Goal: Task Accomplishment & Management: Complete application form

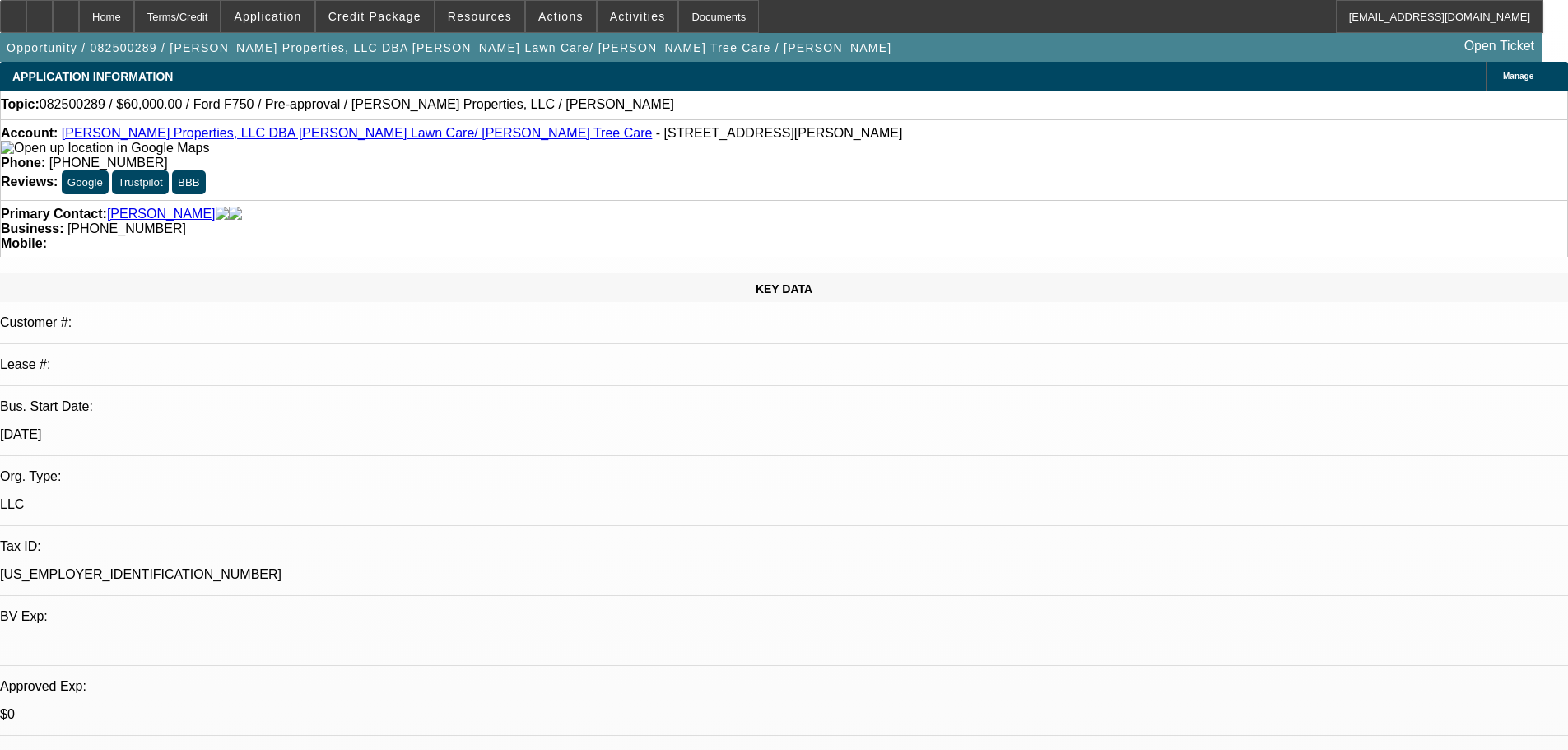
select select "0"
select select "6"
select select "0"
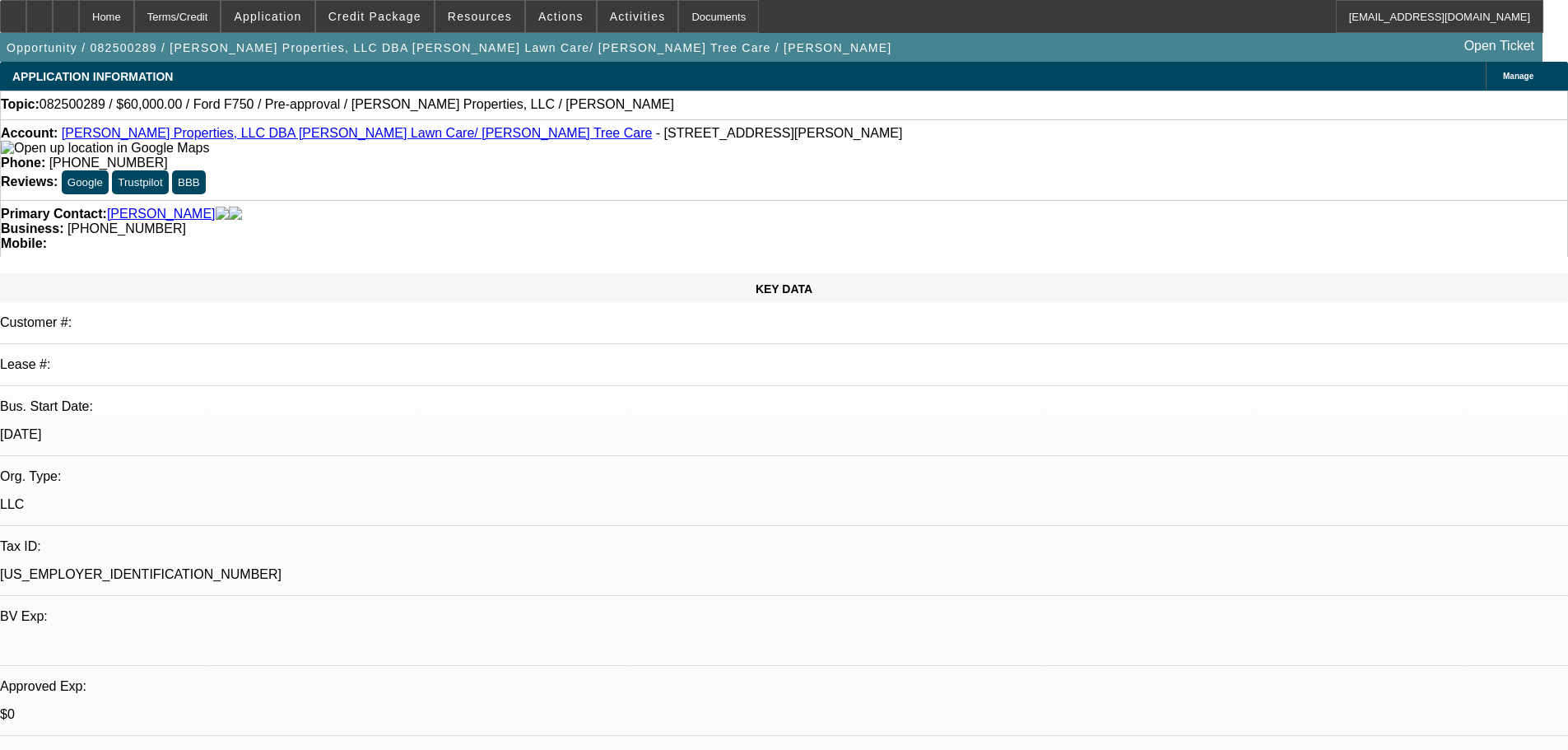
select select "0"
select select "6"
select select "0"
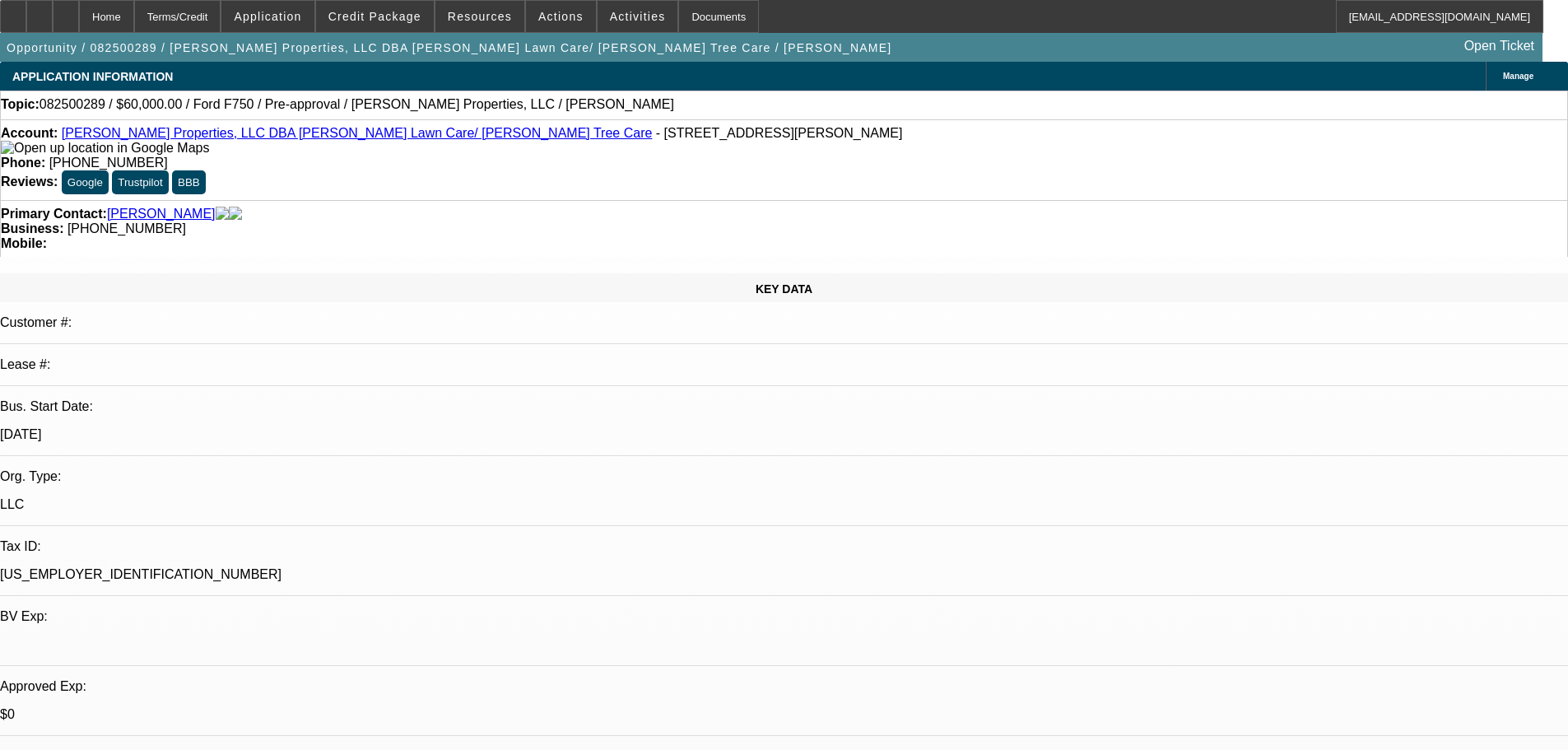
select select "0"
select select "6"
select select "0"
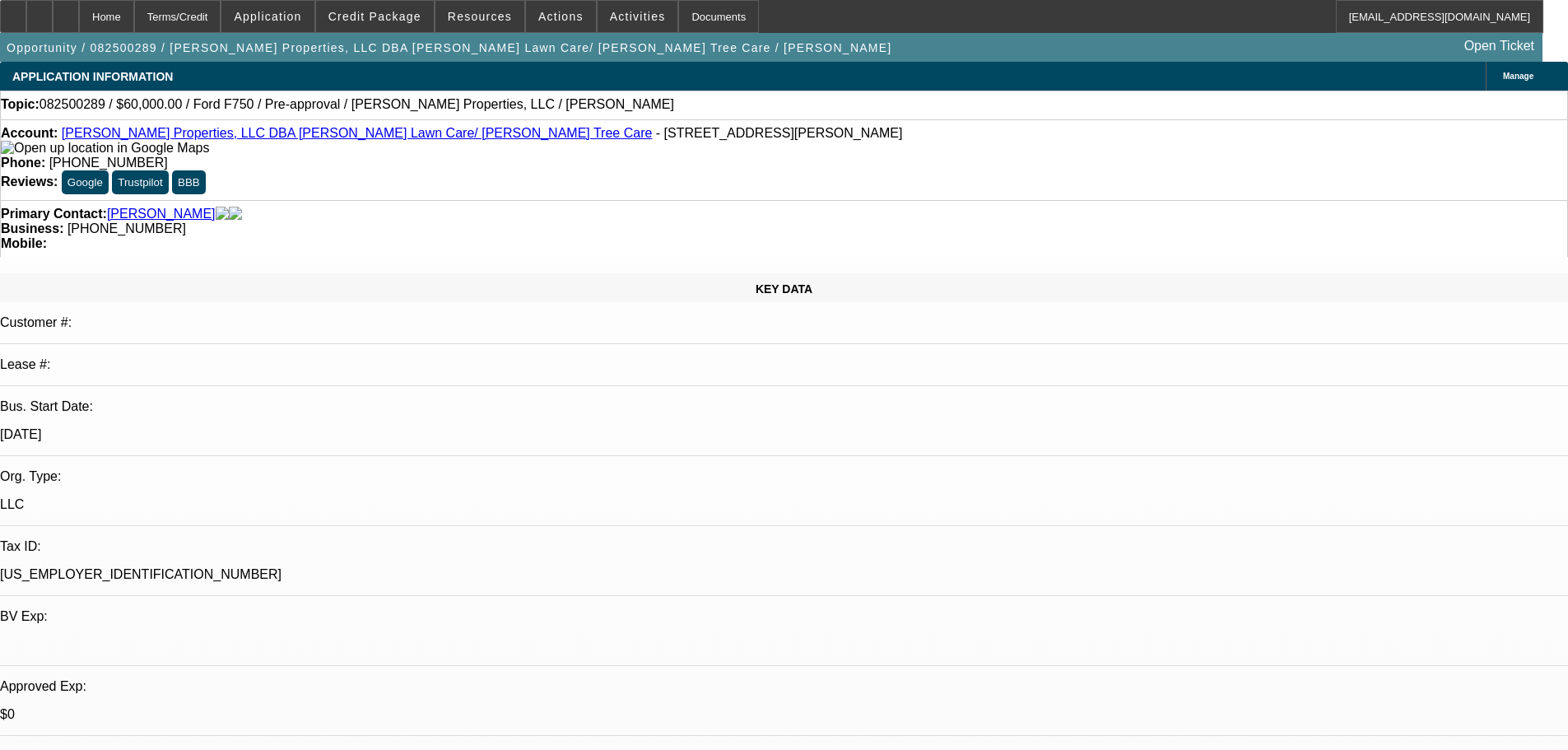
select select "6"
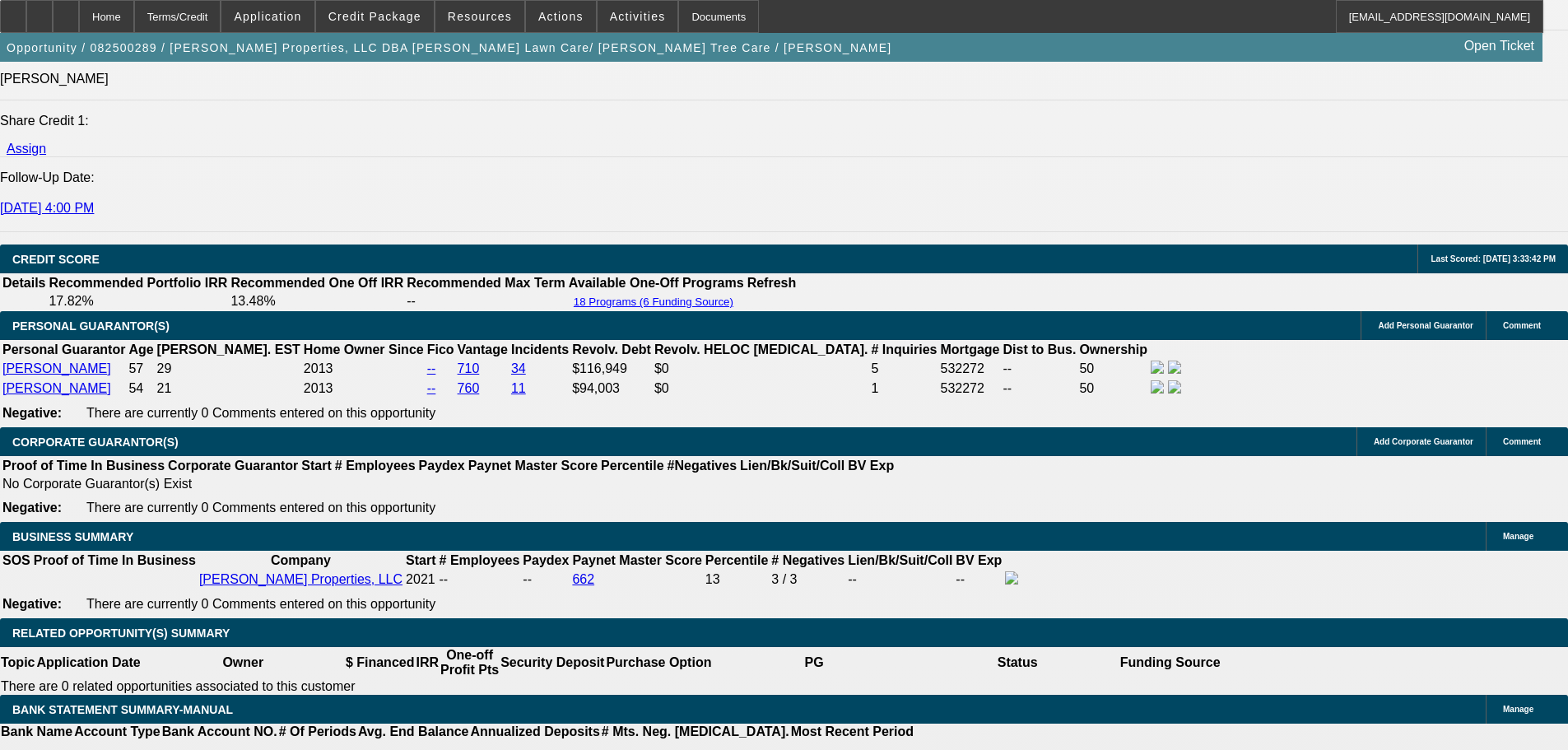
scroll to position [2372, 0]
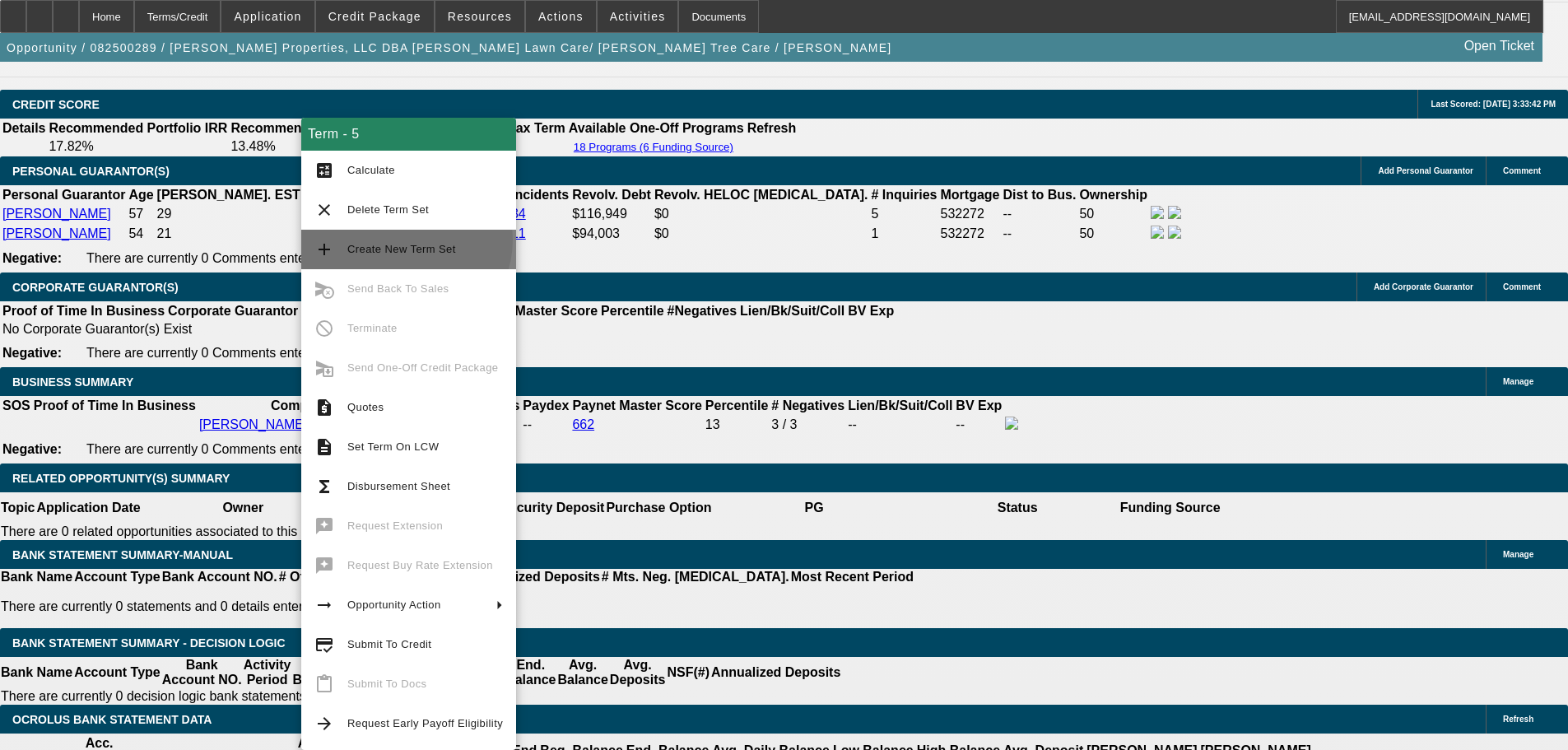
click at [405, 239] on span "Create New Term Set" at bounding box center [425, 249] width 156 height 20
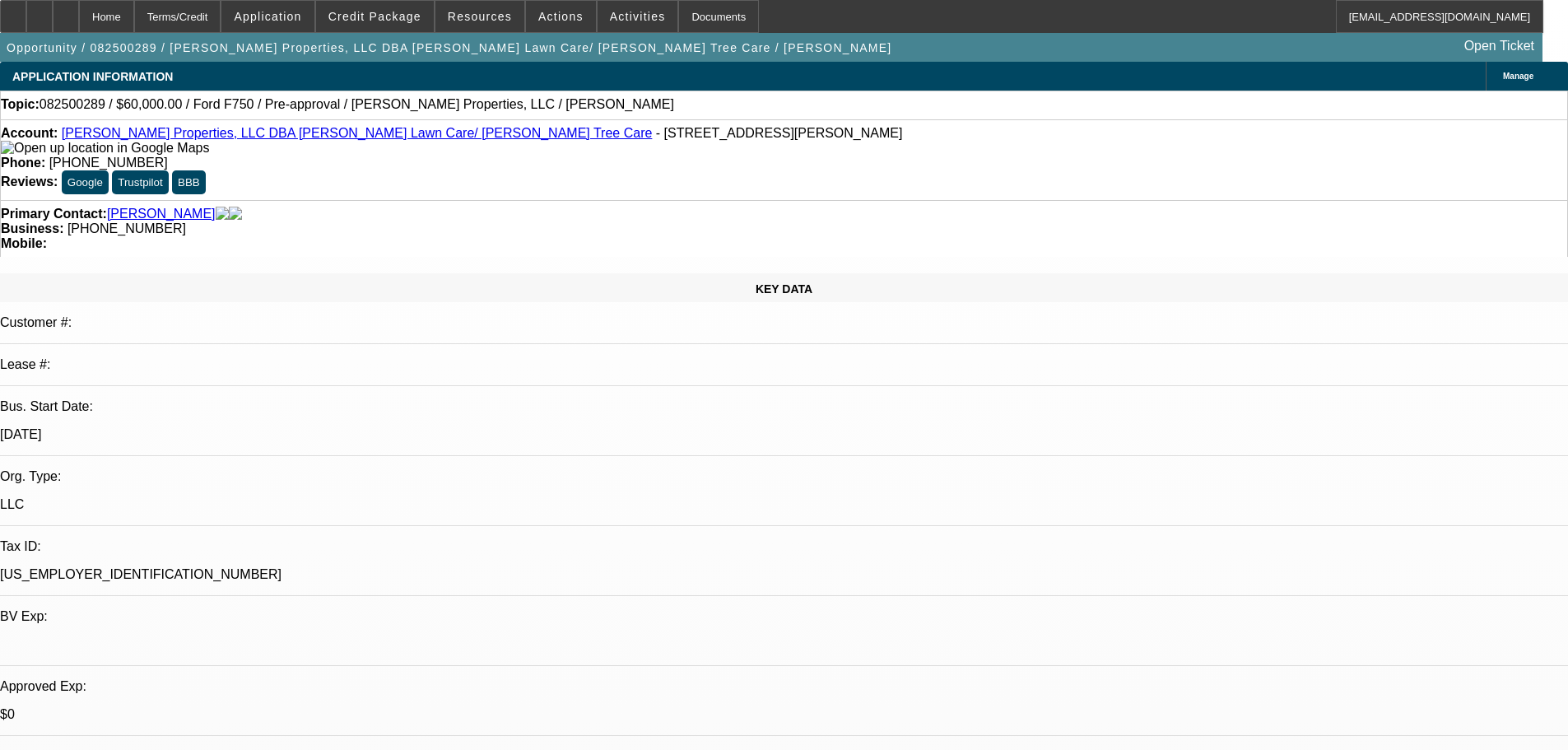
select select "0"
select select "6"
select select "0"
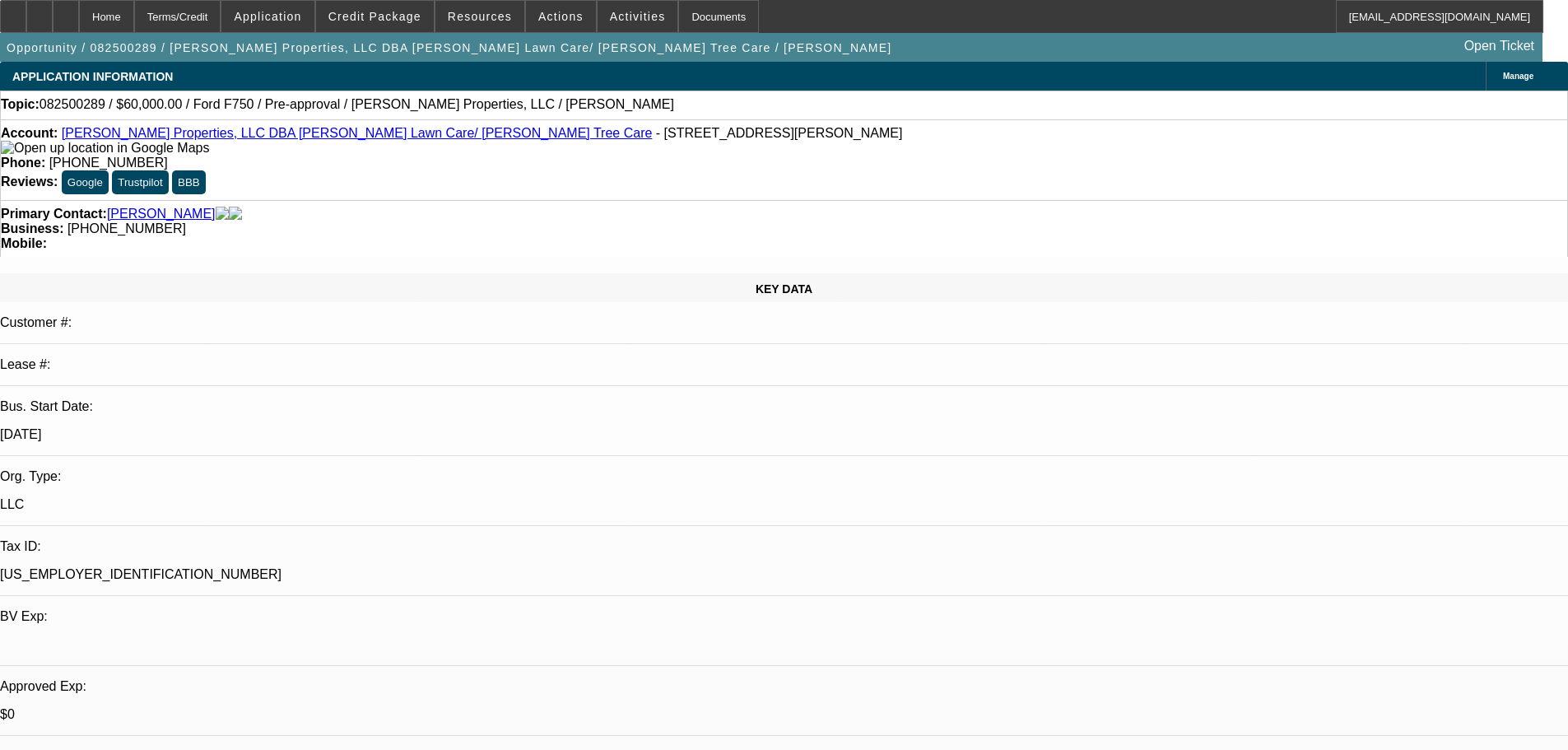
select select "0"
select select "6"
select select "0"
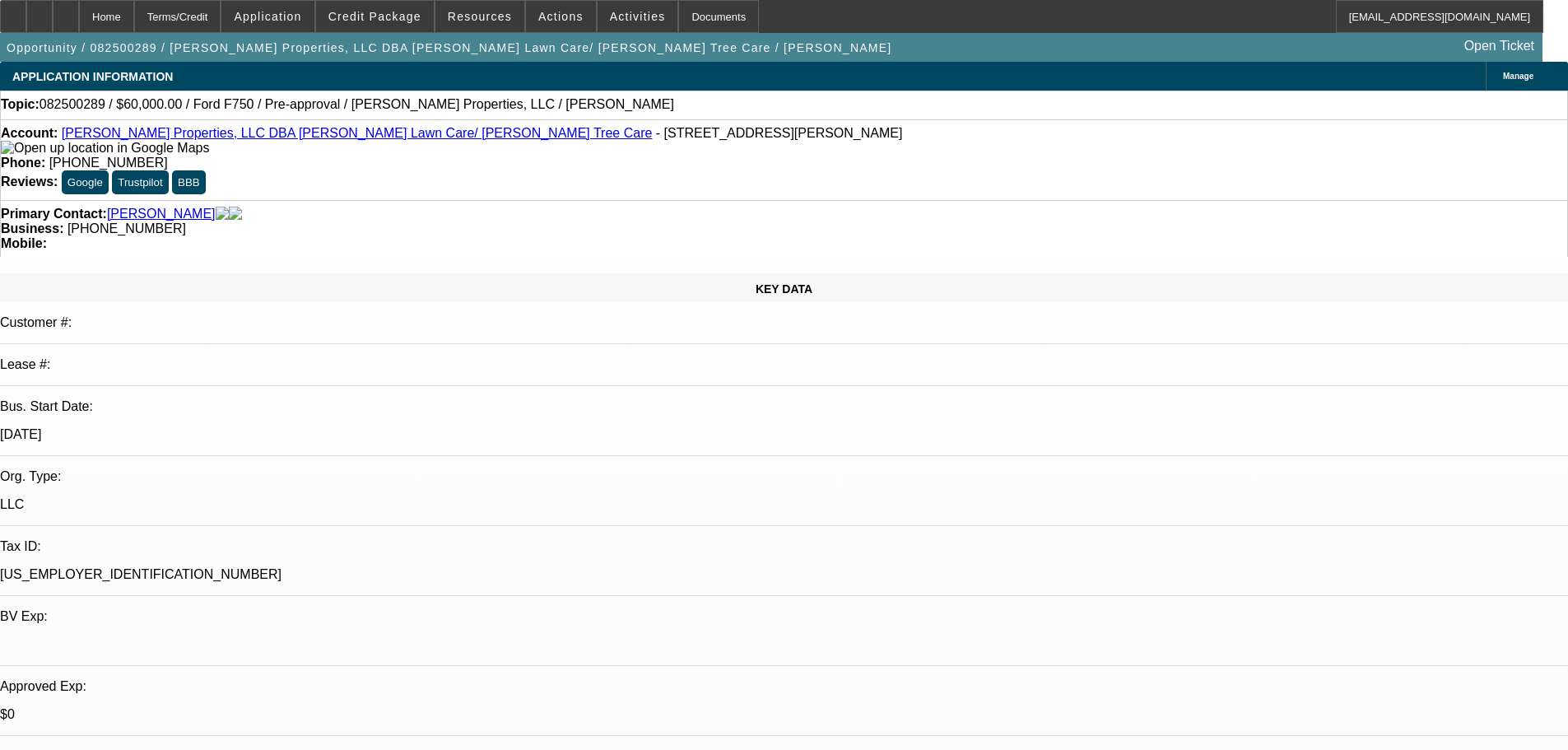
select select "0"
select select "6"
select select "0"
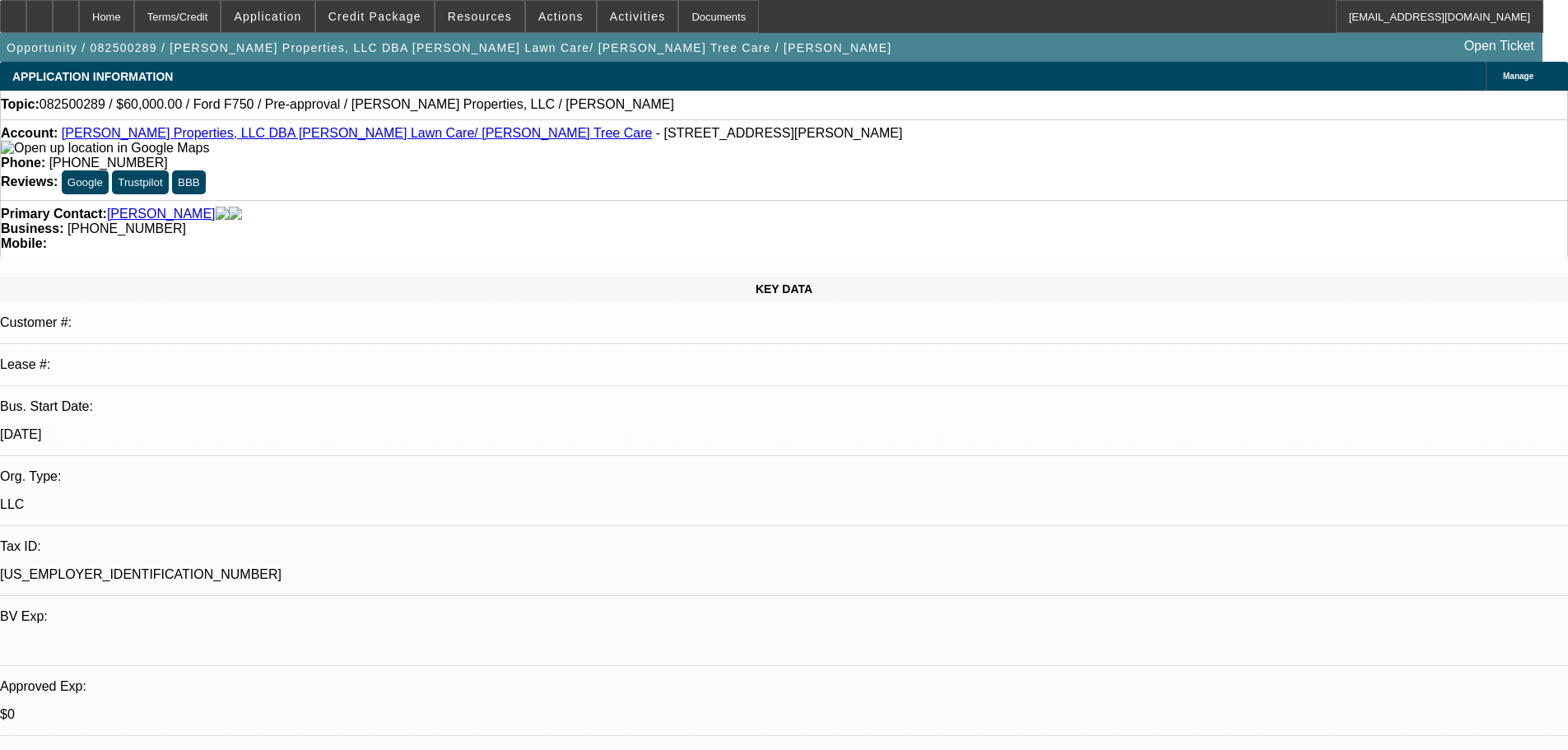
select select "6"
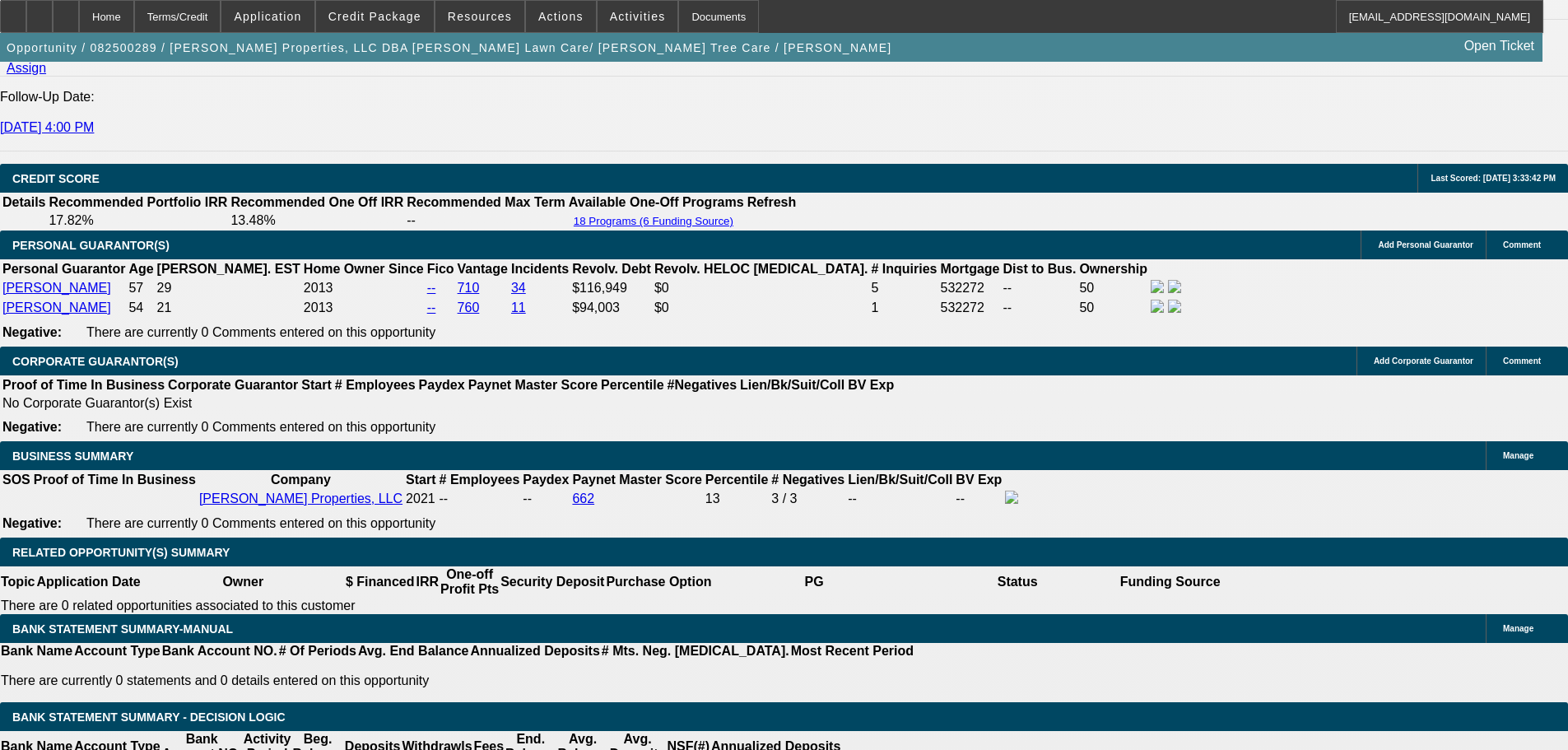
scroll to position [2305, 0]
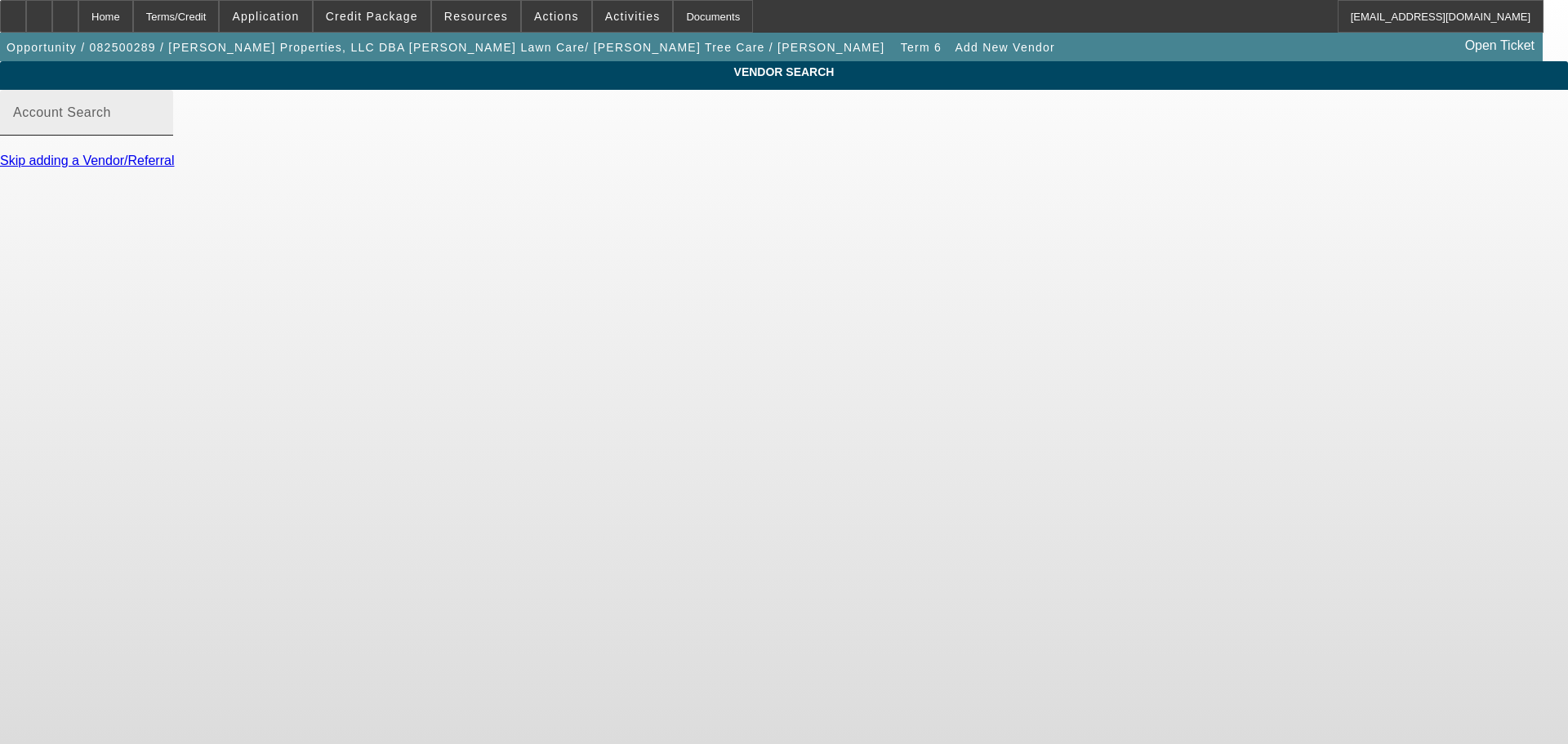
click at [160, 126] on div "Account Search" at bounding box center [87, 113] width 147 height 46
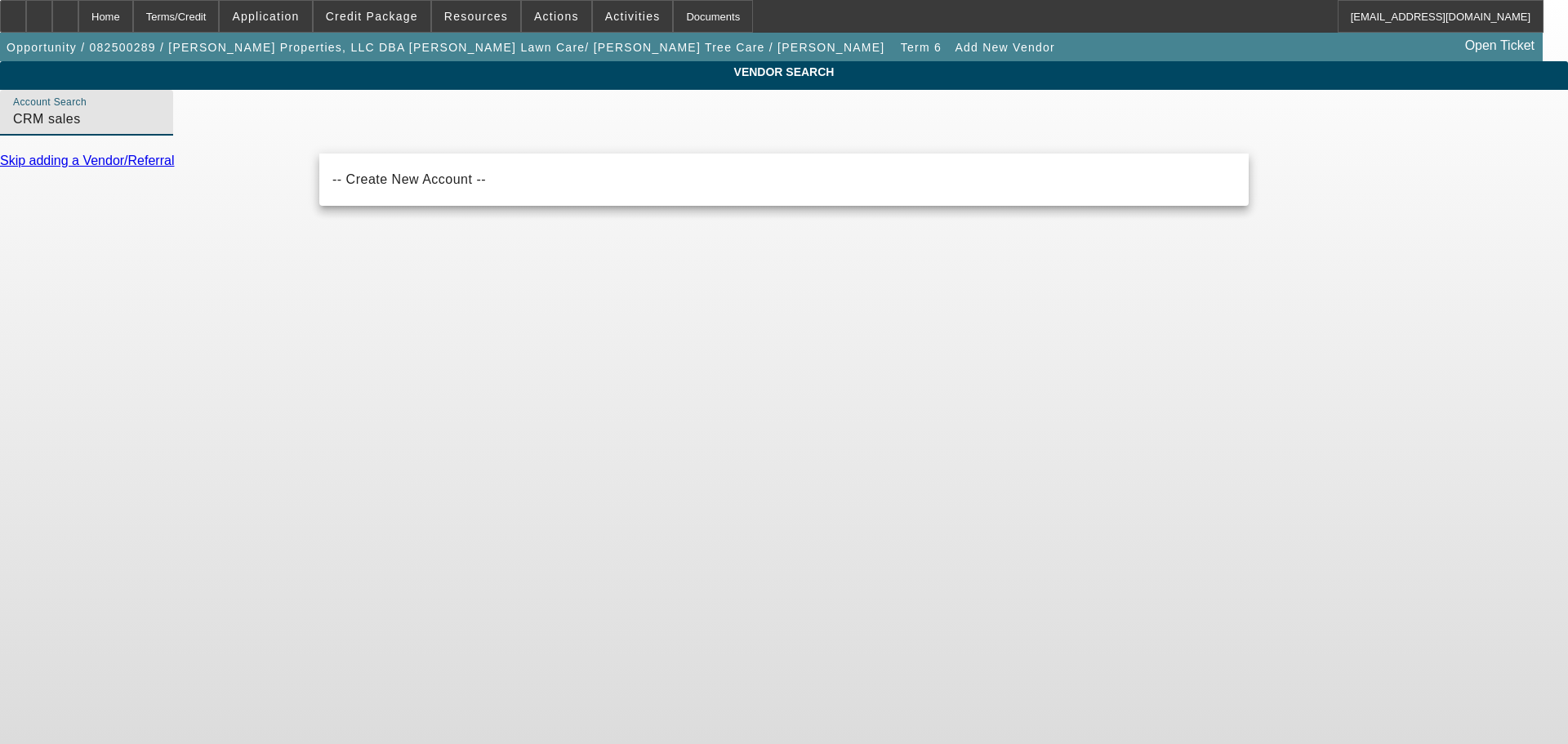
drag, startPoint x: 426, startPoint y: 140, endPoint x: 275, endPoint y: 145, distance: 151.1
click at [275, 145] on div "VENDOR SEARCH Account Search CRM sales Skip adding a Vendor/Referral" at bounding box center [784, 122] width 1568 height 122
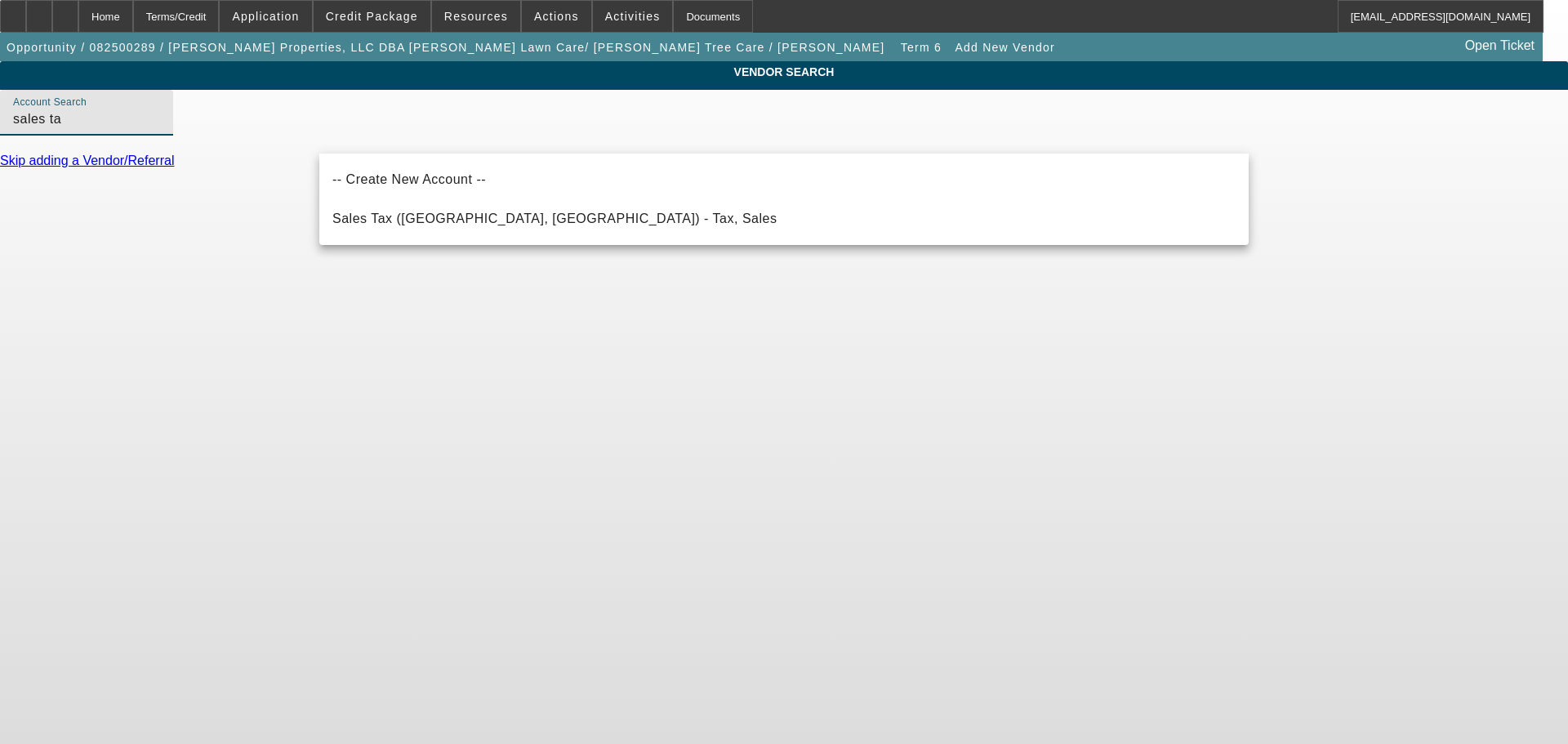
click at [479, 222] on span "Sales Tax (Marlborough, MA) - Tax, Sales" at bounding box center [554, 218] width 444 height 14
type input "Sales Tax (Marlborough, MA) - Tax, Sales"
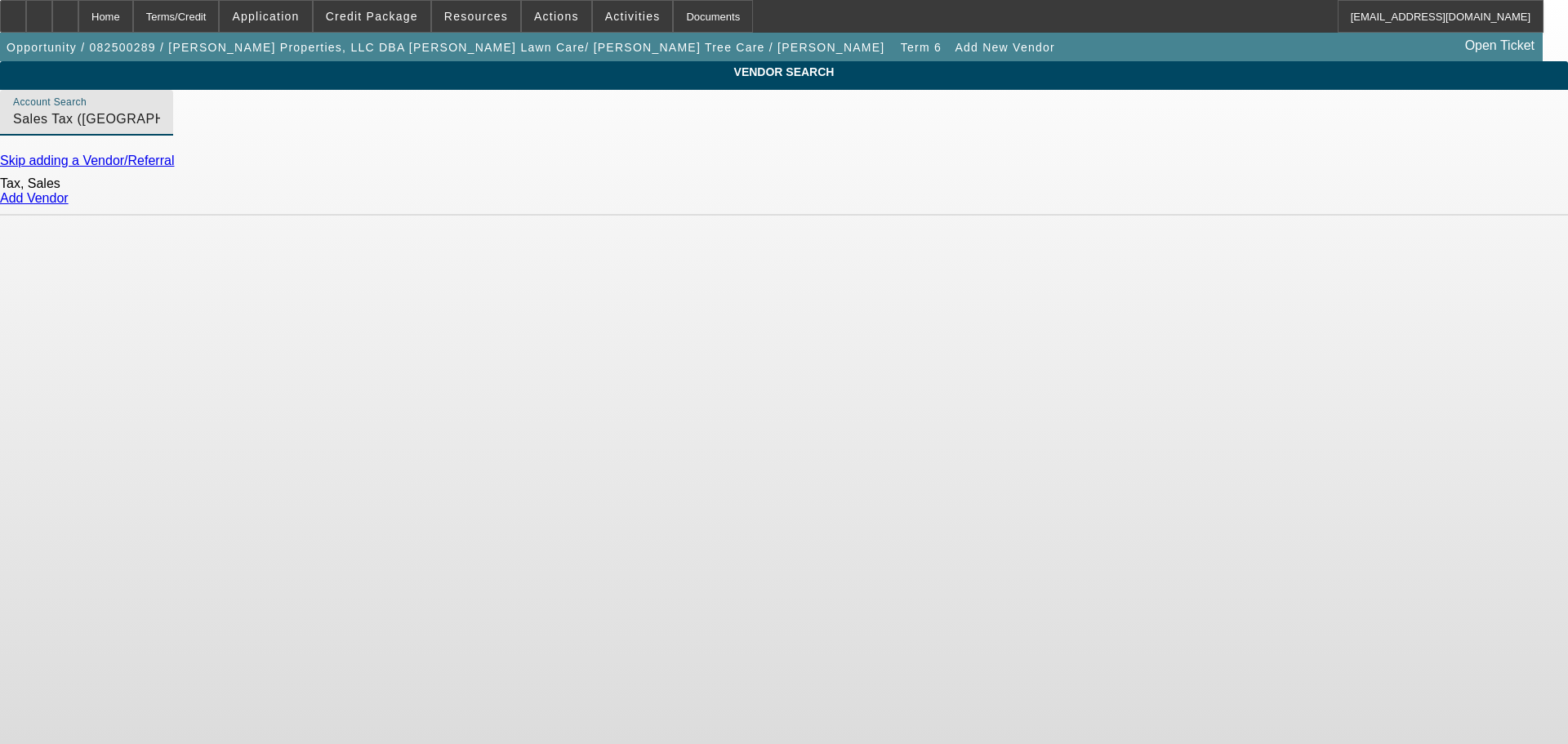
click at [69, 205] on link "Add Vendor" at bounding box center [34, 197] width 69 height 14
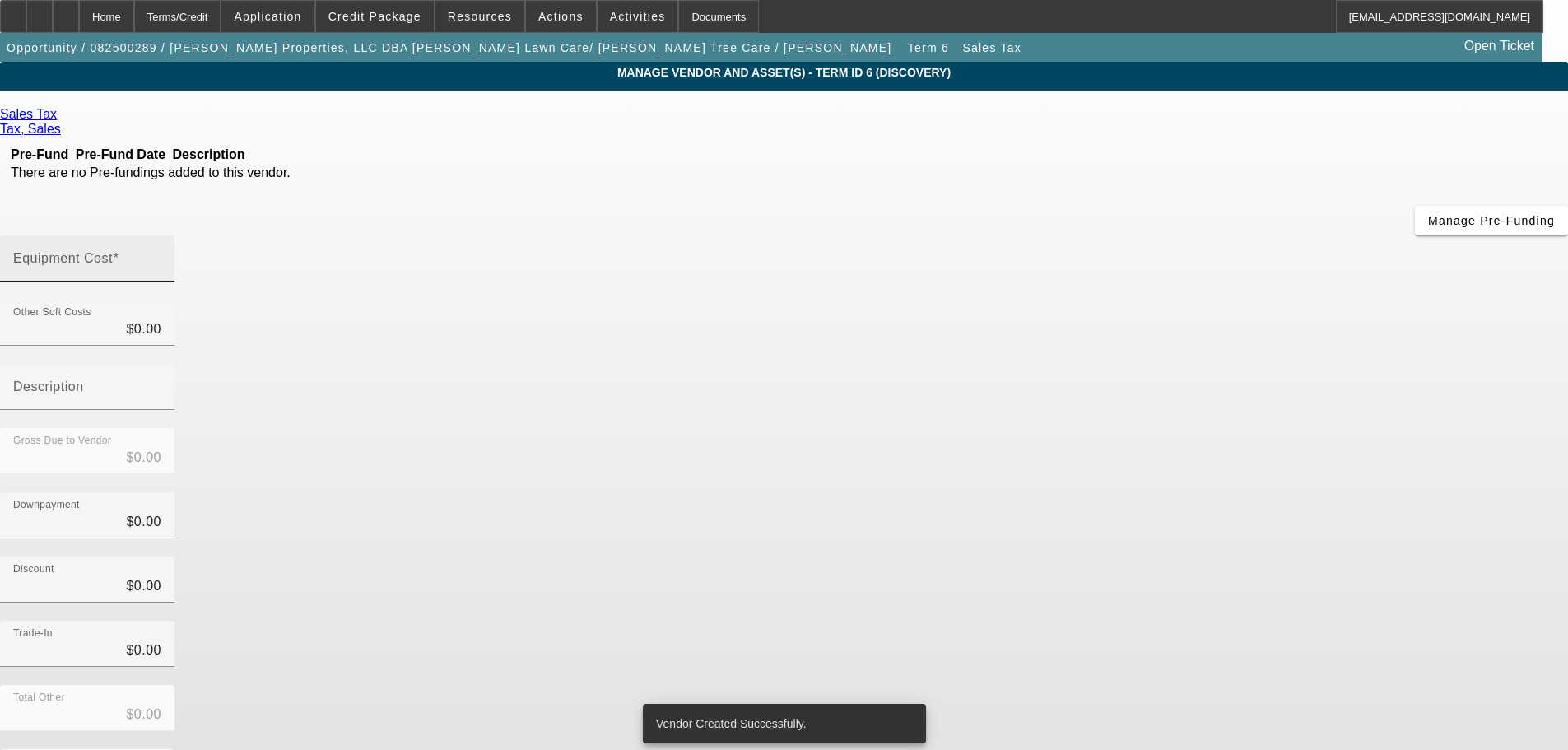
click at [162, 255] on input "Equipment Cost" at bounding box center [87, 264] width 148 height 20
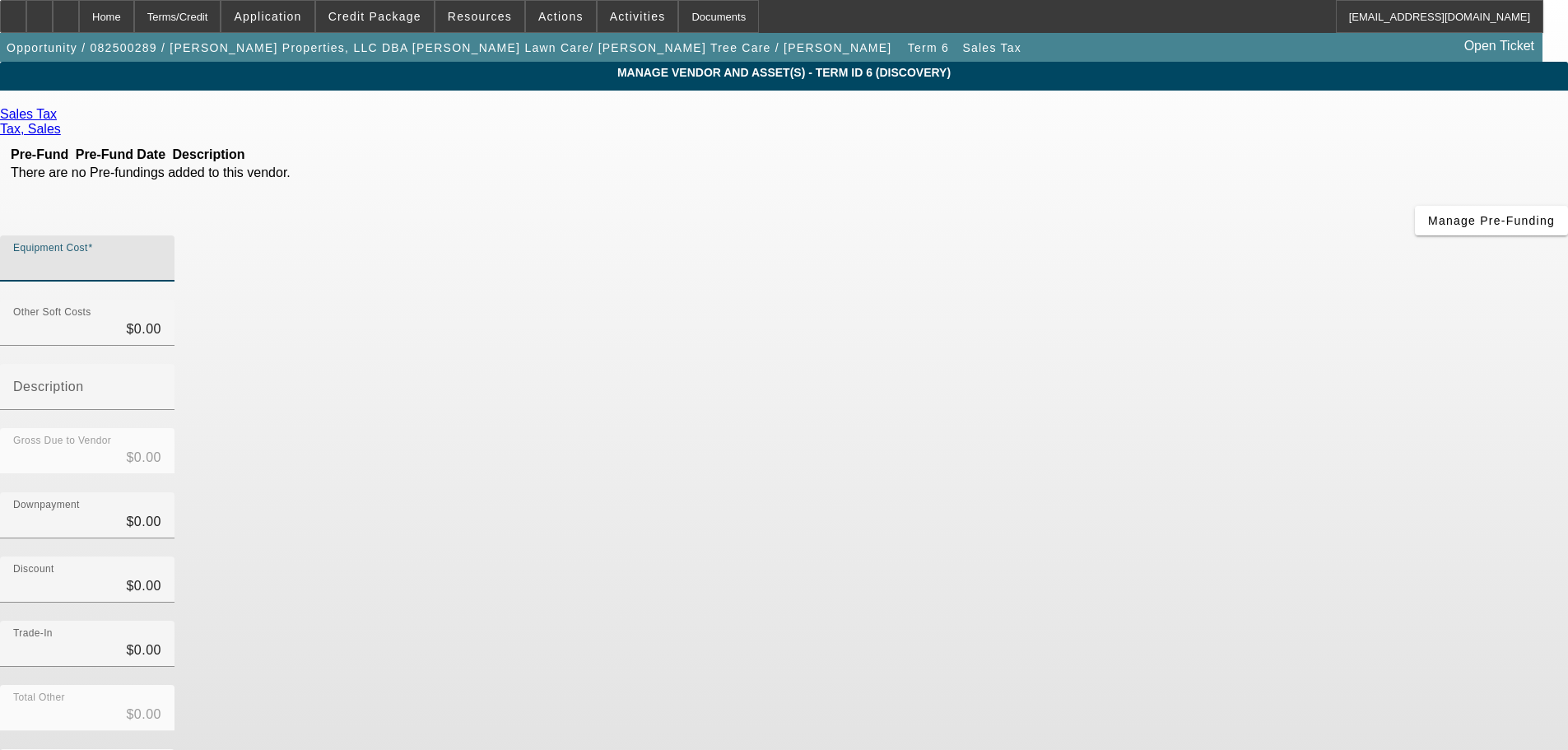
type input "4"
type input "$4.00"
type input "41"
type input "$41.00"
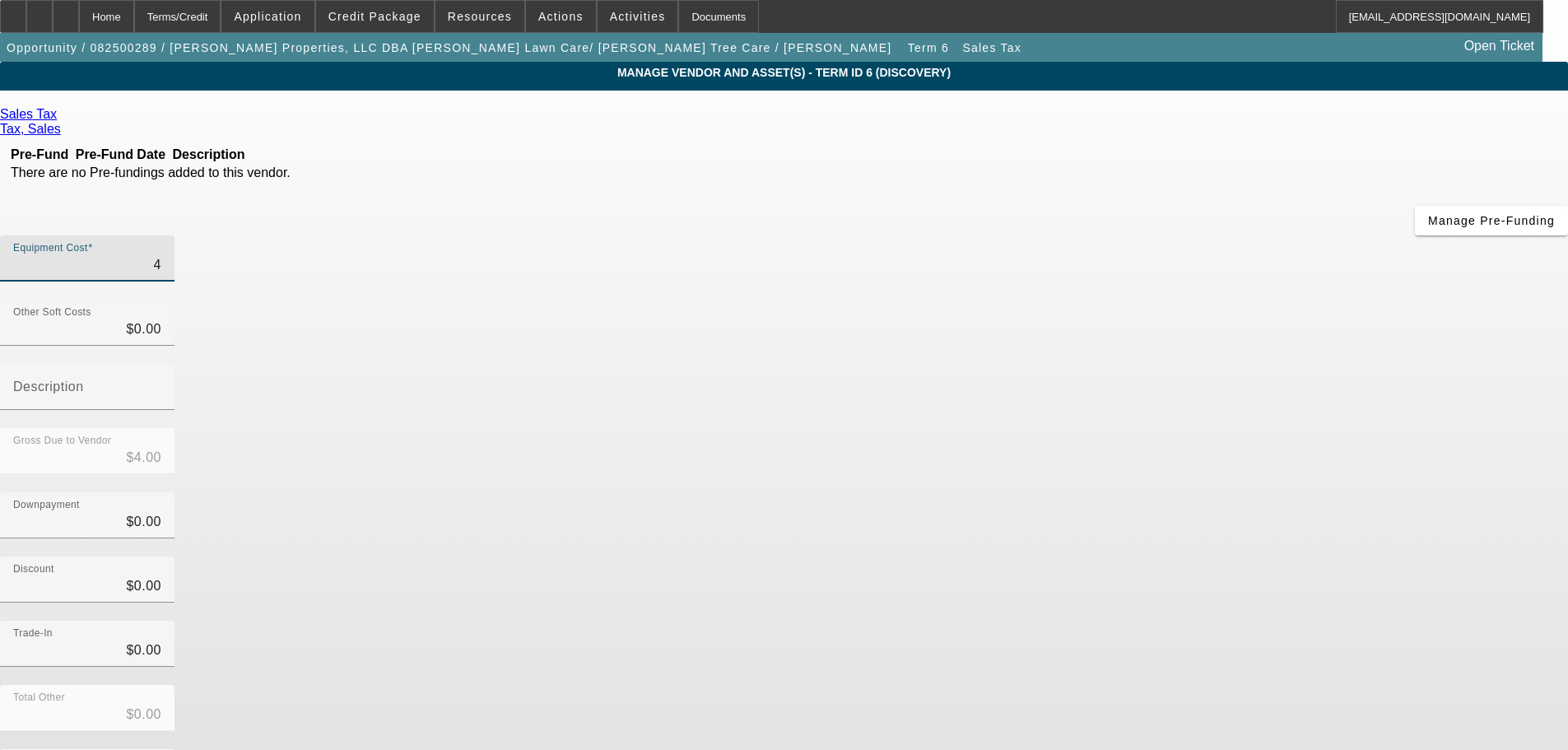
type input "$41.00"
type input "416"
type input "$416.00"
type input "4165"
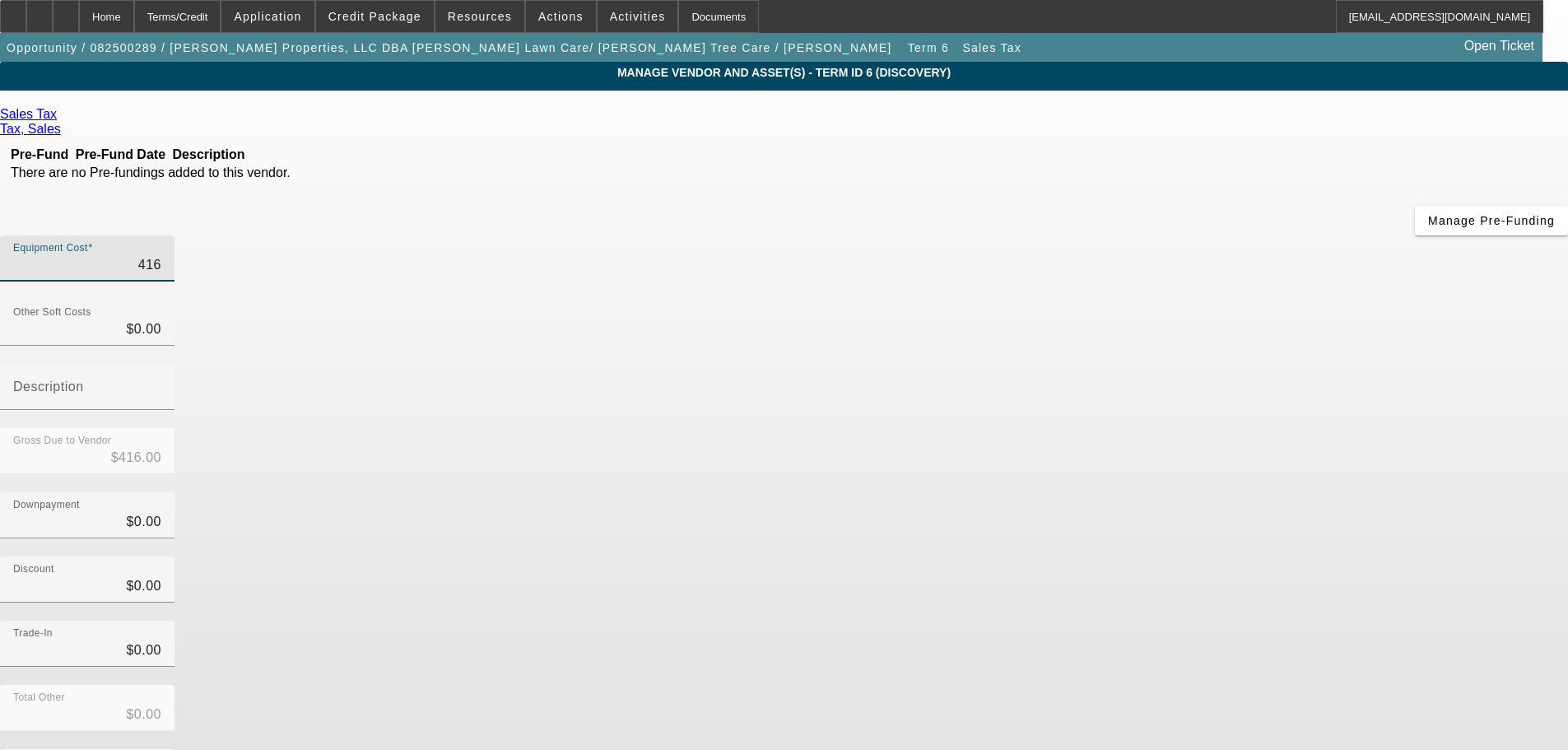
type input "$4,165.00"
click at [1175, 492] on div "Downpayment $0.00" at bounding box center [784, 524] width 1568 height 64
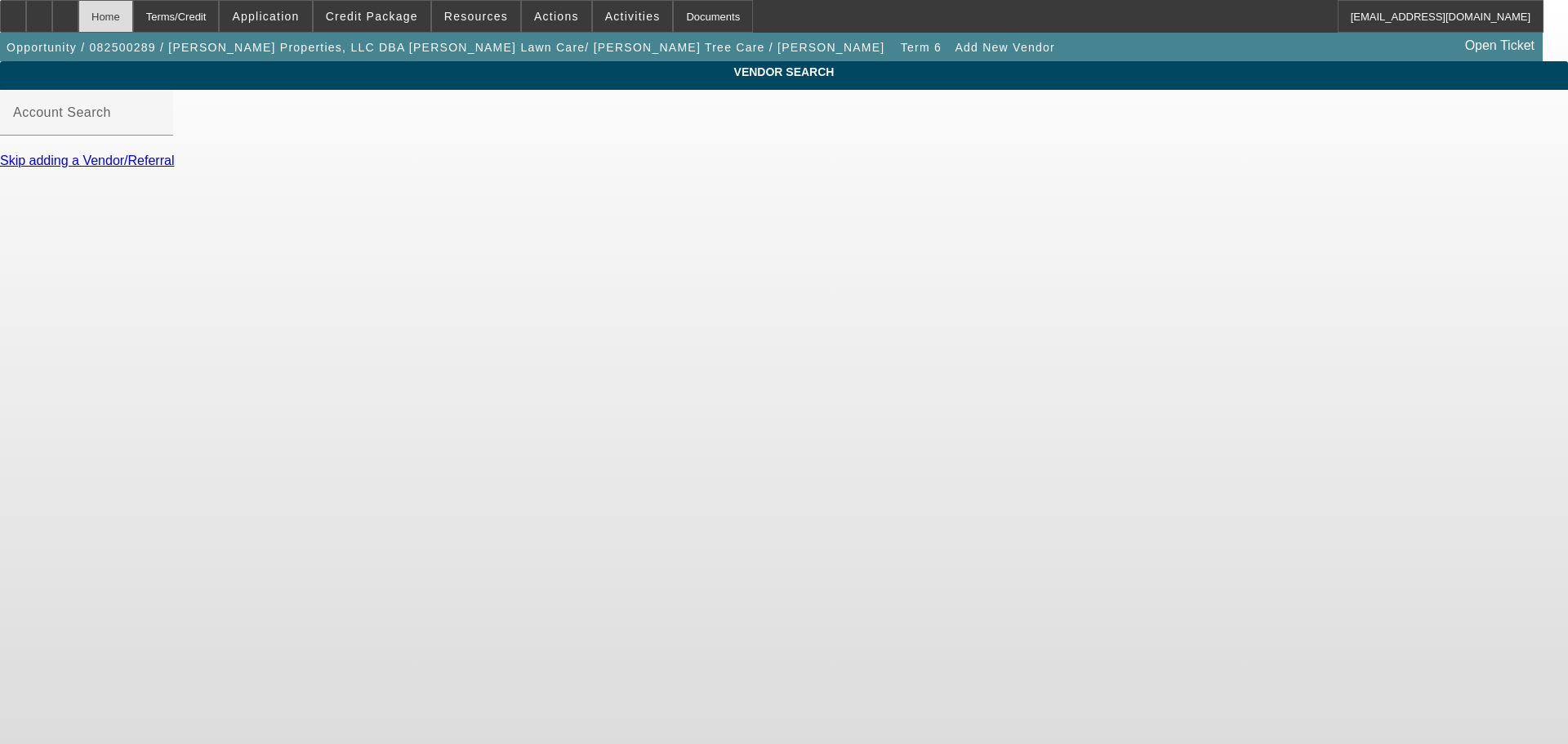
click at [134, 20] on div "Home" at bounding box center [105, 16] width 54 height 32
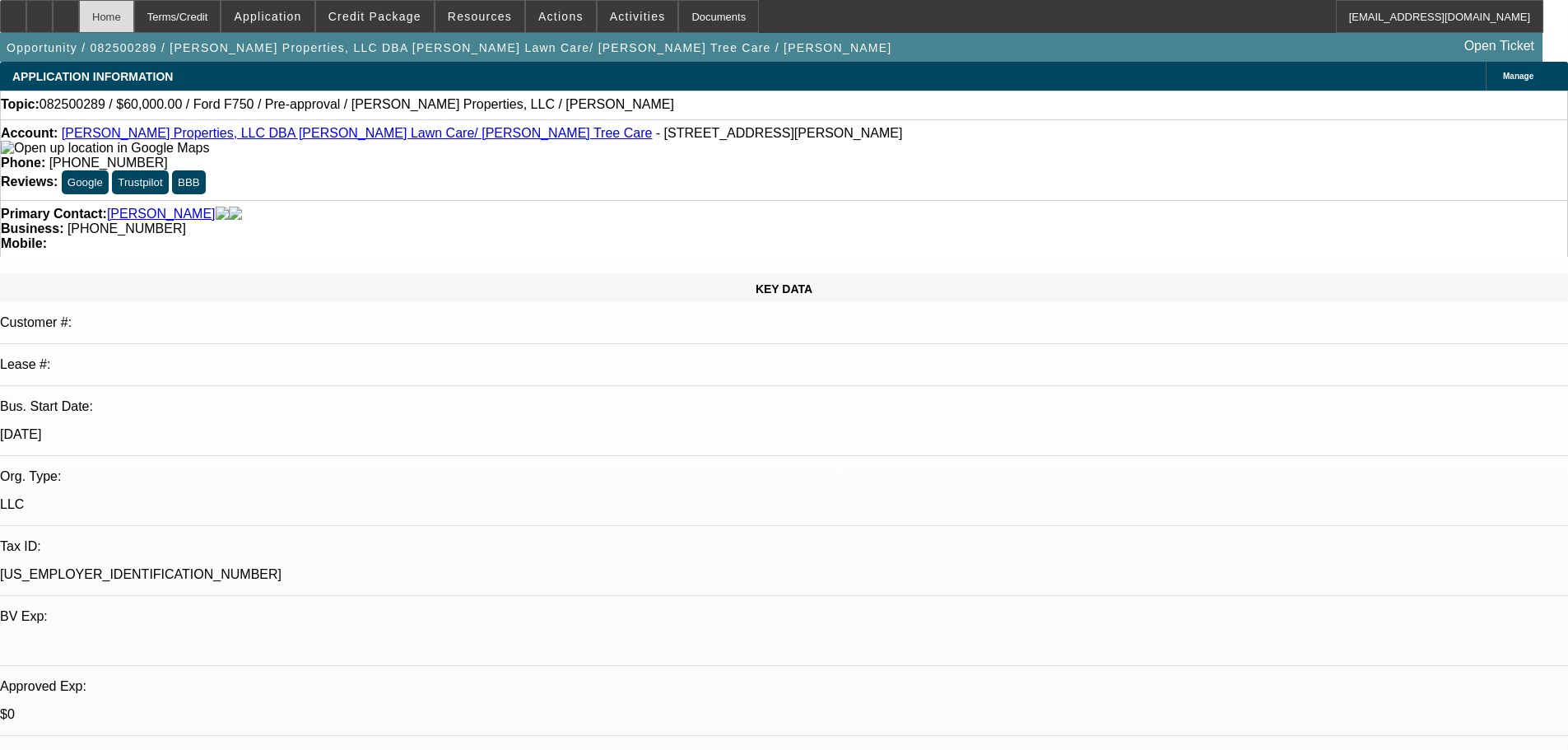
select select "0"
select select "6"
select select "0"
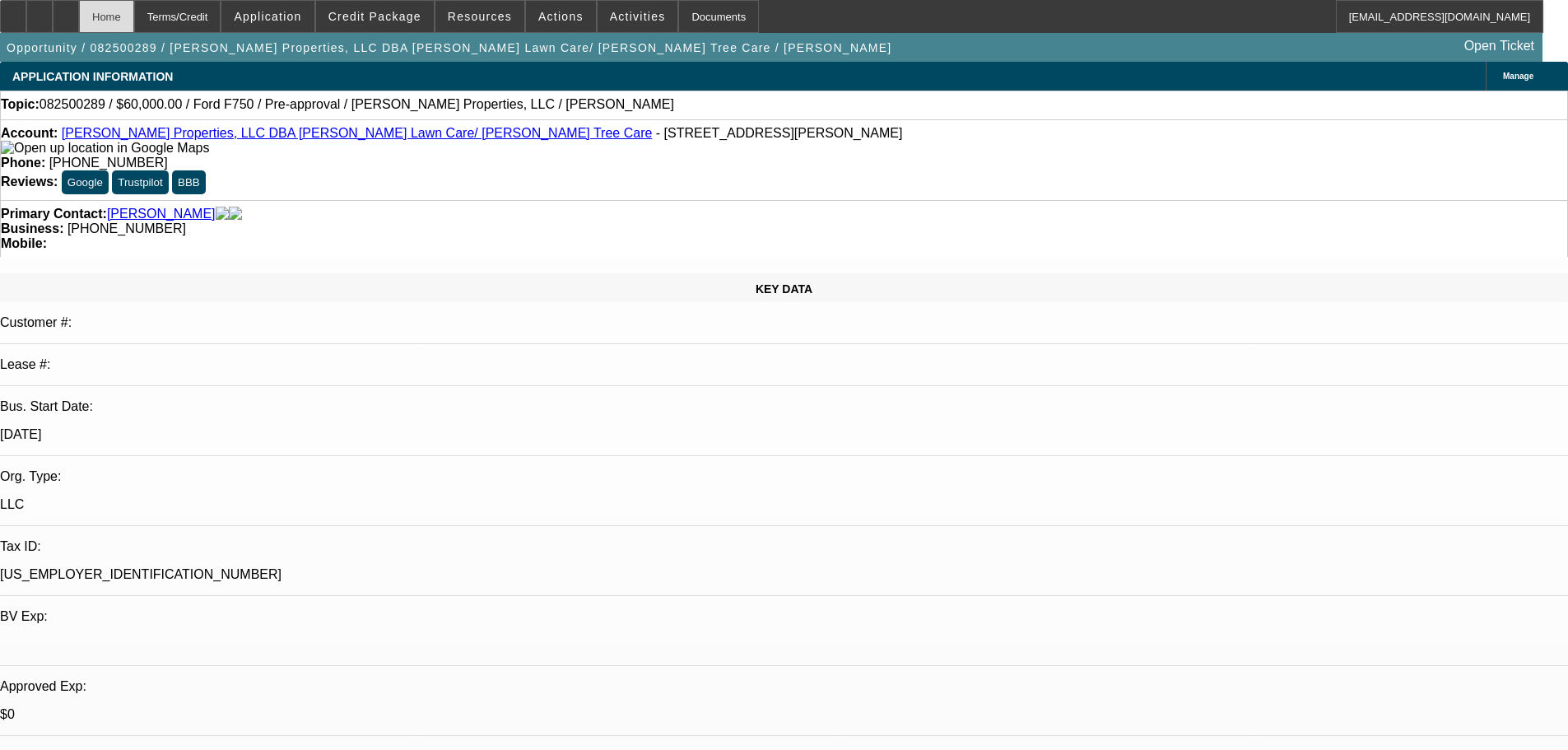
select select "0"
select select "6"
select select "0"
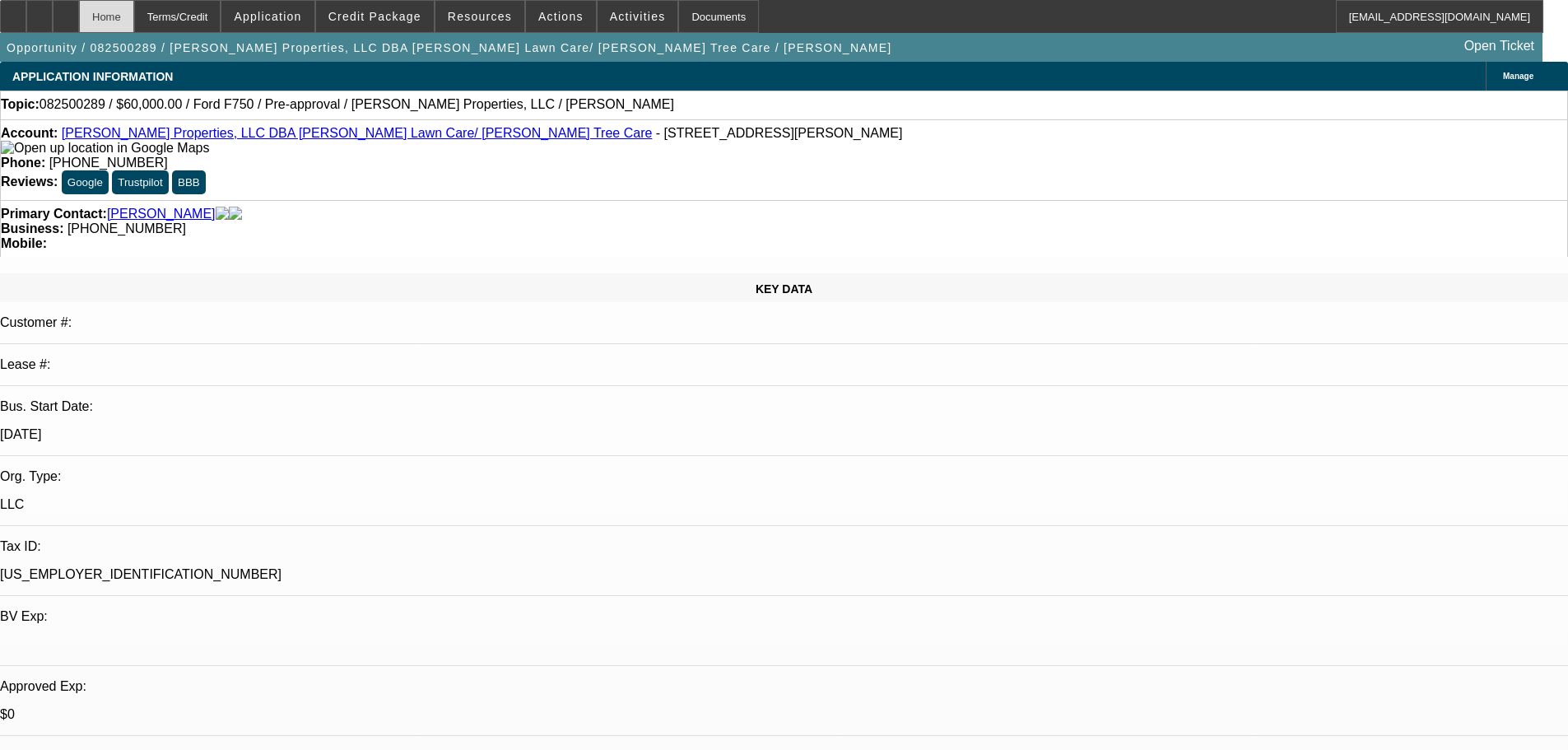
select select "0"
select select "6"
select select "0"
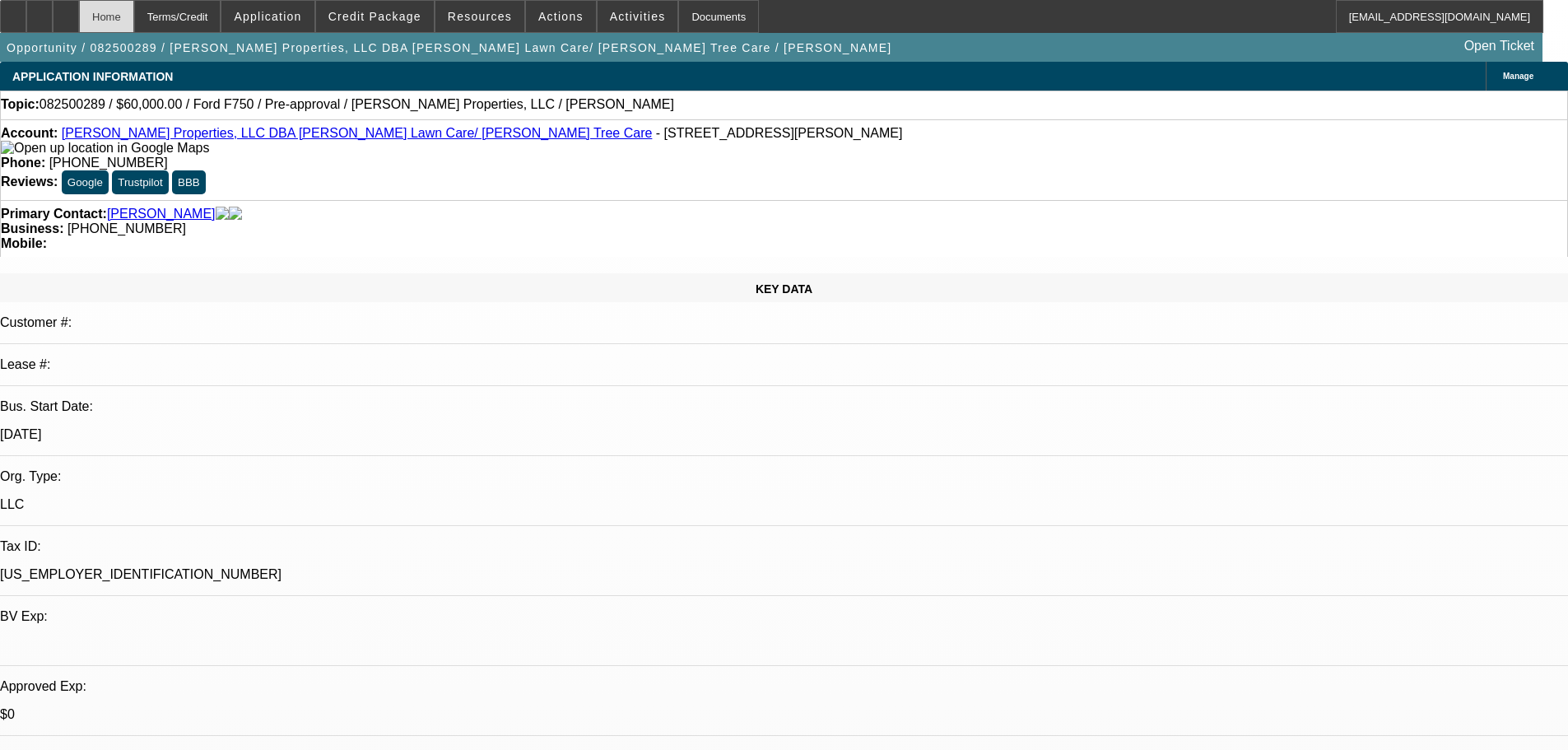
select select "6"
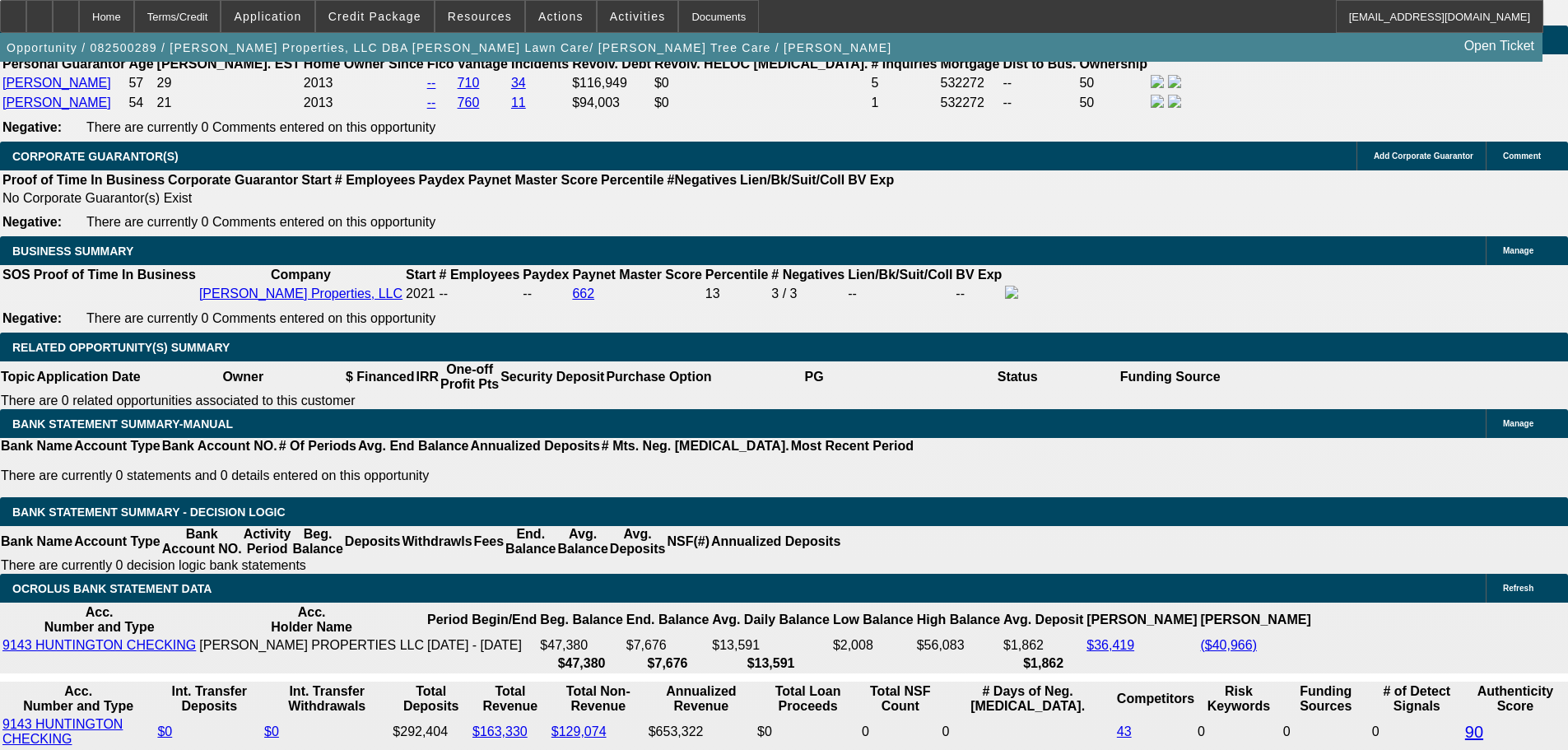
scroll to position [2552, 0]
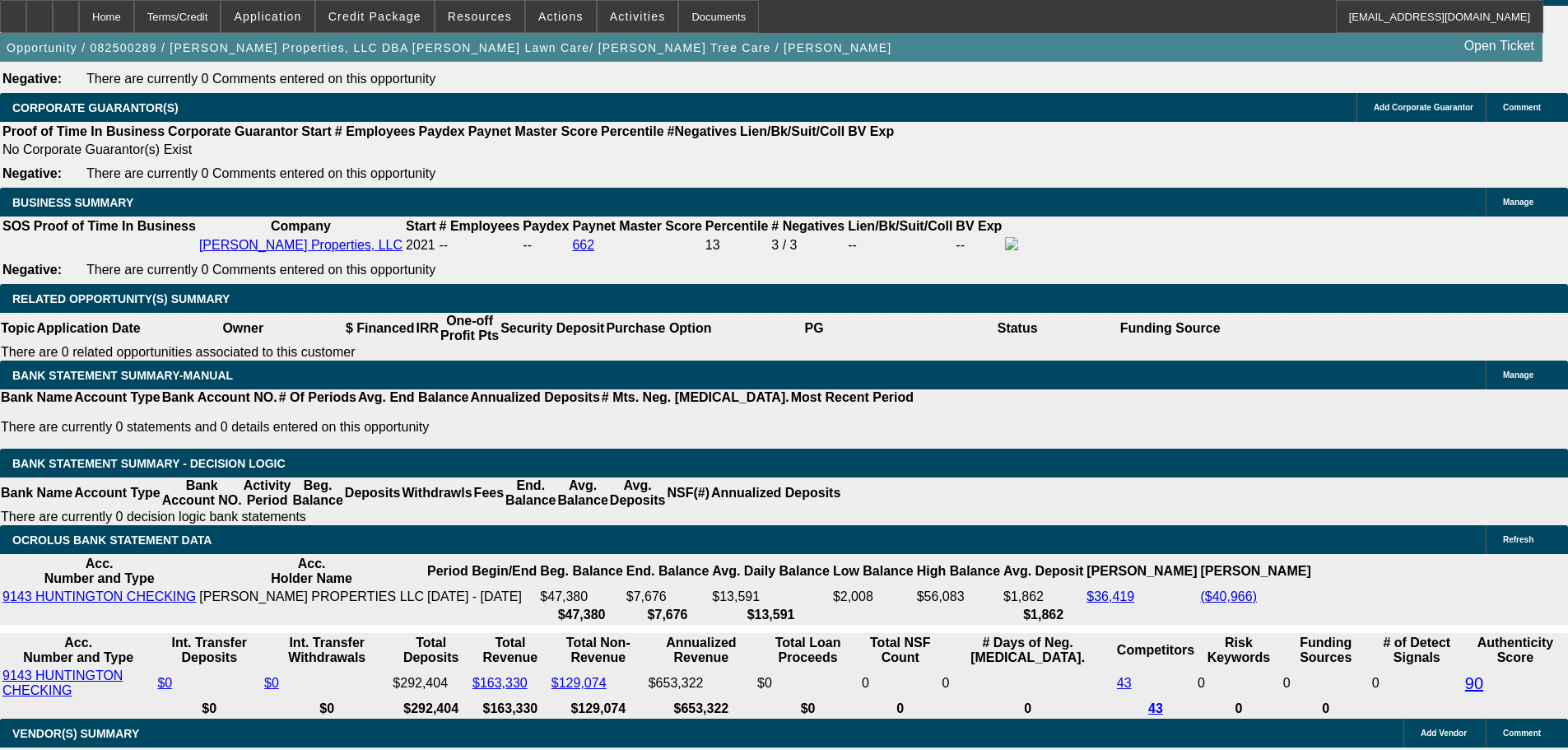
drag, startPoint x: 357, startPoint y: 324, endPoint x: 440, endPoint y: 325, distance: 83.0
type input "1"
type input "UNKNOWN"
type input "$1,364.24"
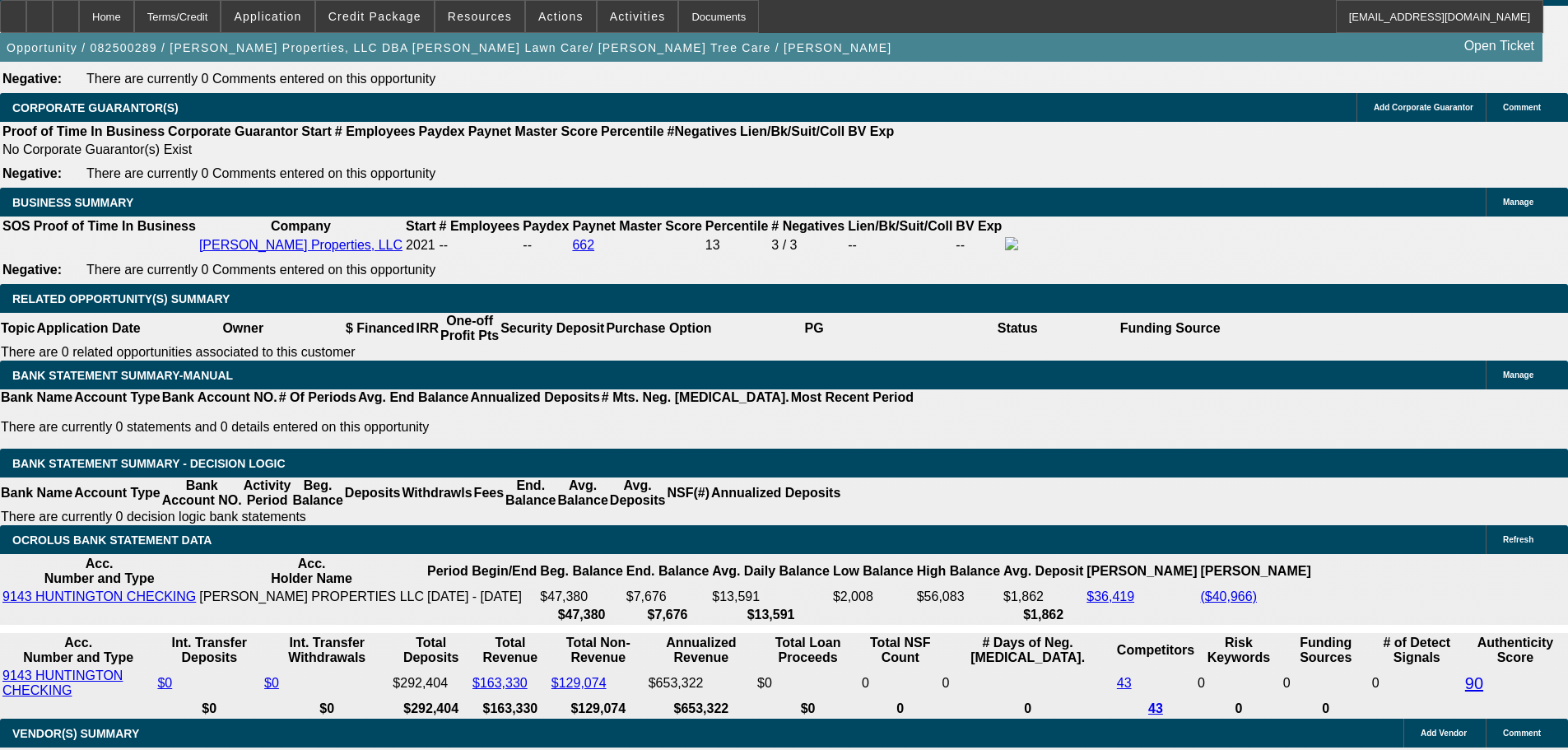
type input "11"
type input "$1,658.38"
type input "11.2"
type input "$1,664.62"
type input "11.2"
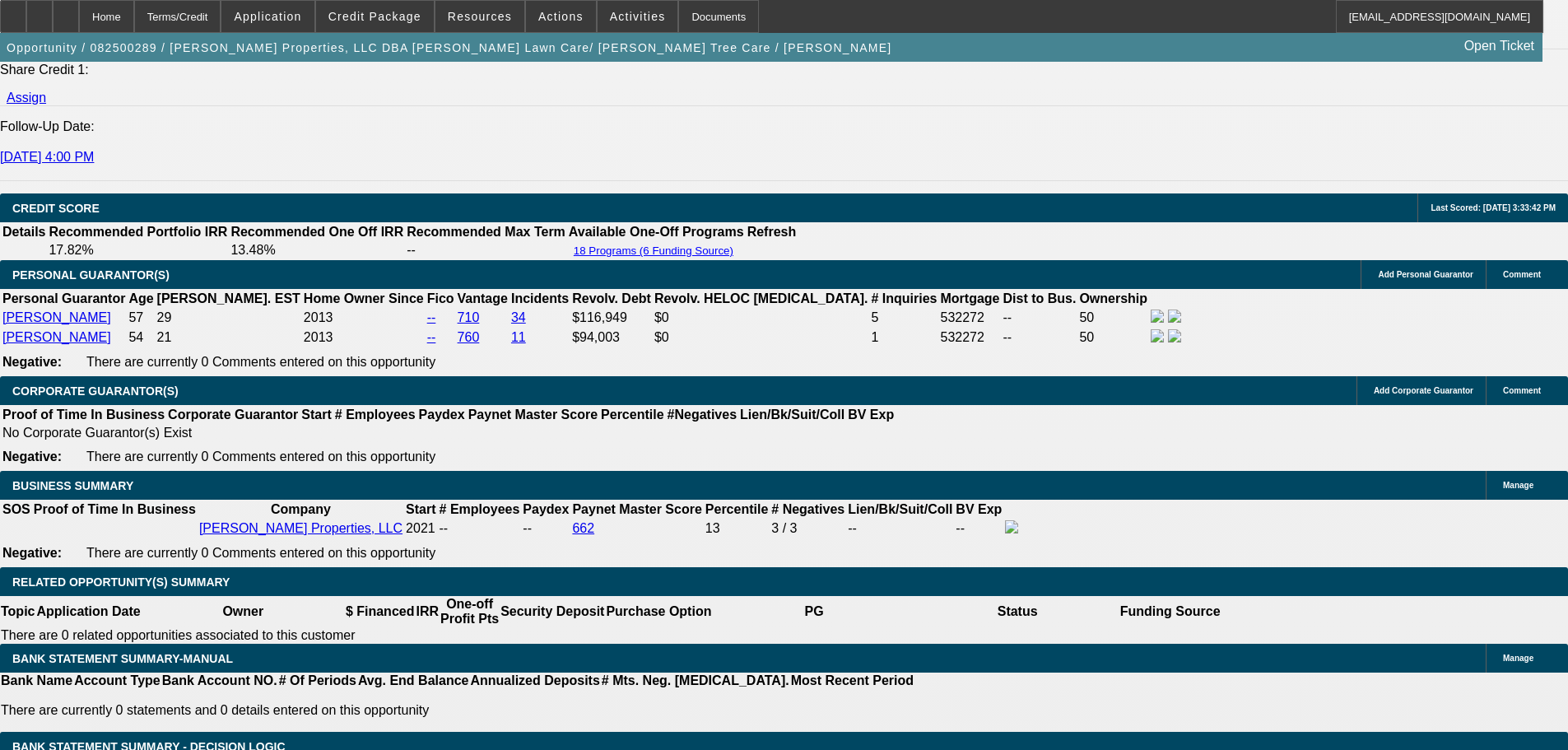
scroll to position [2140, 0]
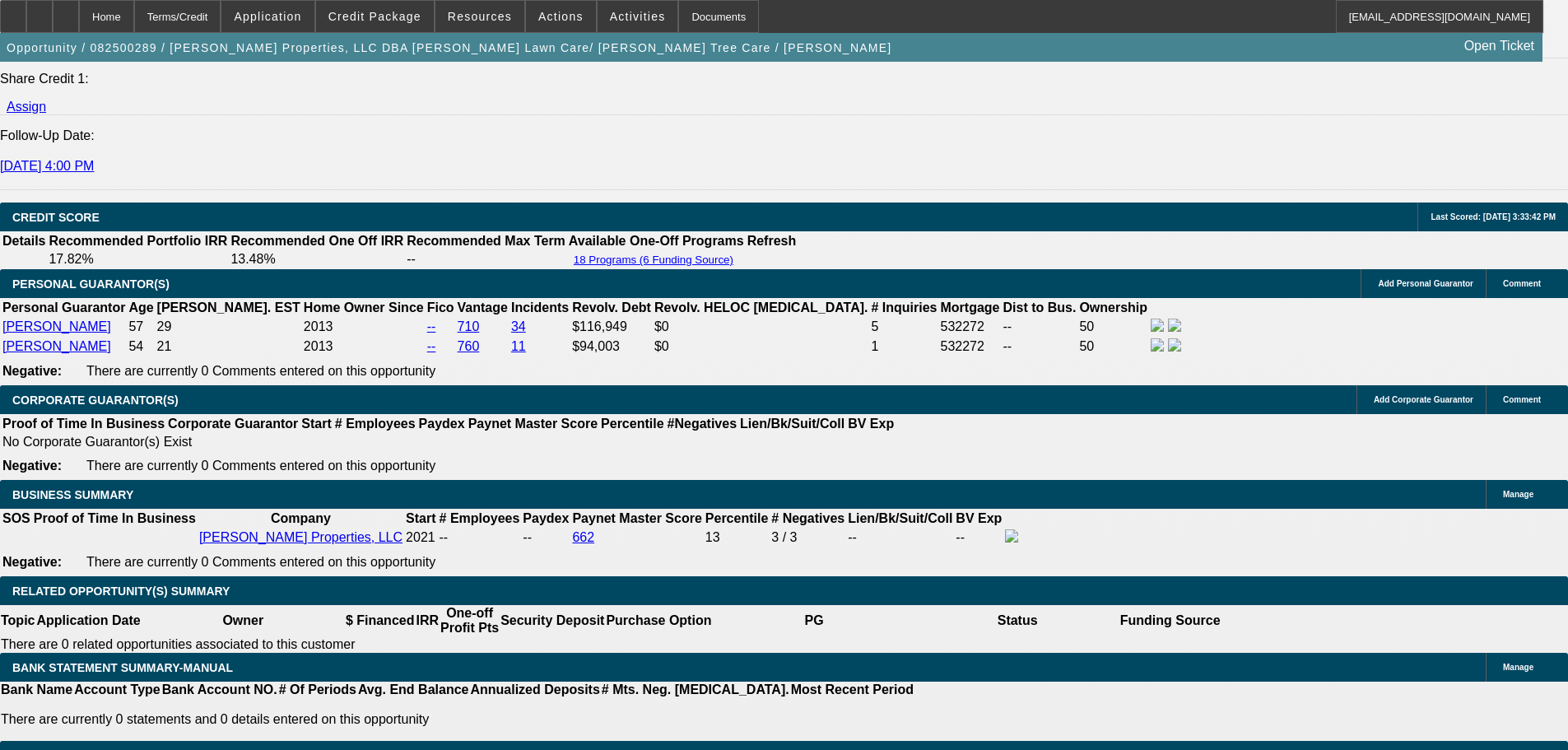
scroll to position [2388, 0]
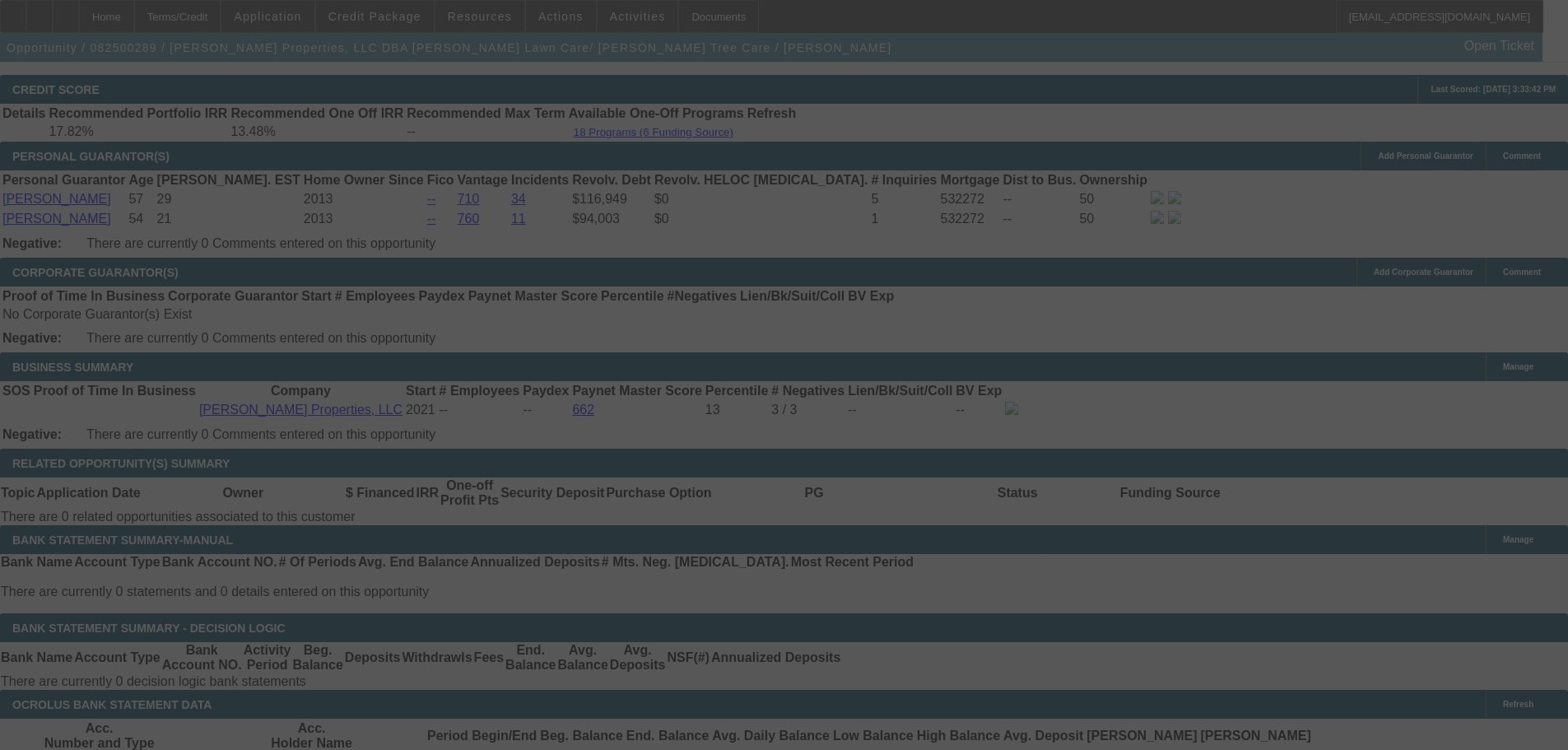
select select "0"
select select "6"
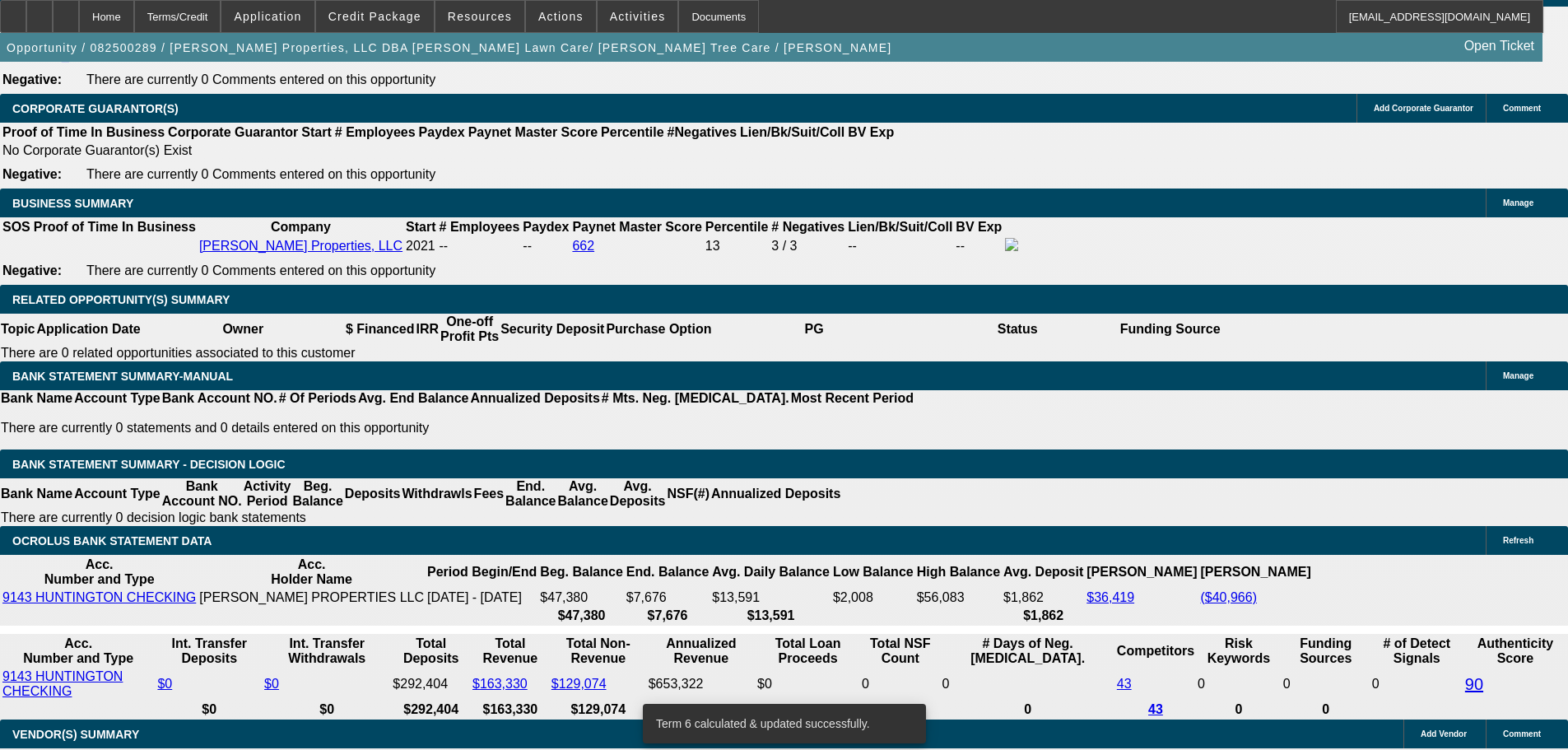
scroll to position [2552, 0]
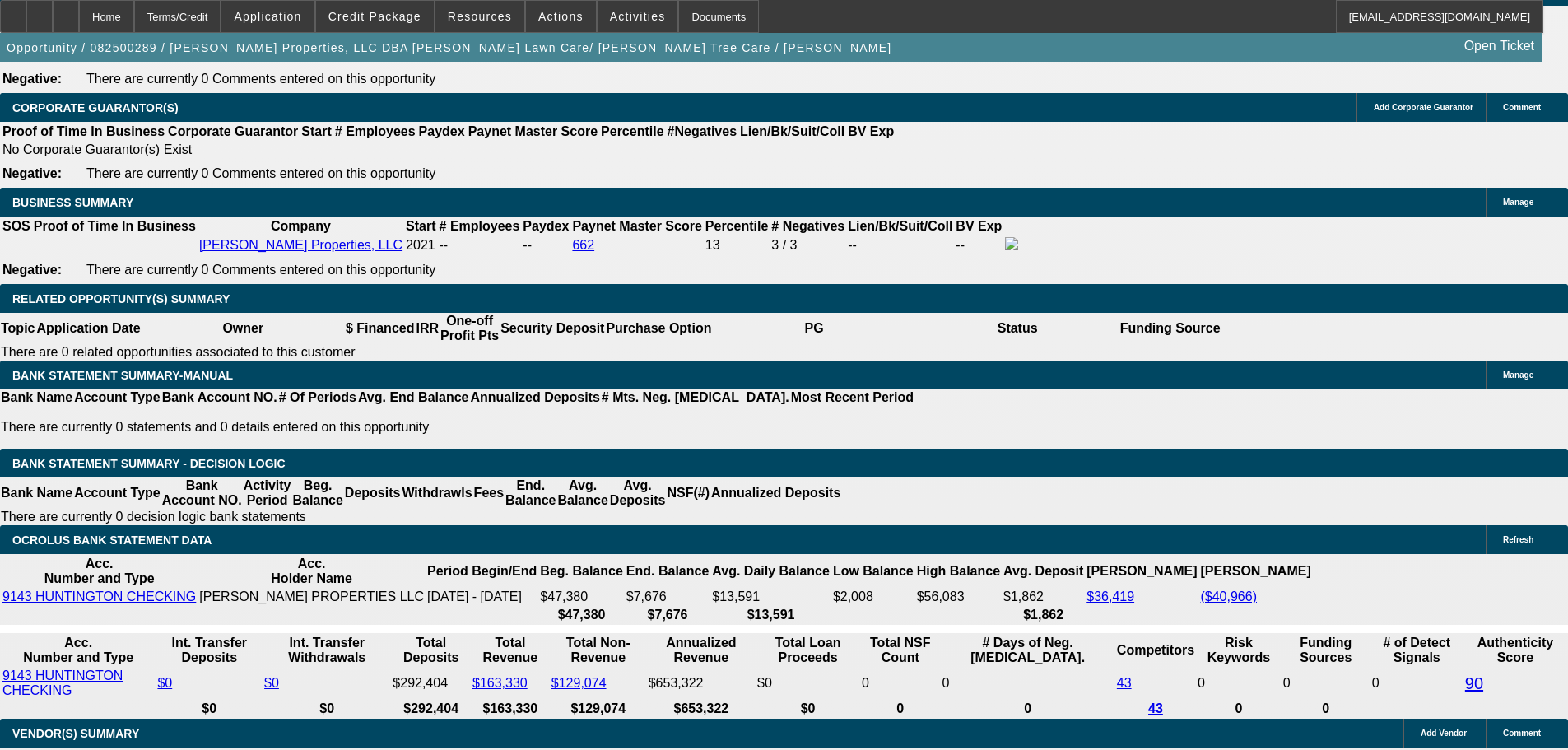
drag, startPoint x: 352, startPoint y: 327, endPoint x: 503, endPoint y: 326, distance: 151.0
type input "1"
type input "UNKNOWN"
type input "11"
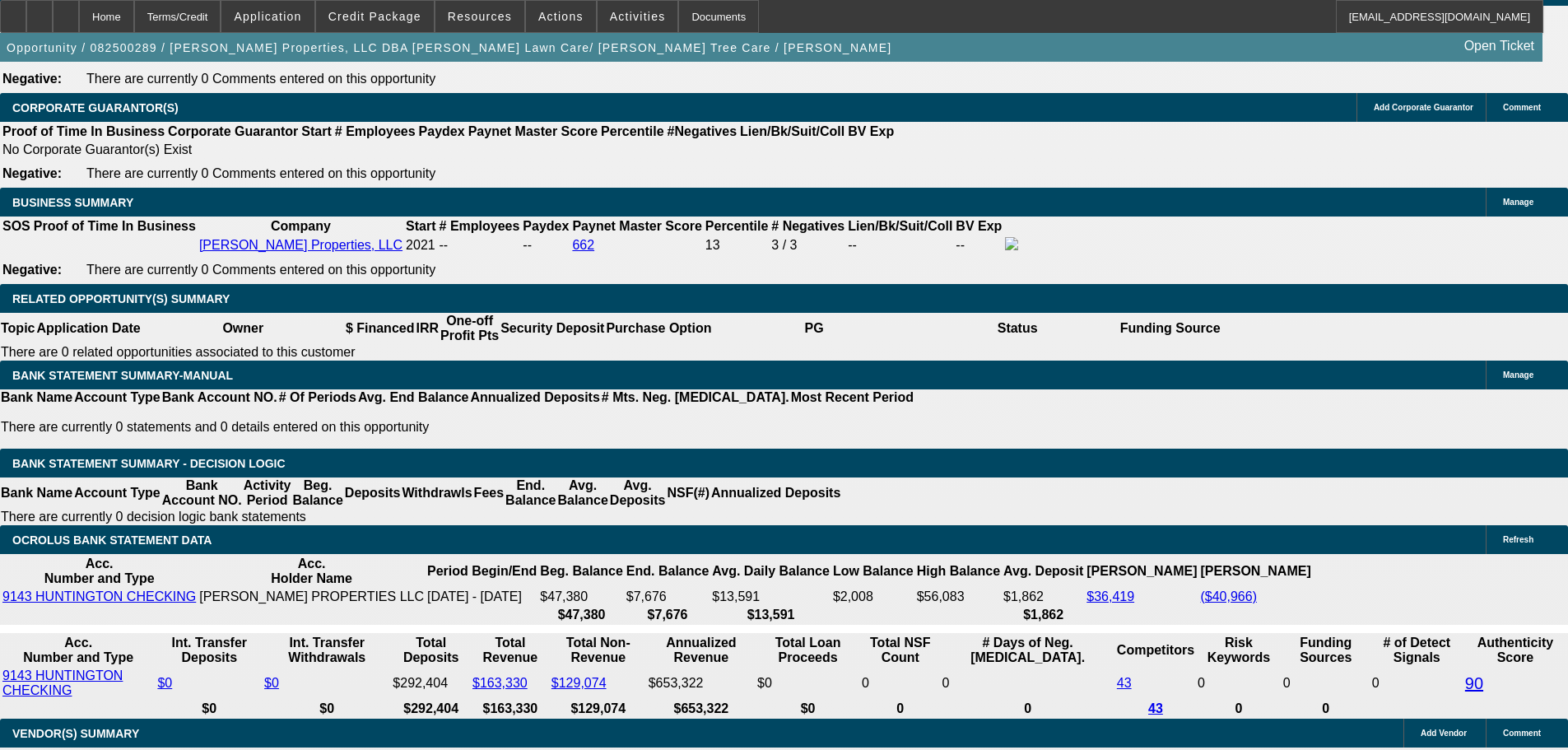
type input "$1,658.38"
type input "11."
type input "$1,364.24"
type input "11.2"
type input "$1,664.62"
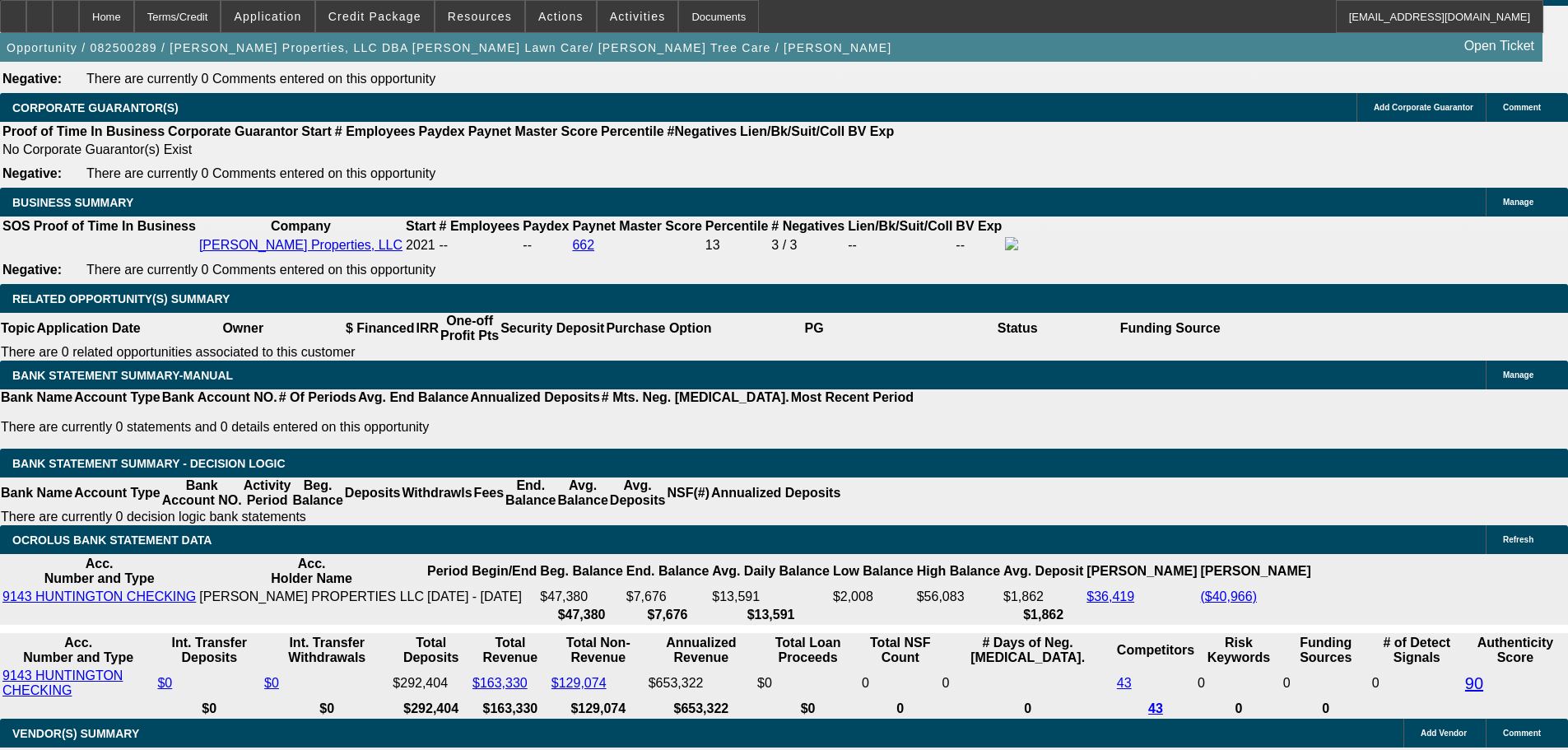
type input "11.29"
type input "$1,667.43"
type input "11.2"
type input "$1,664.62"
type input "11.28"
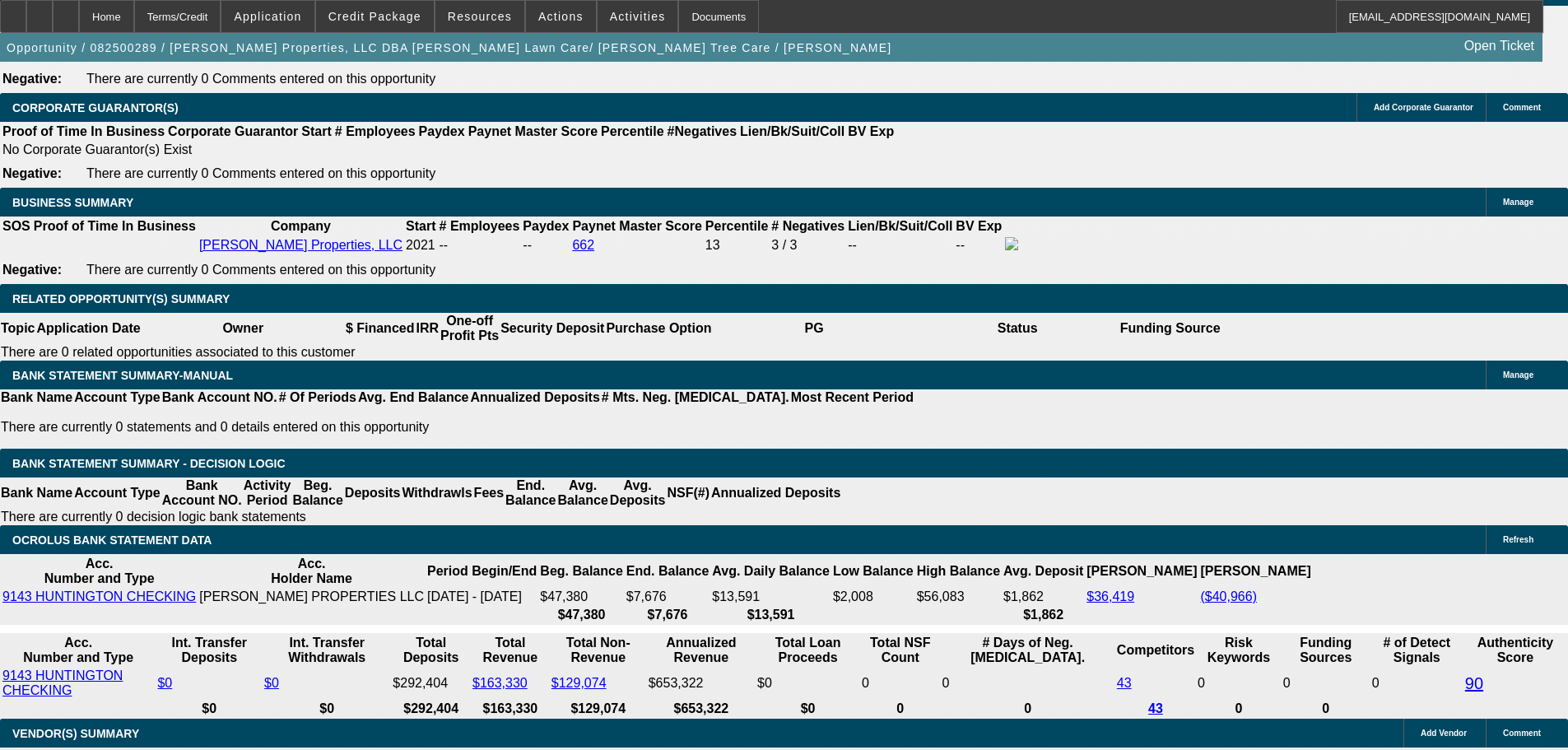
type input "$1,667.12"
type input "11.28"
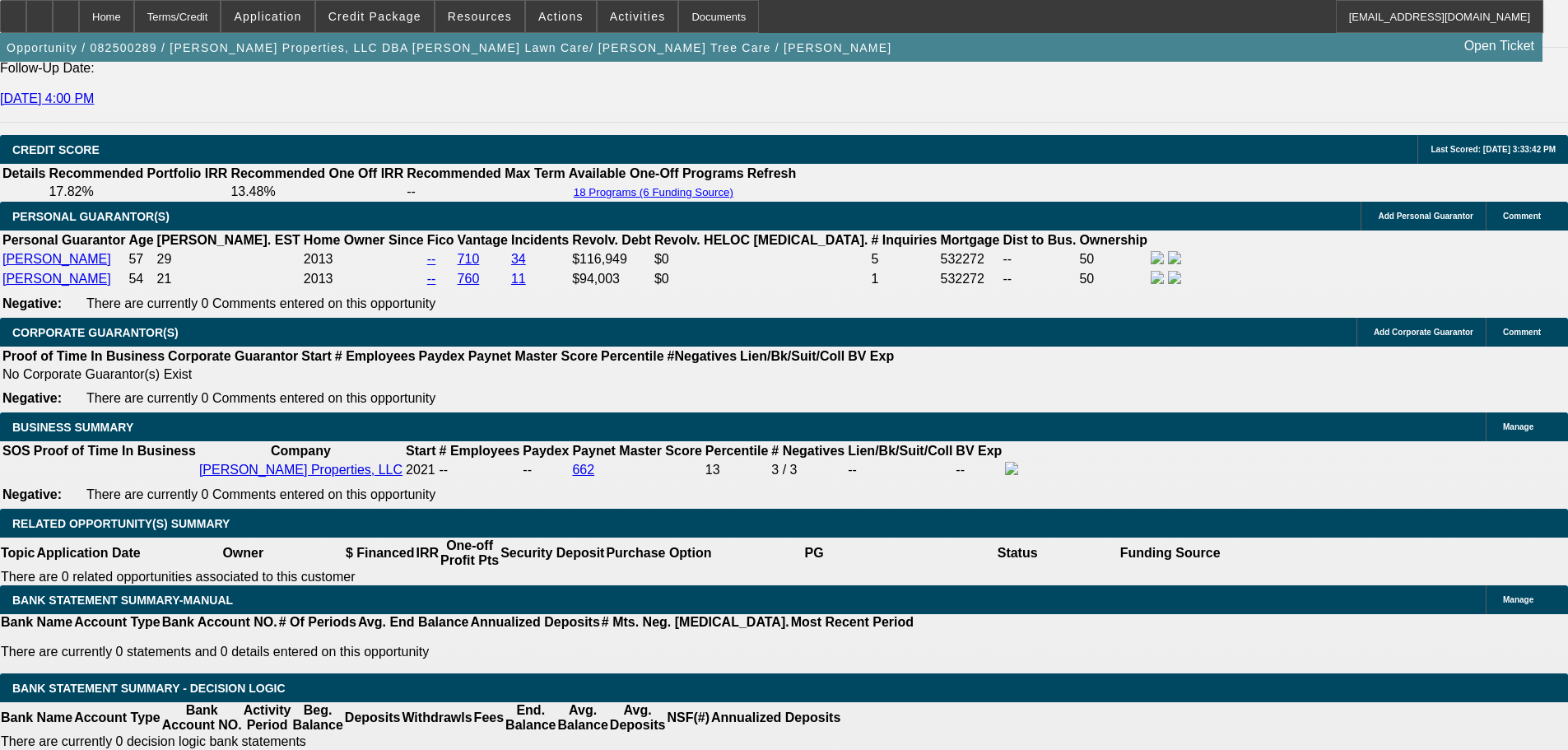
scroll to position [2305, 0]
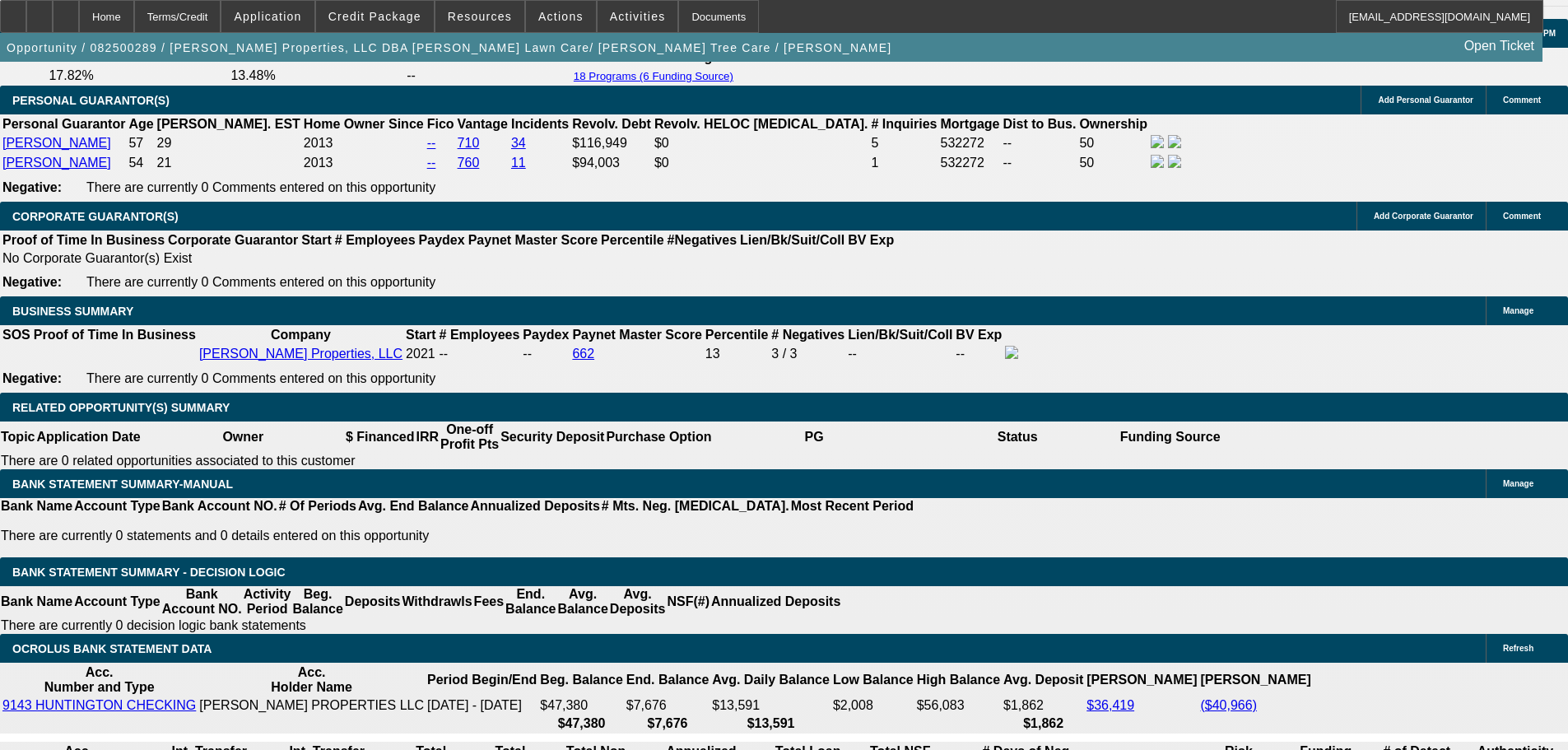
scroll to position [2469, 0]
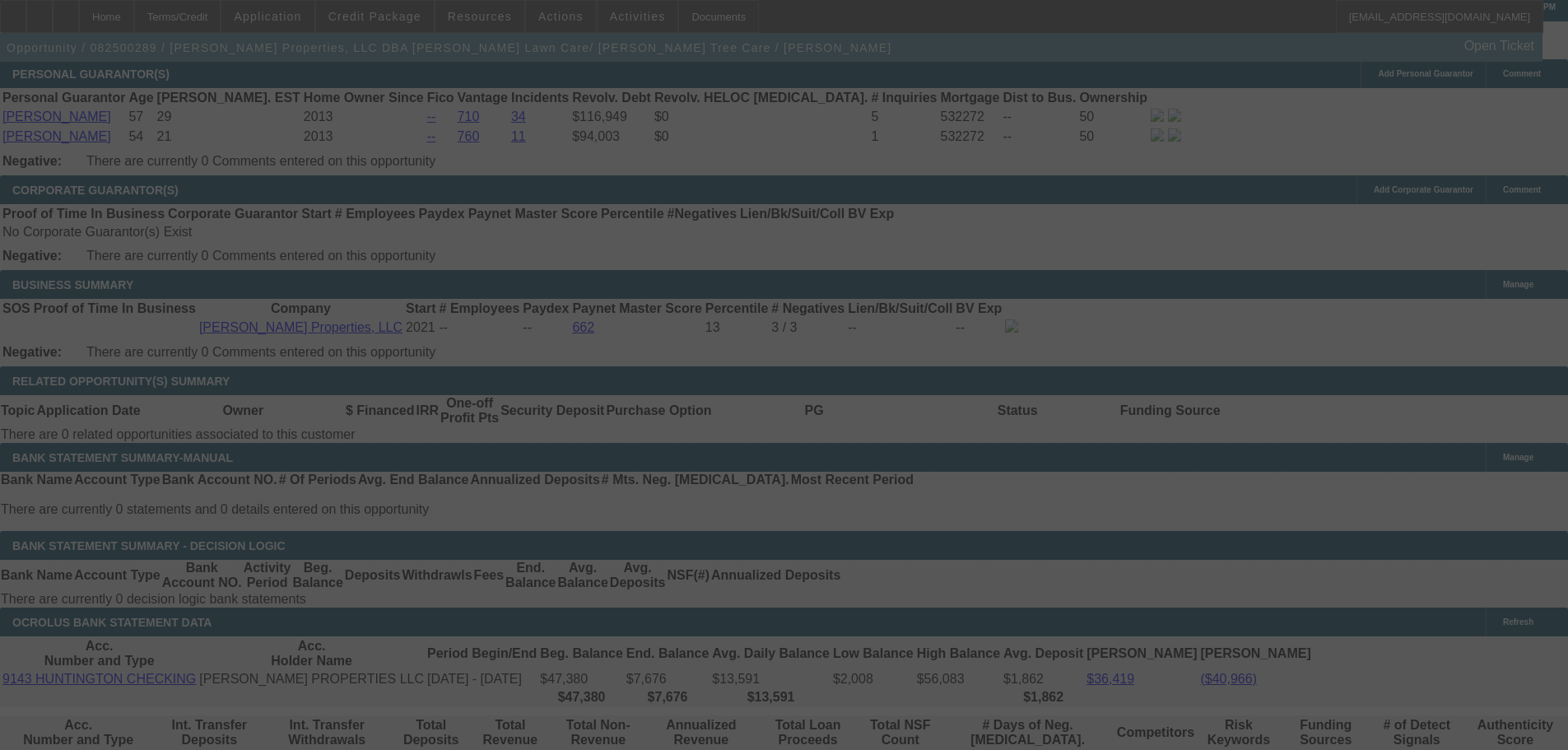
select select "0"
select select "6"
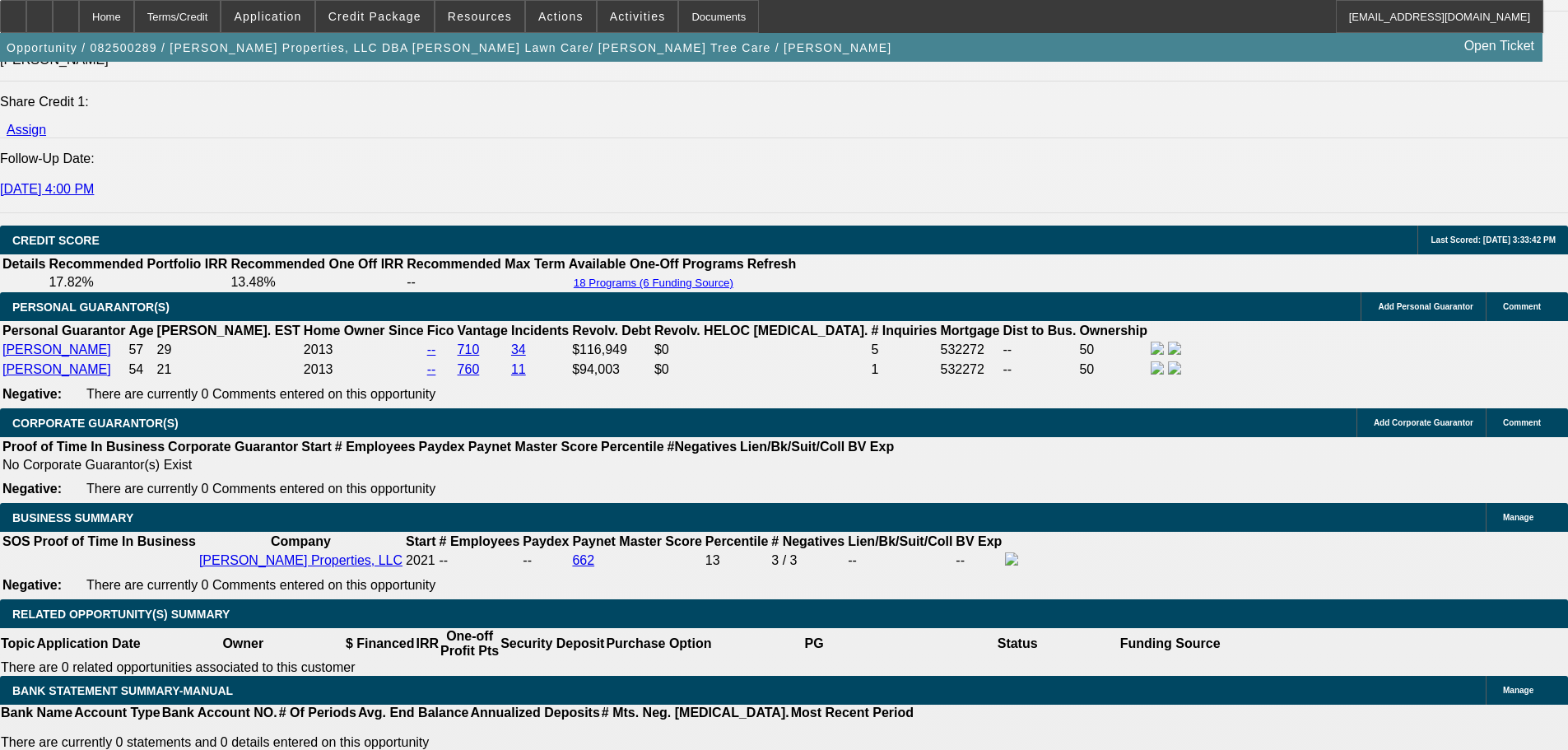
scroll to position [2222, 0]
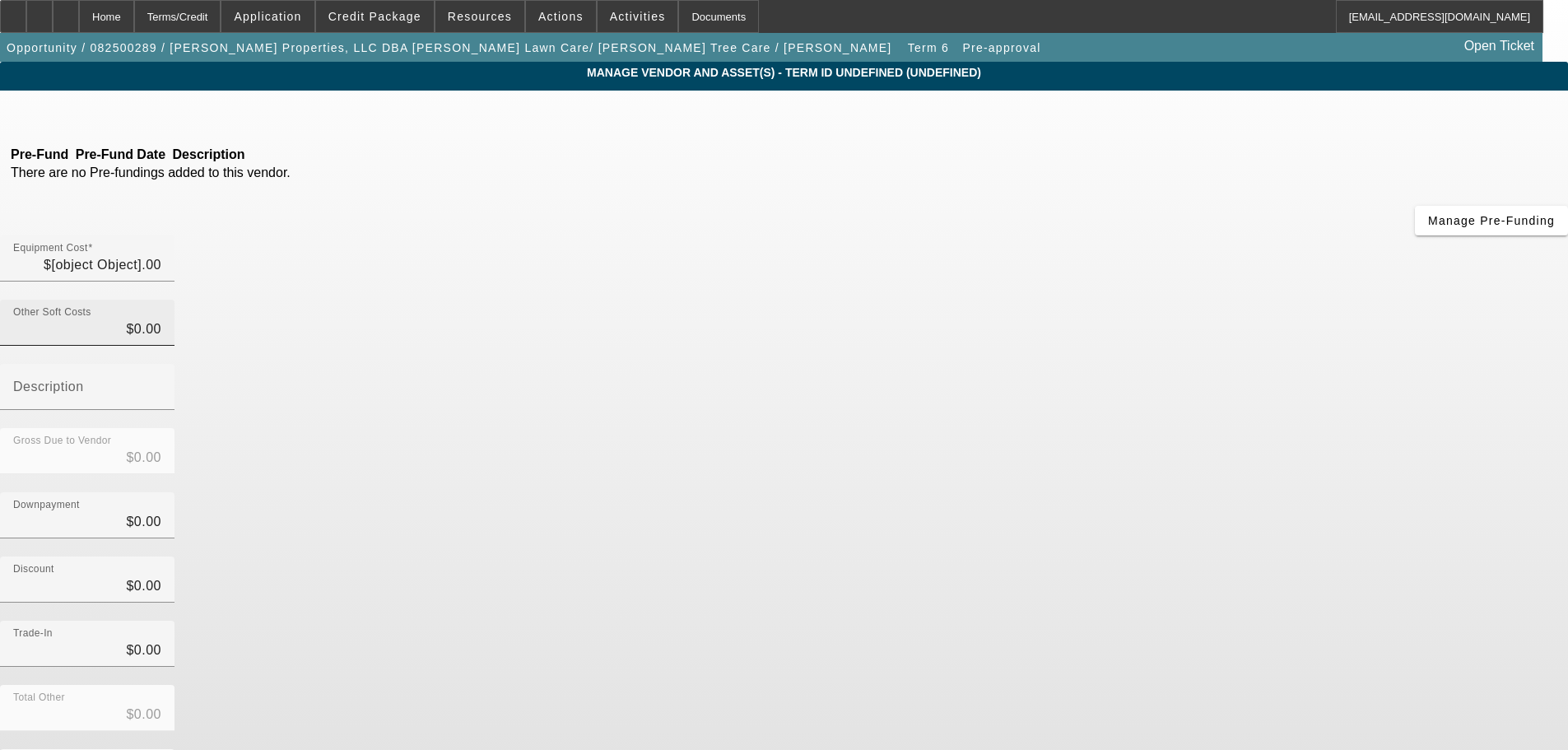
type input "$60,000.00"
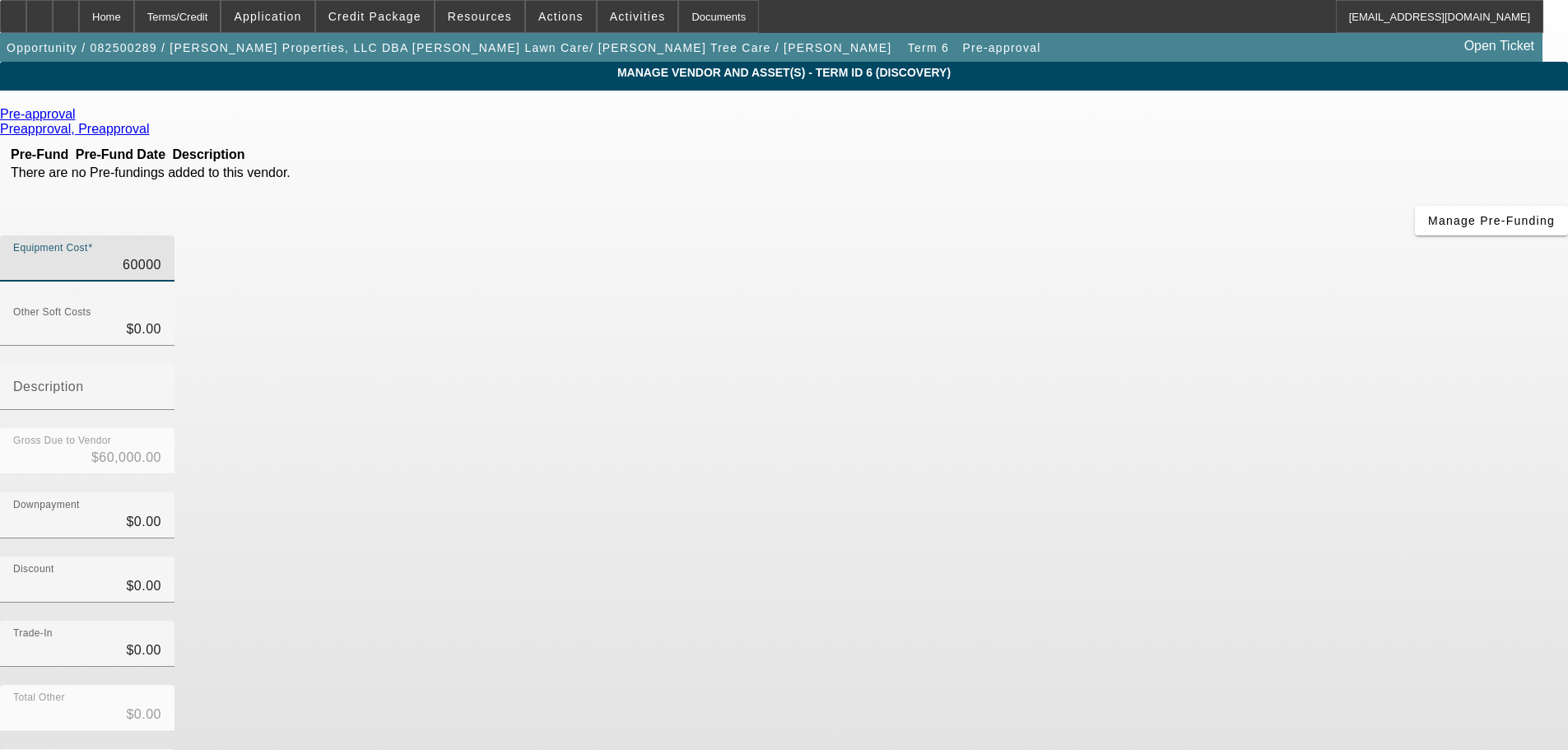
drag, startPoint x: 928, startPoint y: 140, endPoint x: 1138, endPoint y: 30, distance: 237.1
click at [1113, 236] on div "Equipment Cost 60000" at bounding box center [784, 267] width 1568 height 64
type input "5"
type input "$5.00"
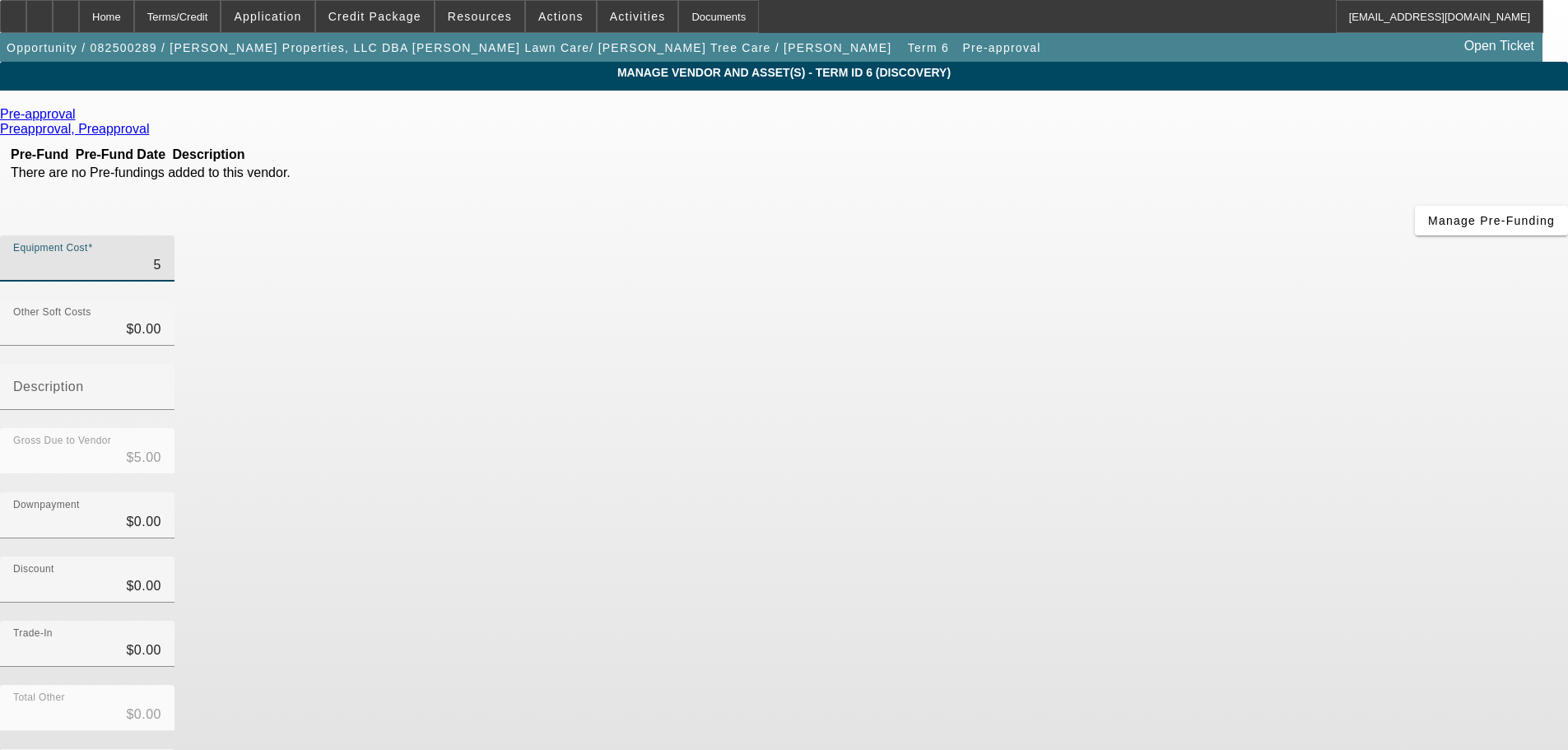
type input "59"
type input "$59.00"
type input "595"
type input "$595.00"
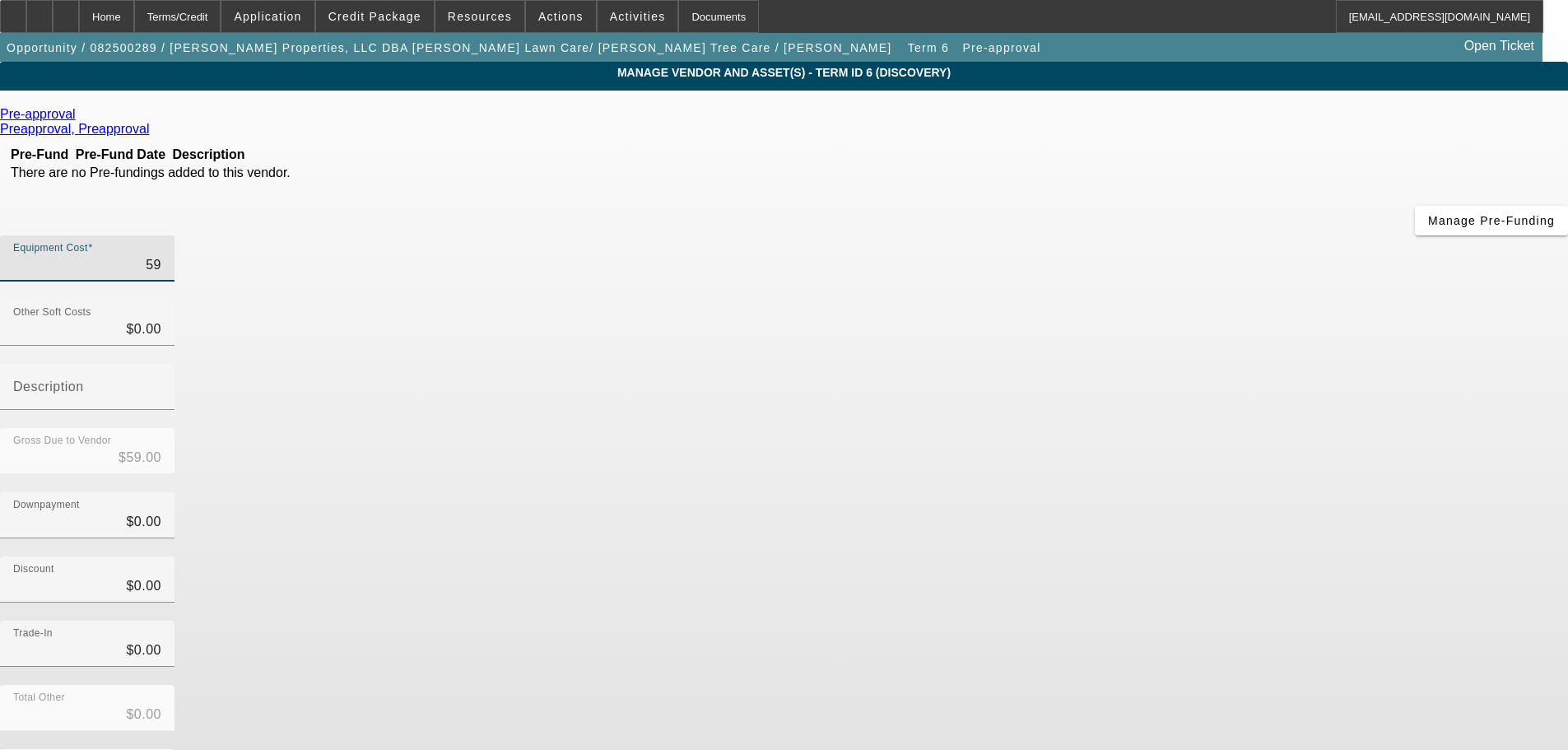
type input "$595.00"
type input "5950"
type input "$5,950.00"
type input "59500"
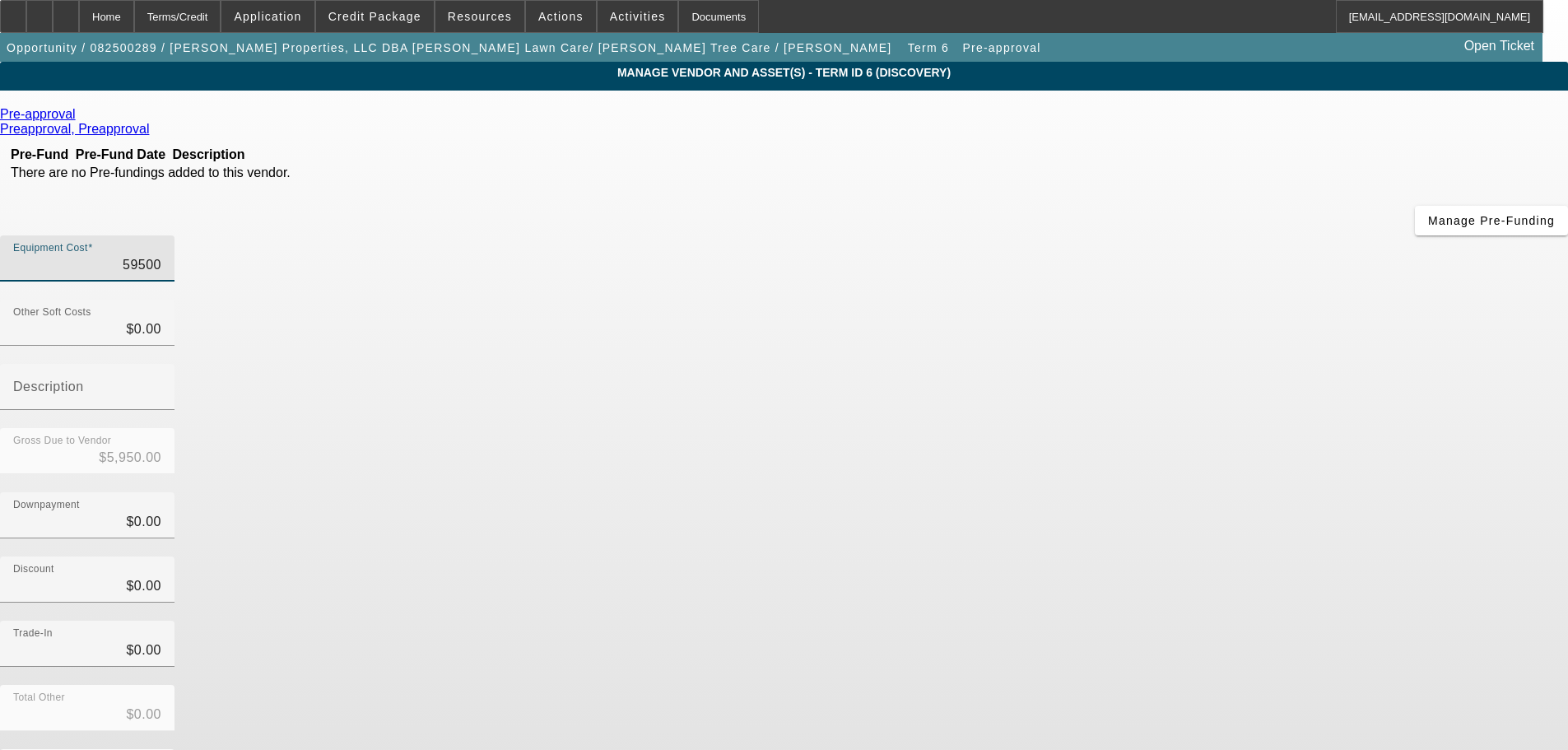
type input "$59,500.00"
click at [1169, 557] on div "Discount $0.00" at bounding box center [784, 588] width 1568 height 64
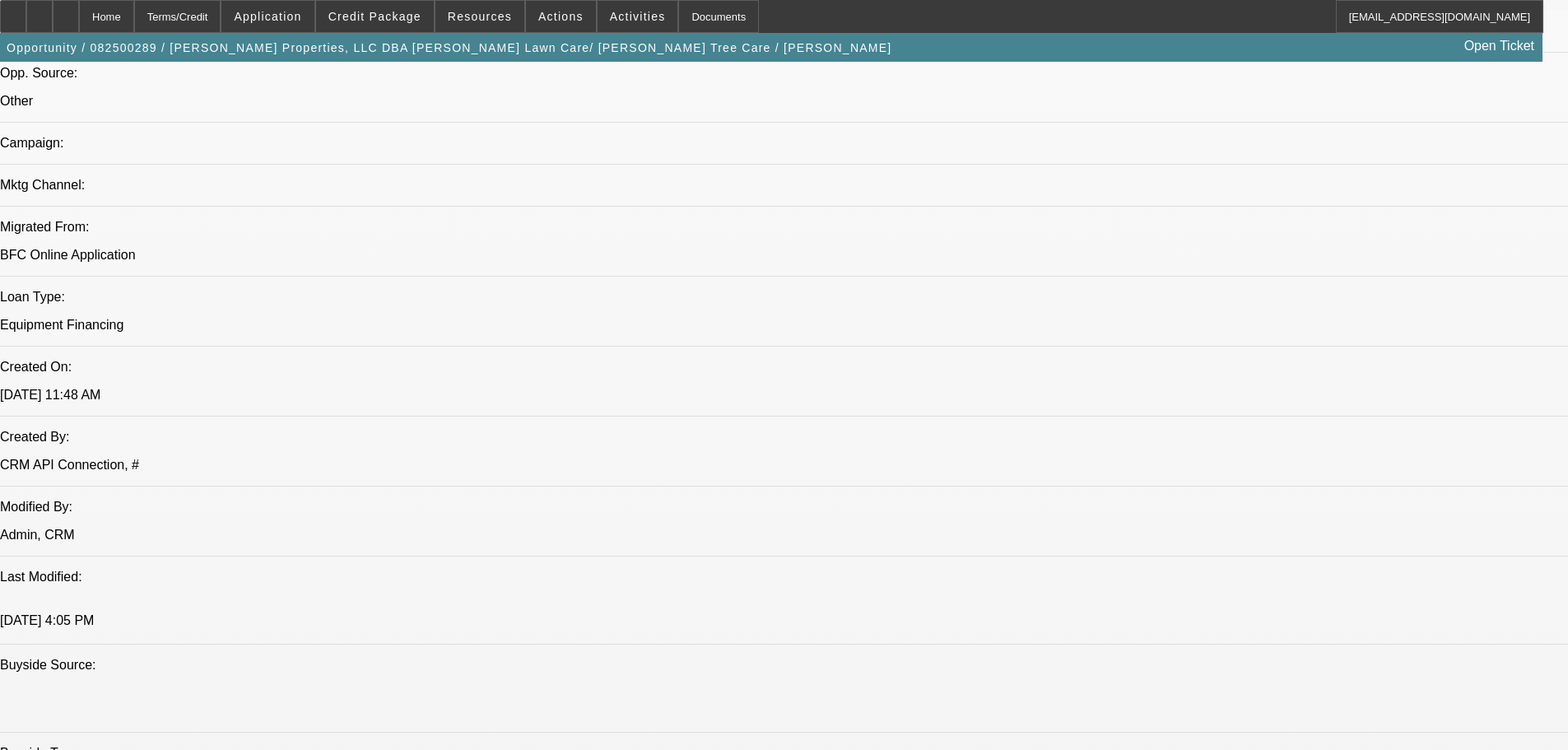
select select "0"
select select "6"
select select "0"
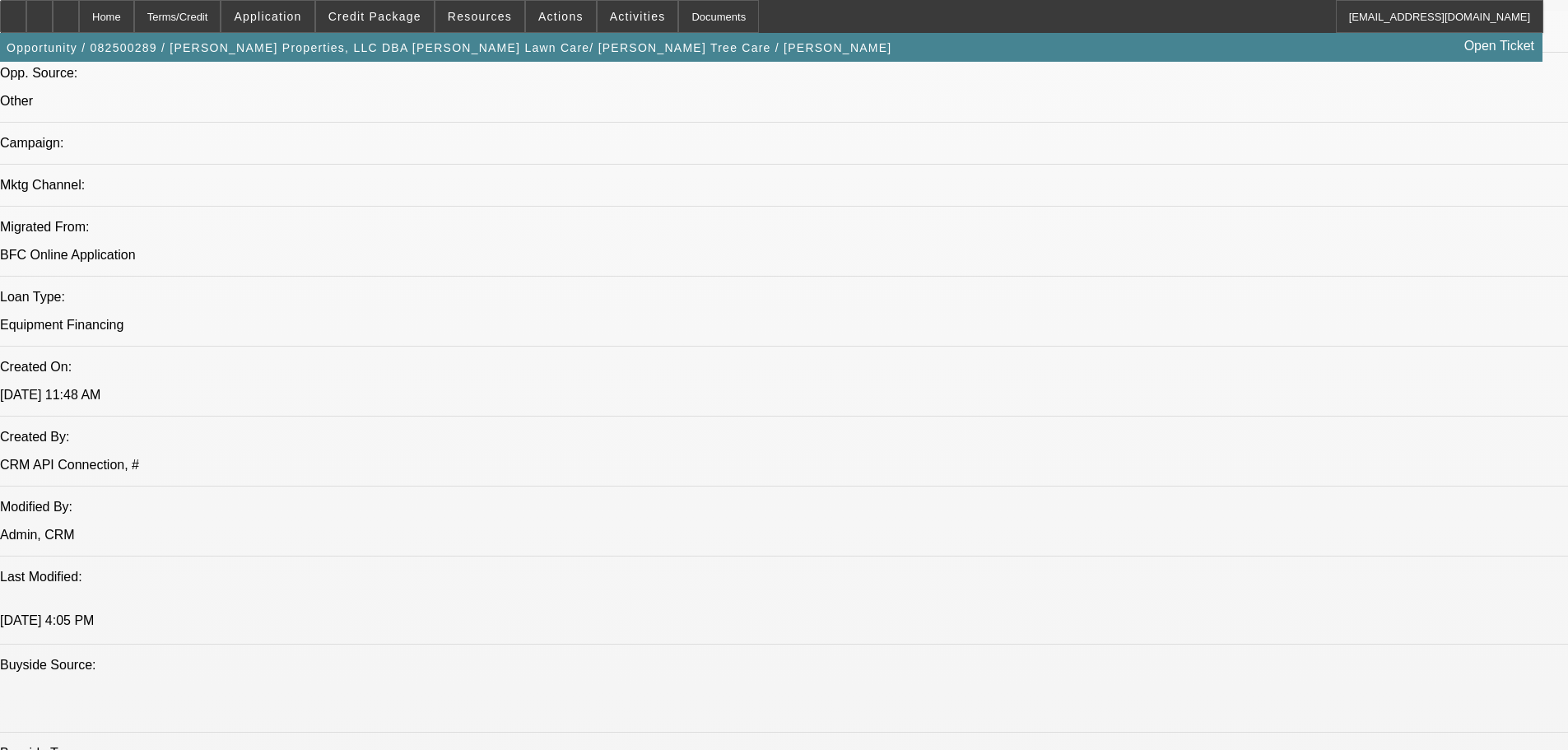
select select "0"
select select "6"
select select "0"
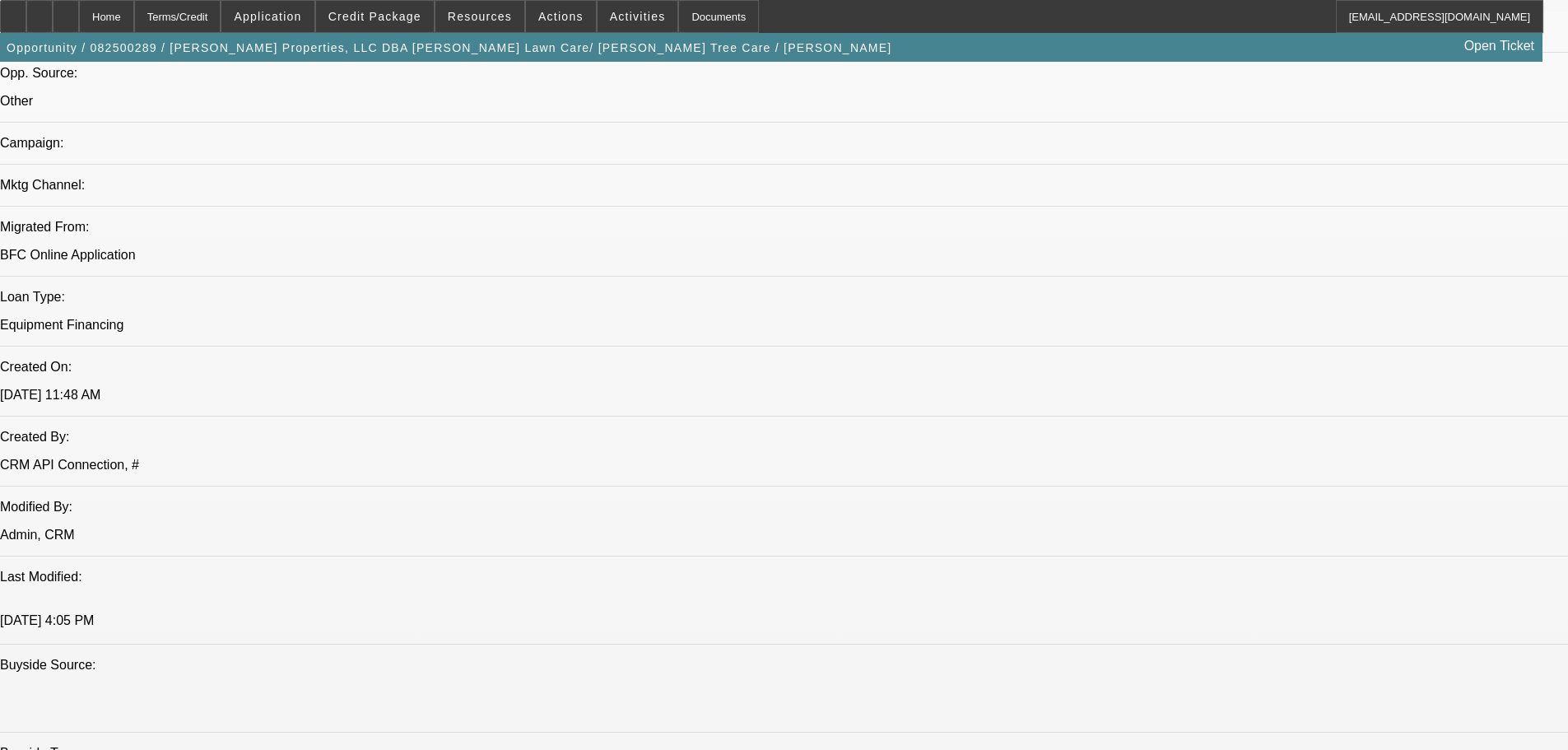
select select "0"
select select "6"
select select "0"
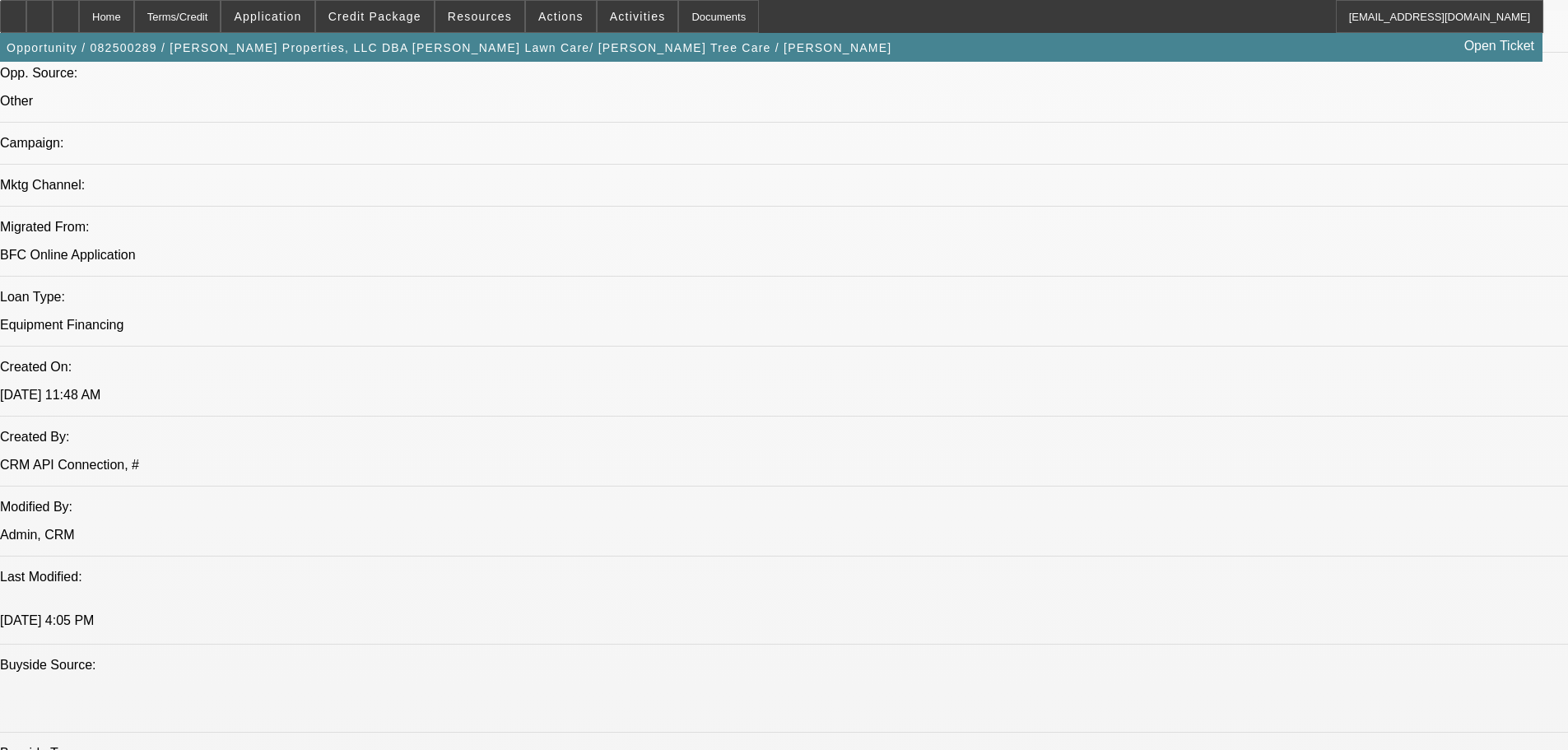
select select "6"
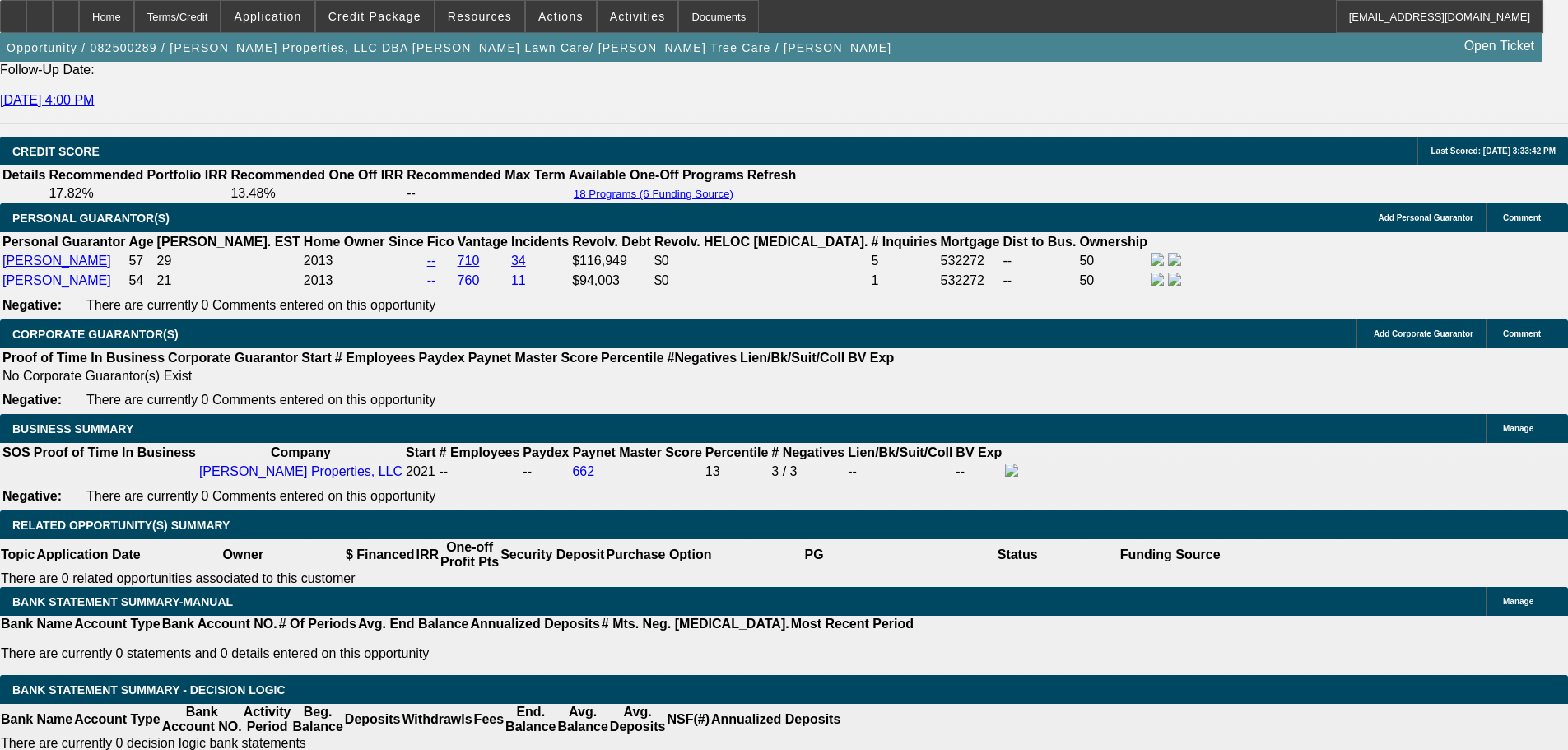
scroll to position [2462, 0]
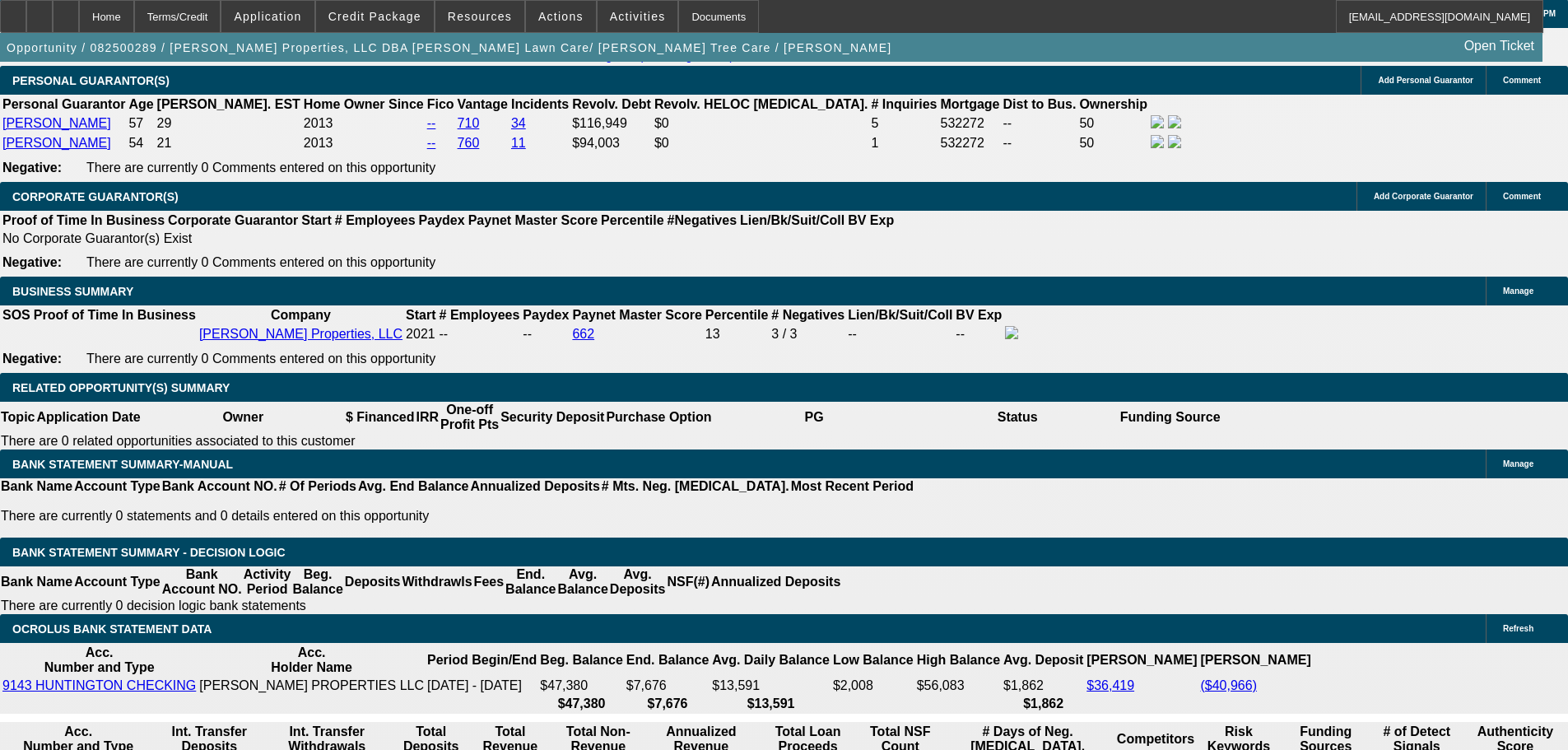
drag, startPoint x: 243, startPoint y: 413, endPoint x: 408, endPoint y: 406, distance: 165.1
type input "1"
type input "UNKNOWN"
type input "1653."
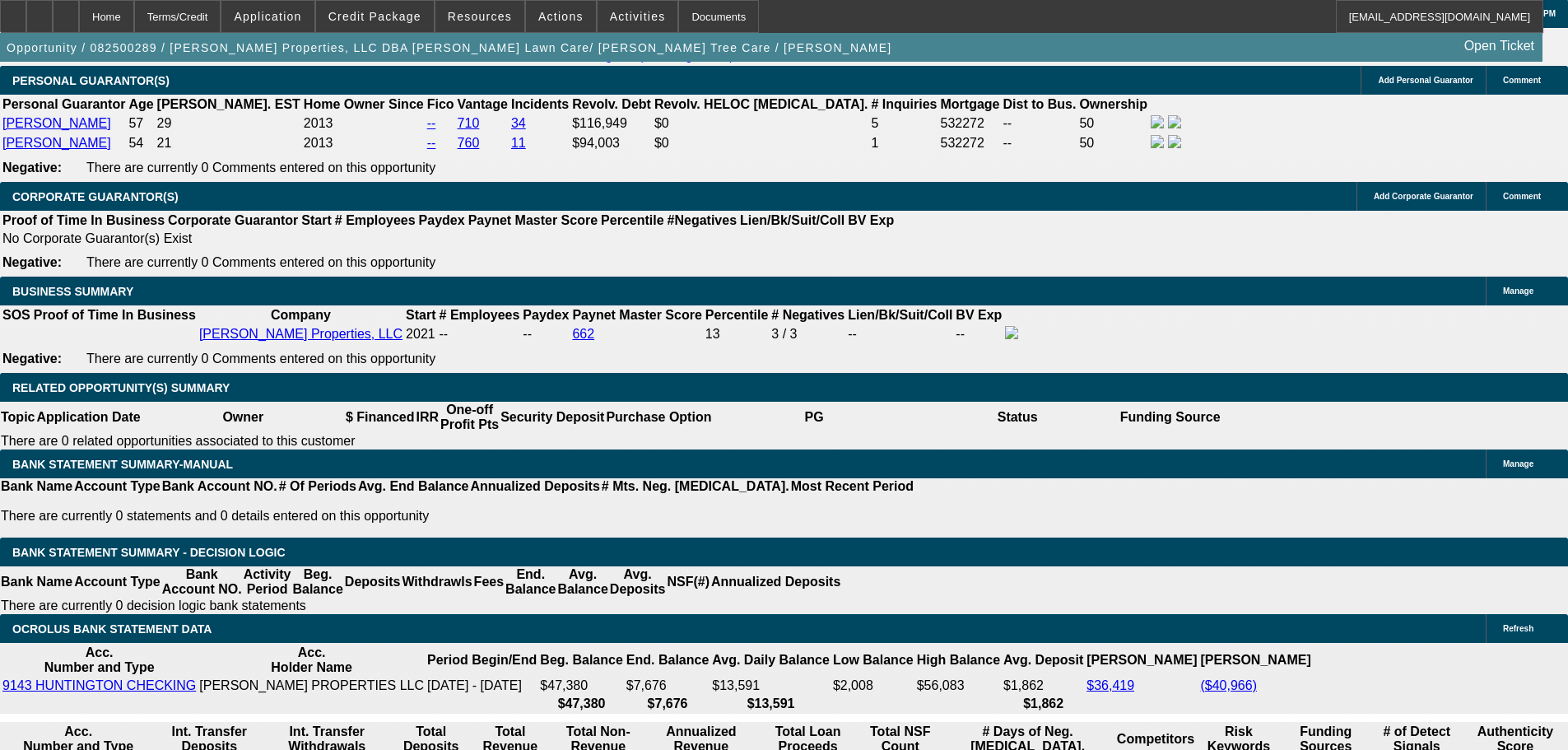
type input "11.2"
type input "$1,653.13"
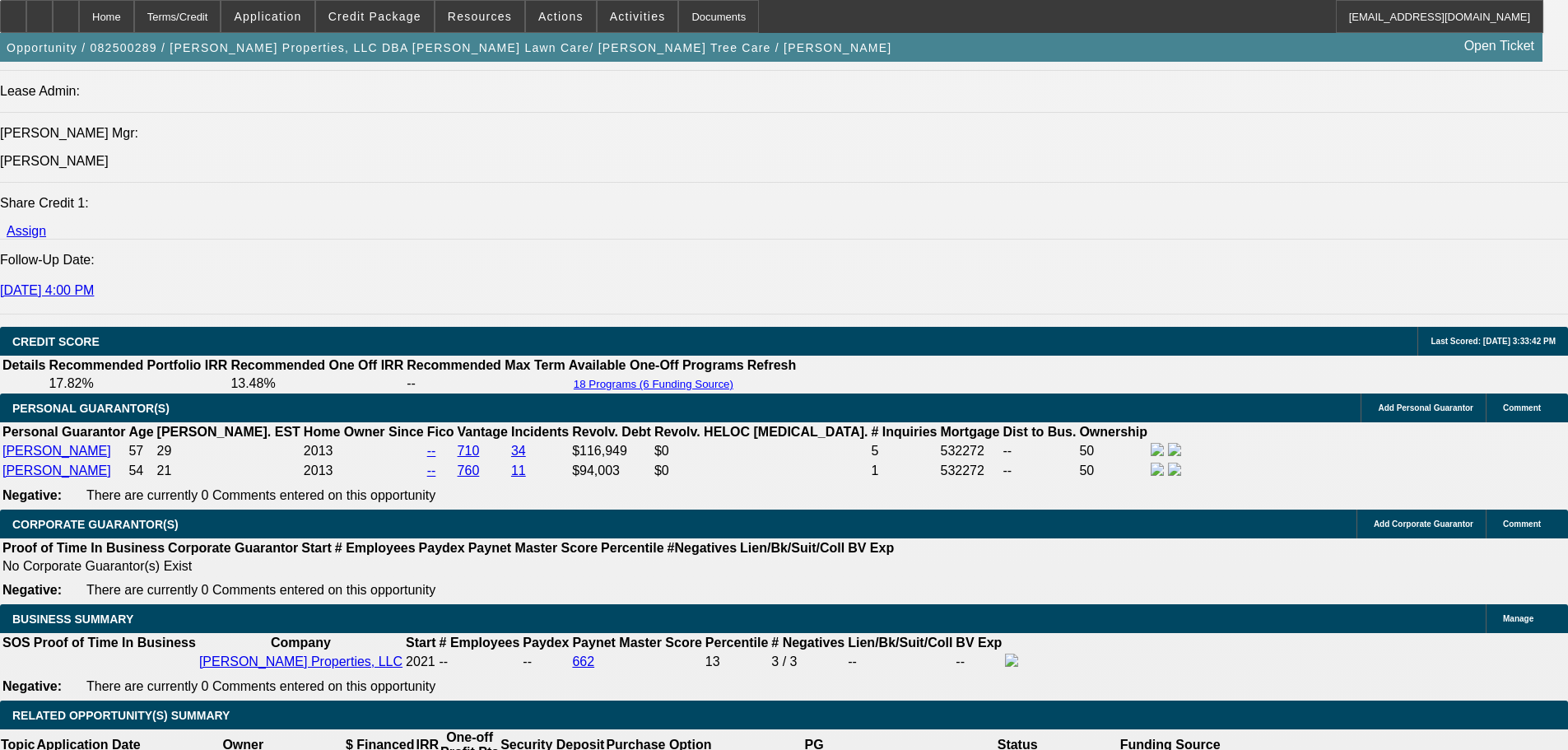
scroll to position [2134, 0]
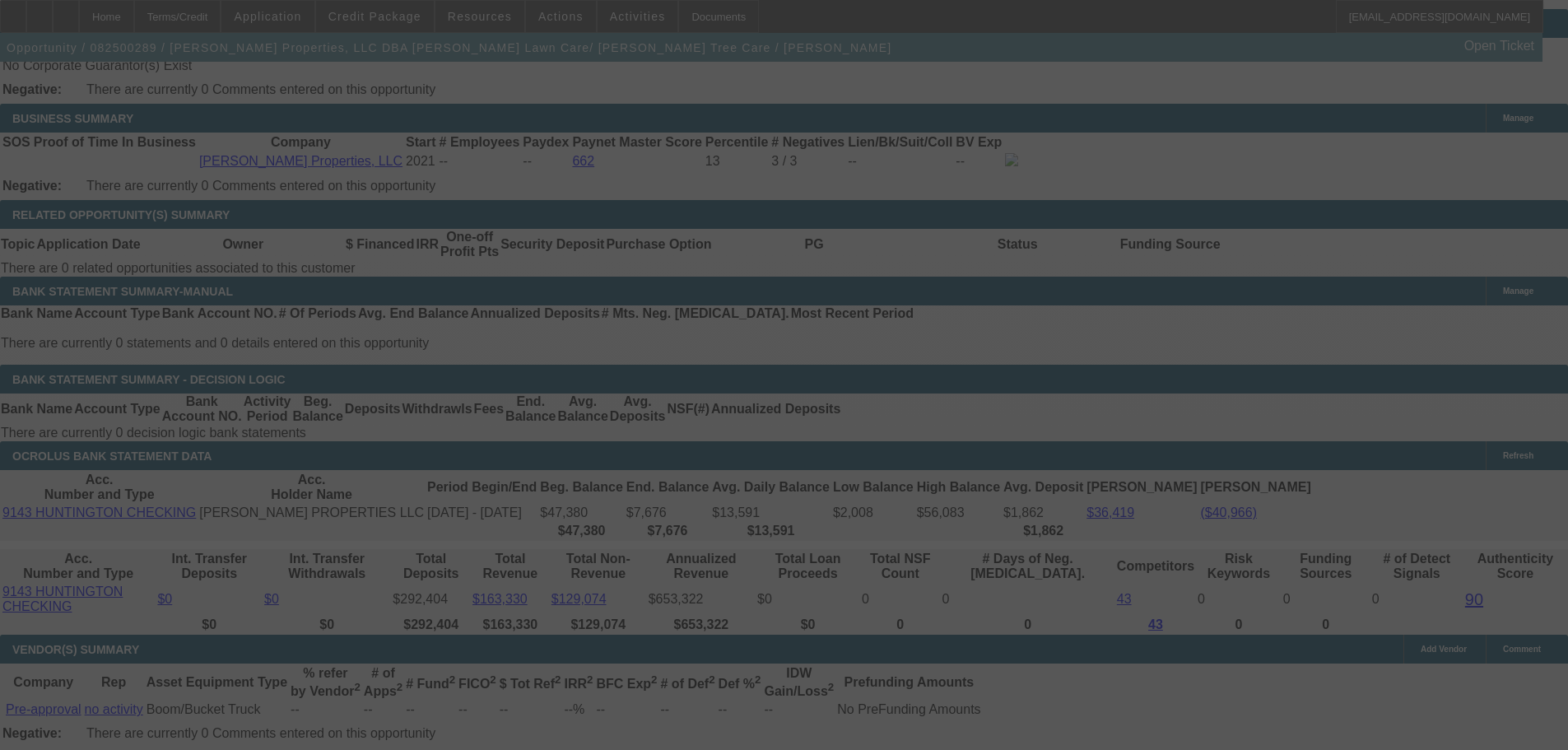
scroll to position [2710, 0]
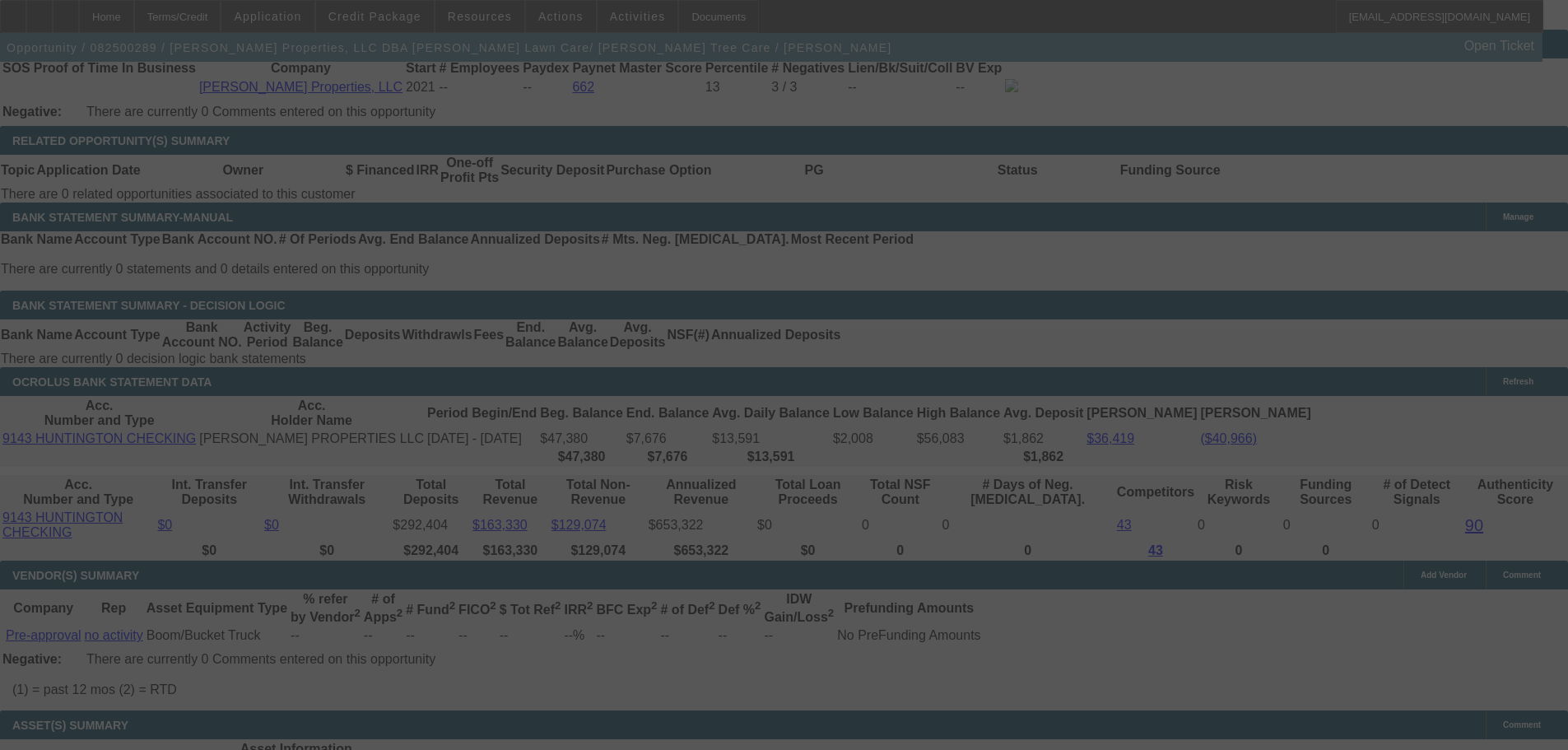
select select "0"
select select "6"
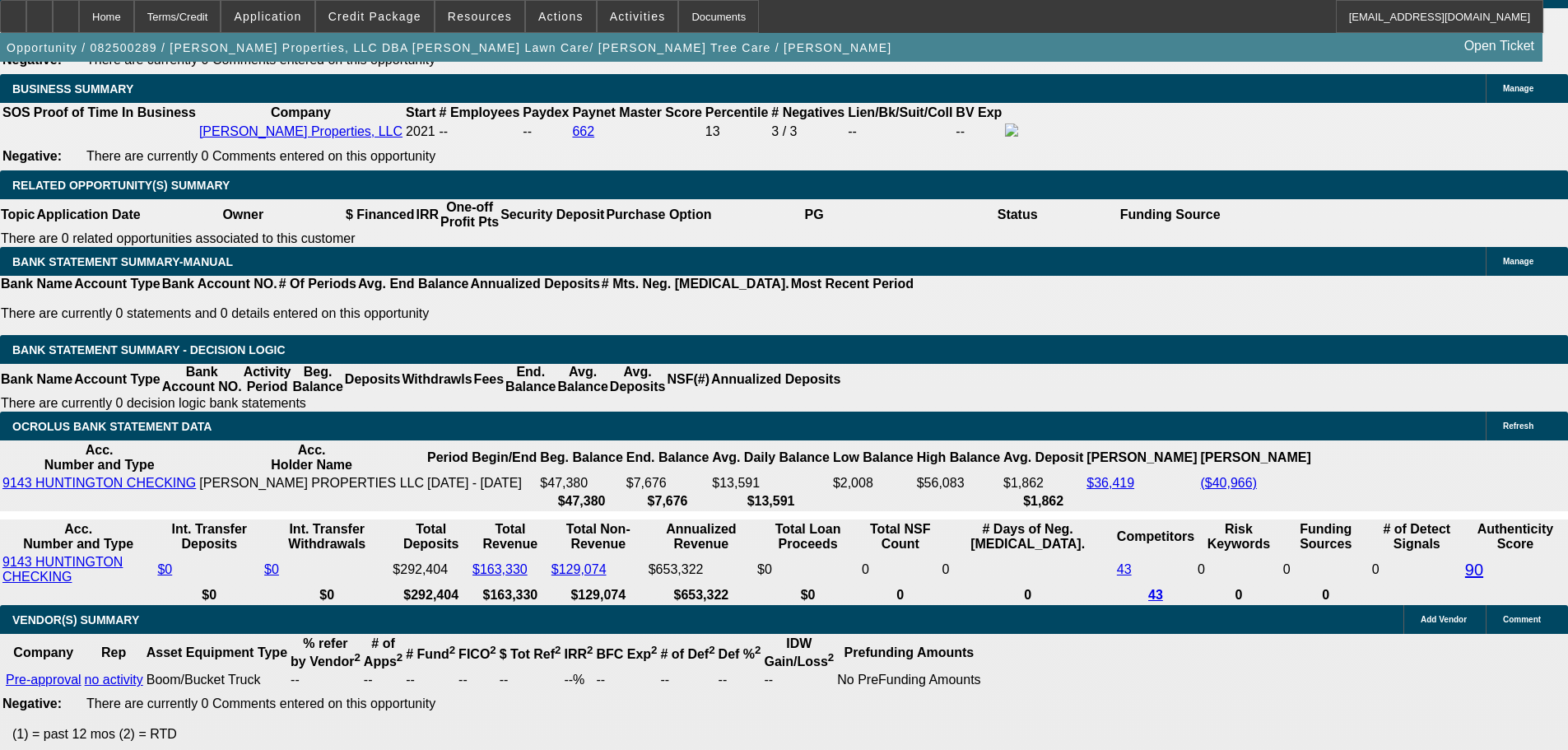
scroll to position [2628, 0]
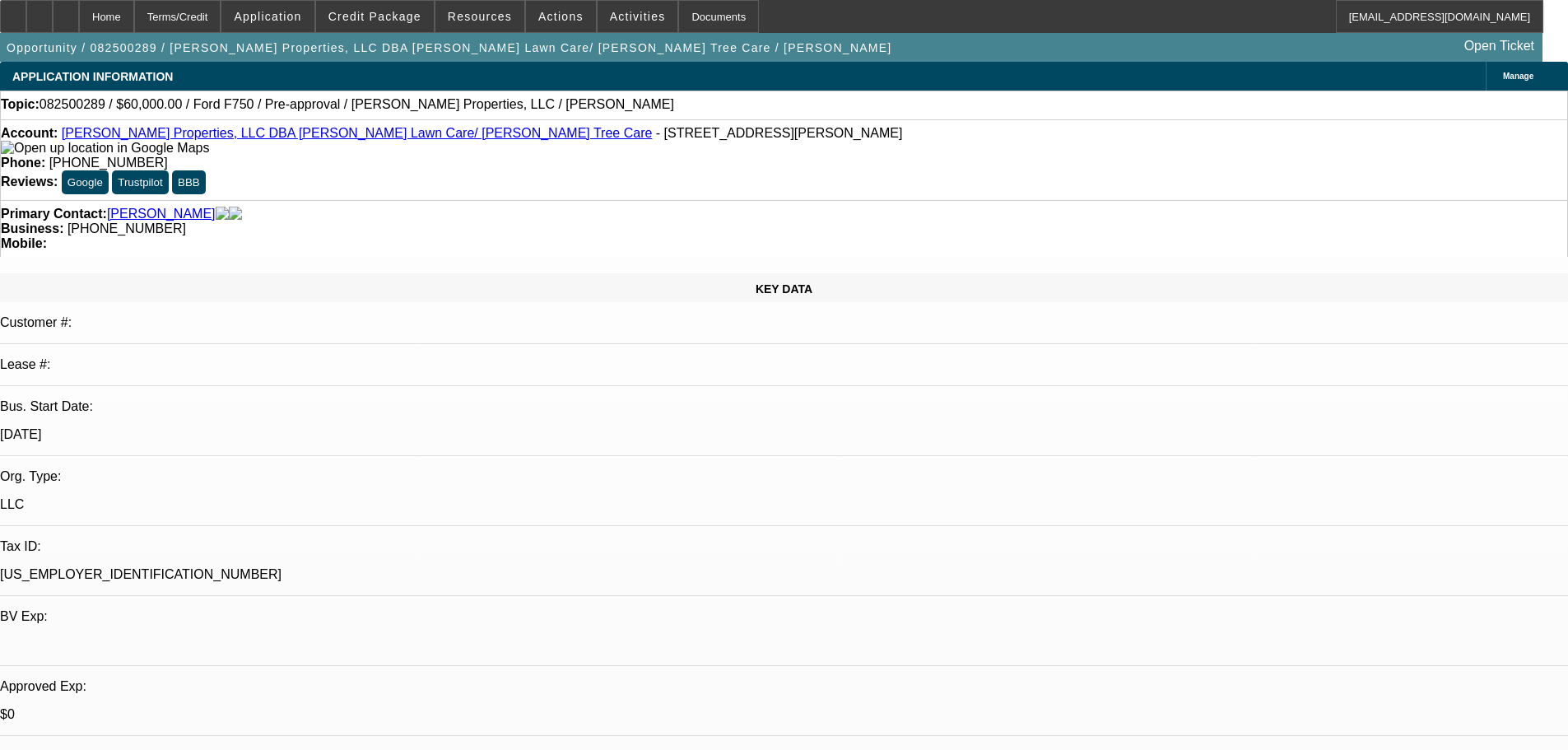
select select "0"
select select "6"
select select "0"
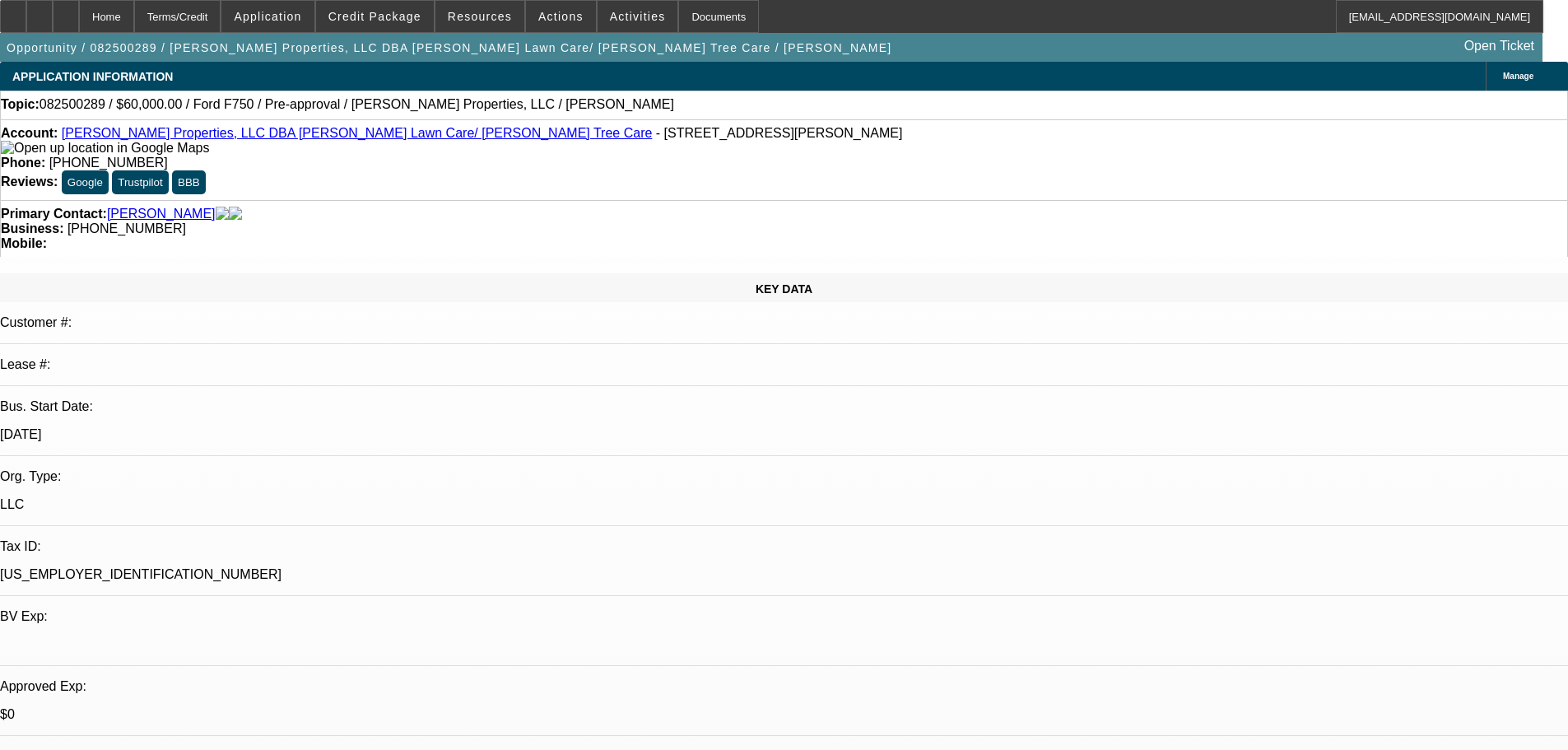
select select "0"
select select "6"
select select "0"
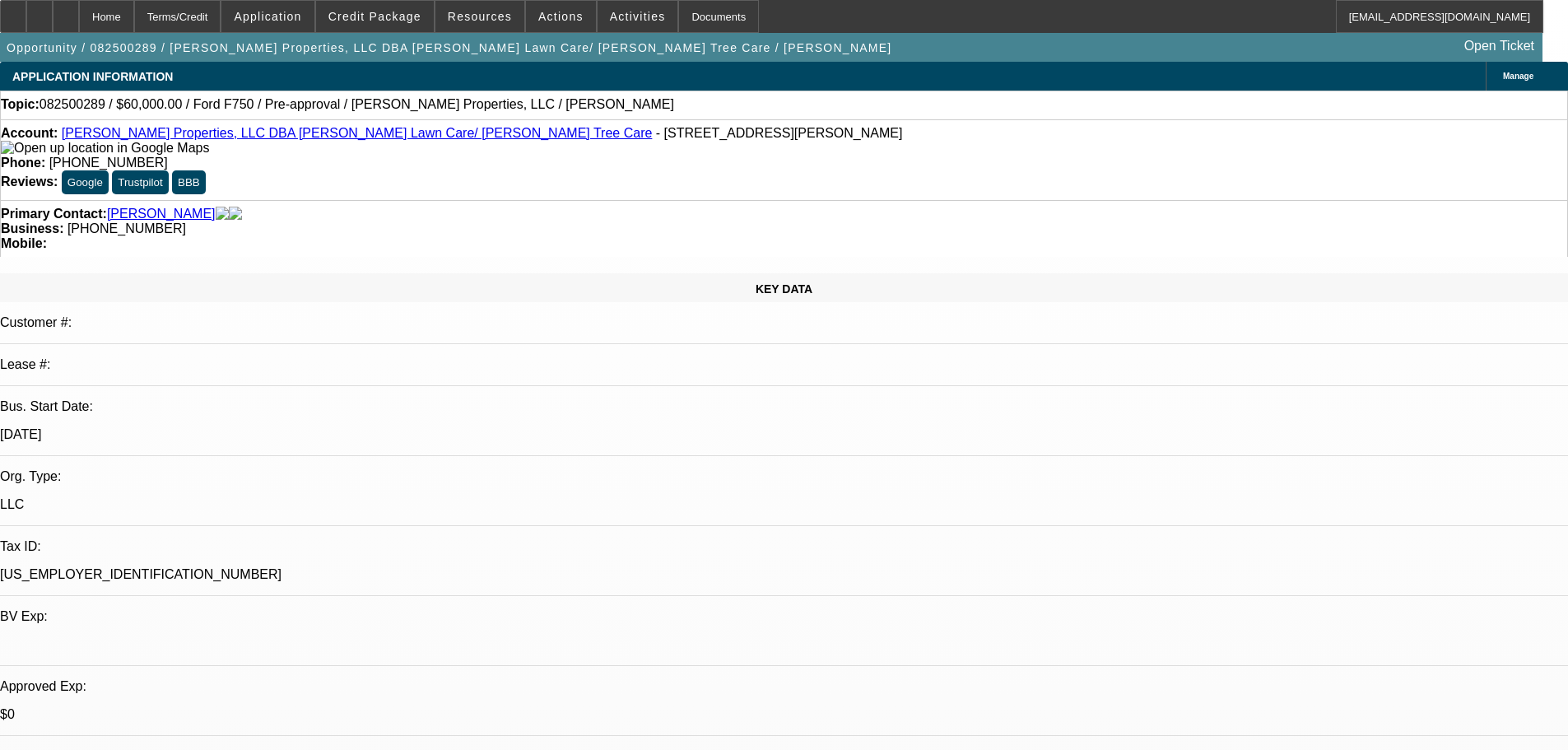
select select "0"
select select "6"
select select "0"
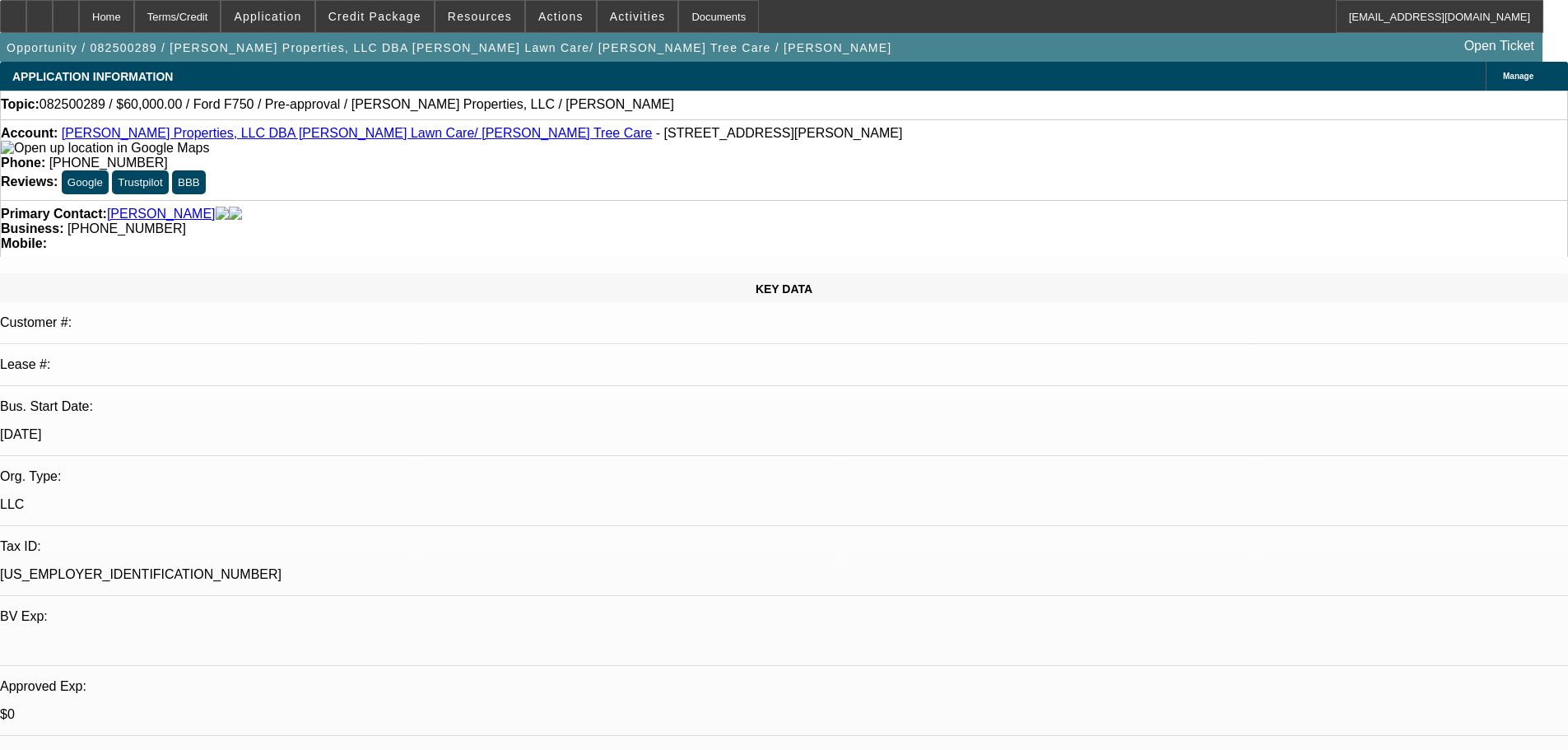
select select "6"
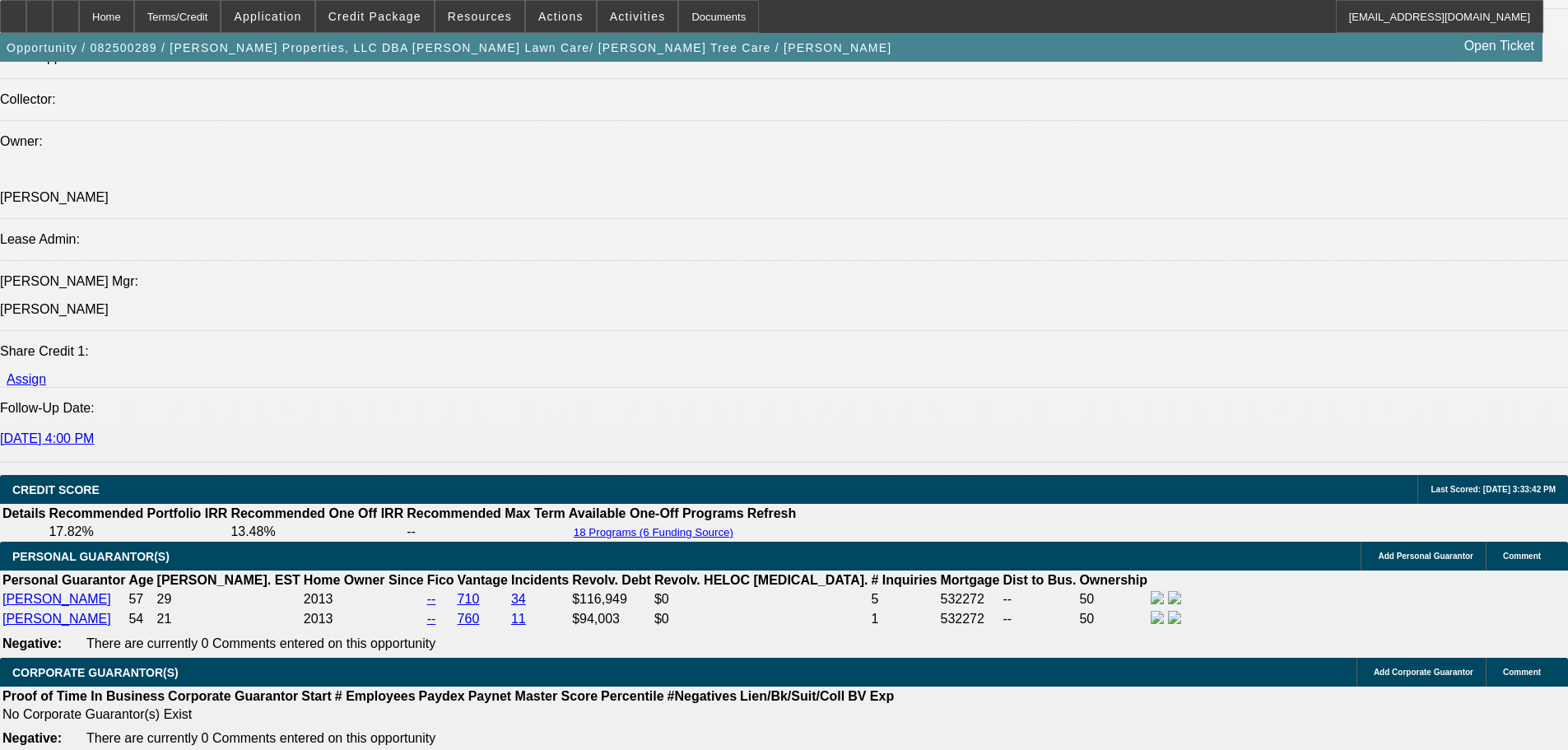
scroll to position [2222, 0]
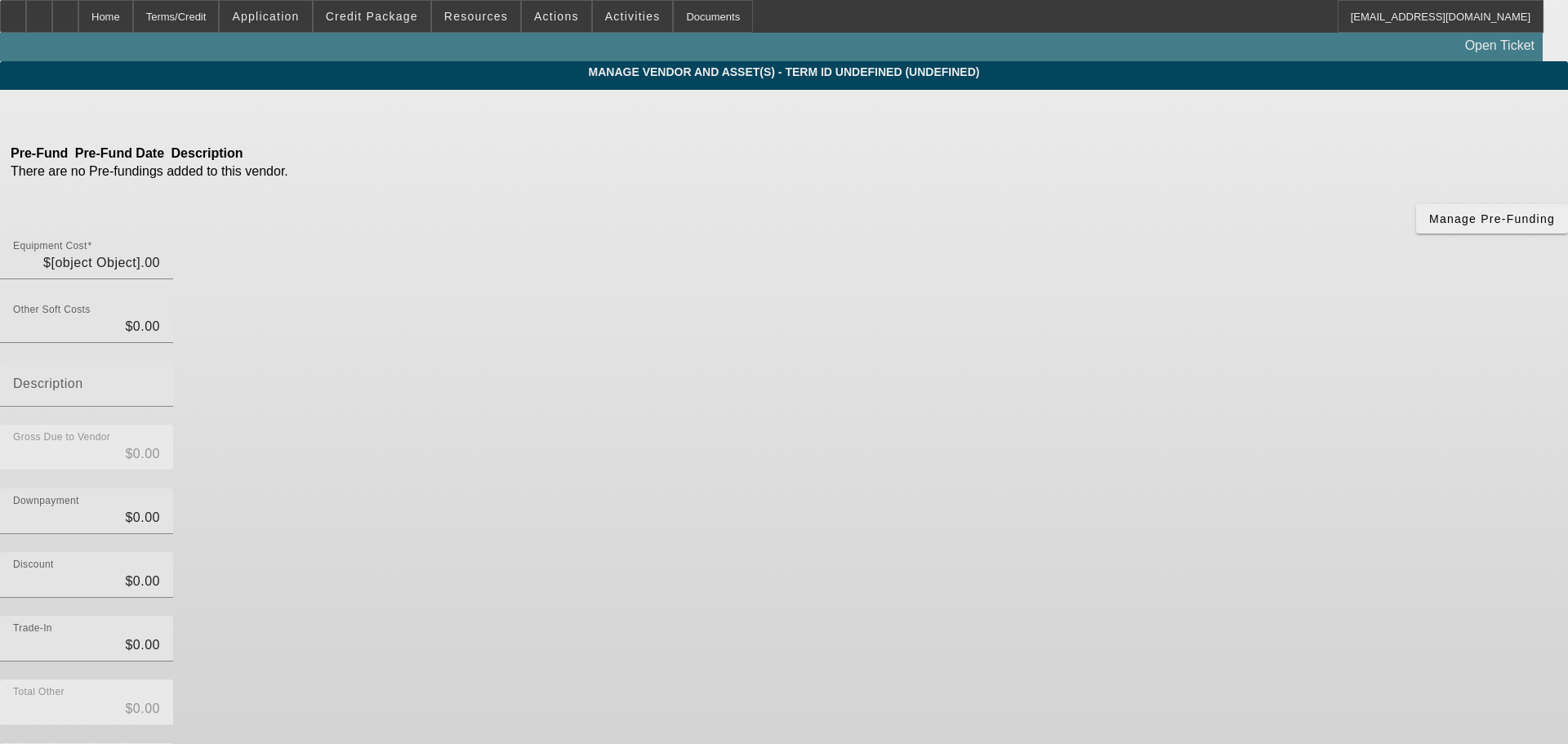
type input "$59,500.00"
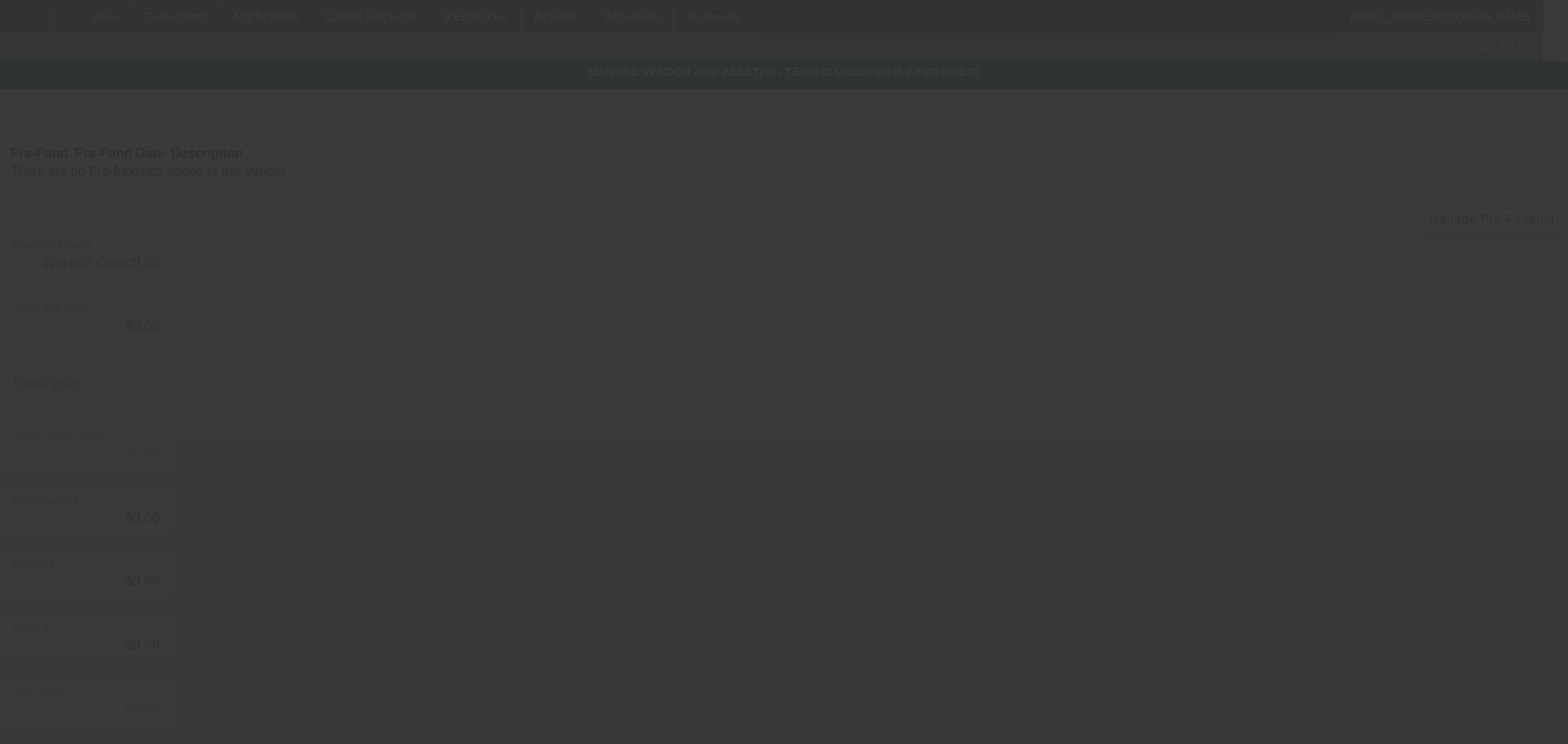
type input "$59,500.00"
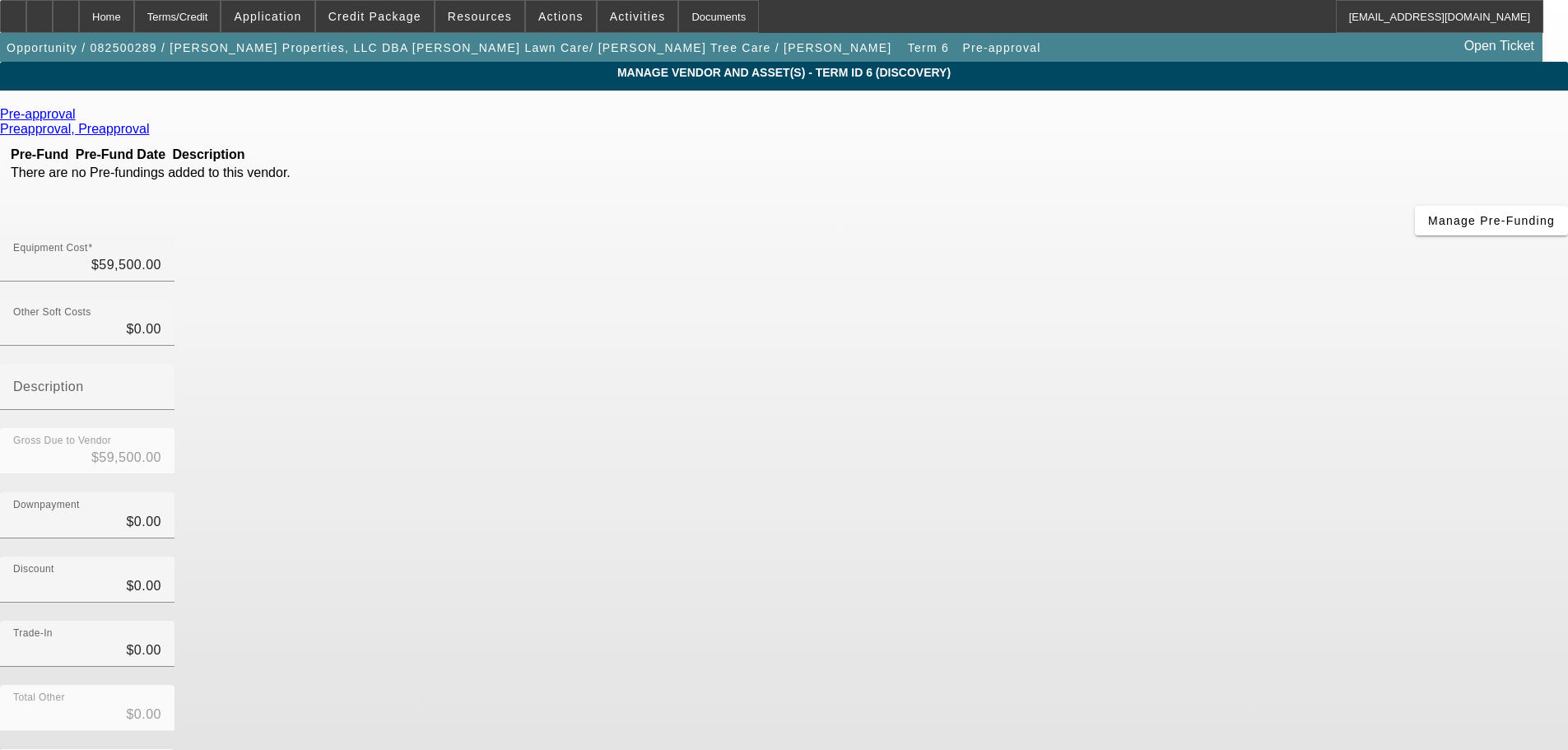
click at [80, 118] on icon at bounding box center [80, 113] width 0 height 14
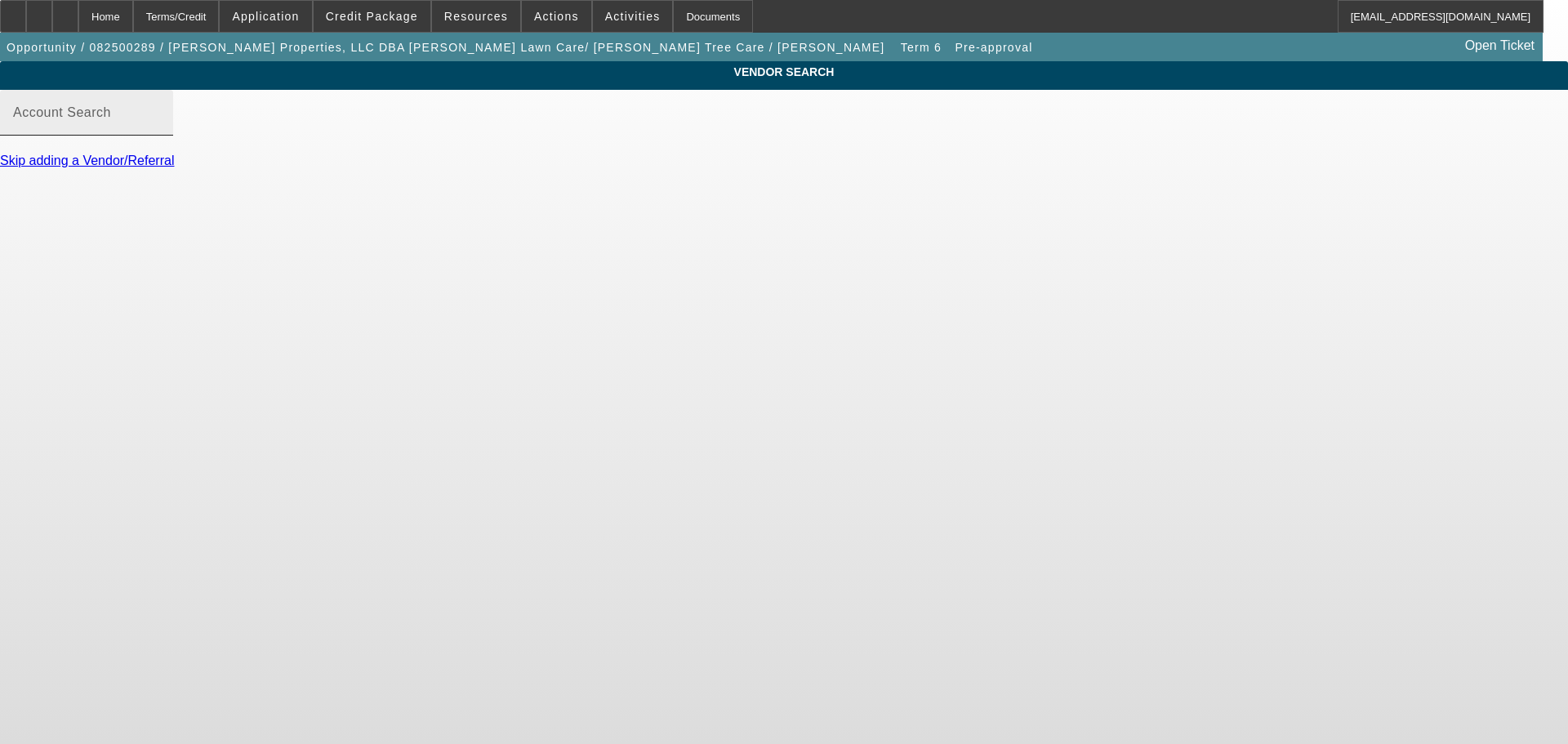
click at [111, 119] on mat-label "Account Search" at bounding box center [62, 112] width 98 height 14
click at [160, 129] on input "Account Search" at bounding box center [87, 119] width 147 height 20
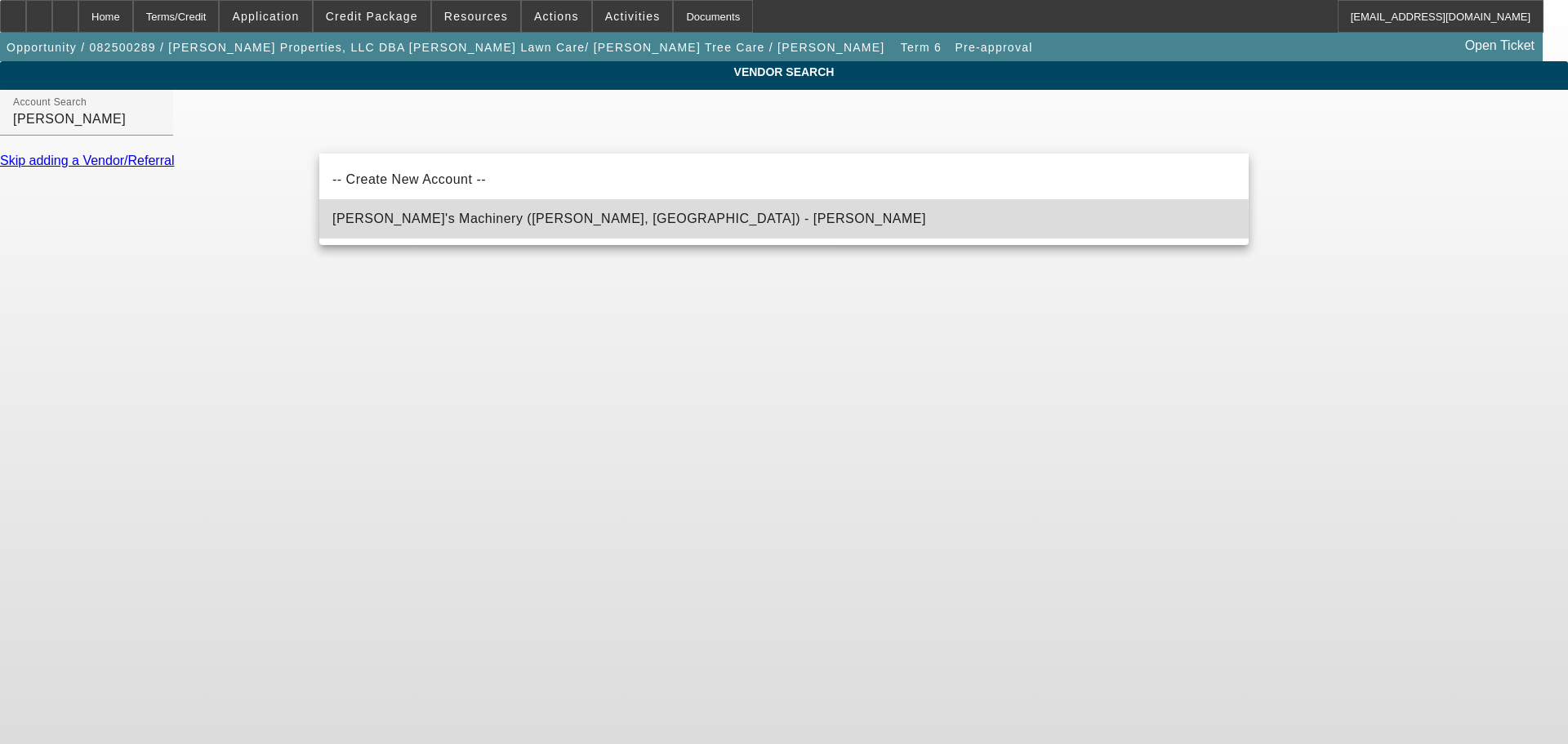
click at [452, 222] on span "Schmidy's Machinery (Clinton, IL) - Schmid, Jesse" at bounding box center [629, 218] width 593 height 14
type input "Schmidy's Machinery (Clinton, IL) - Schmid, Jesse"
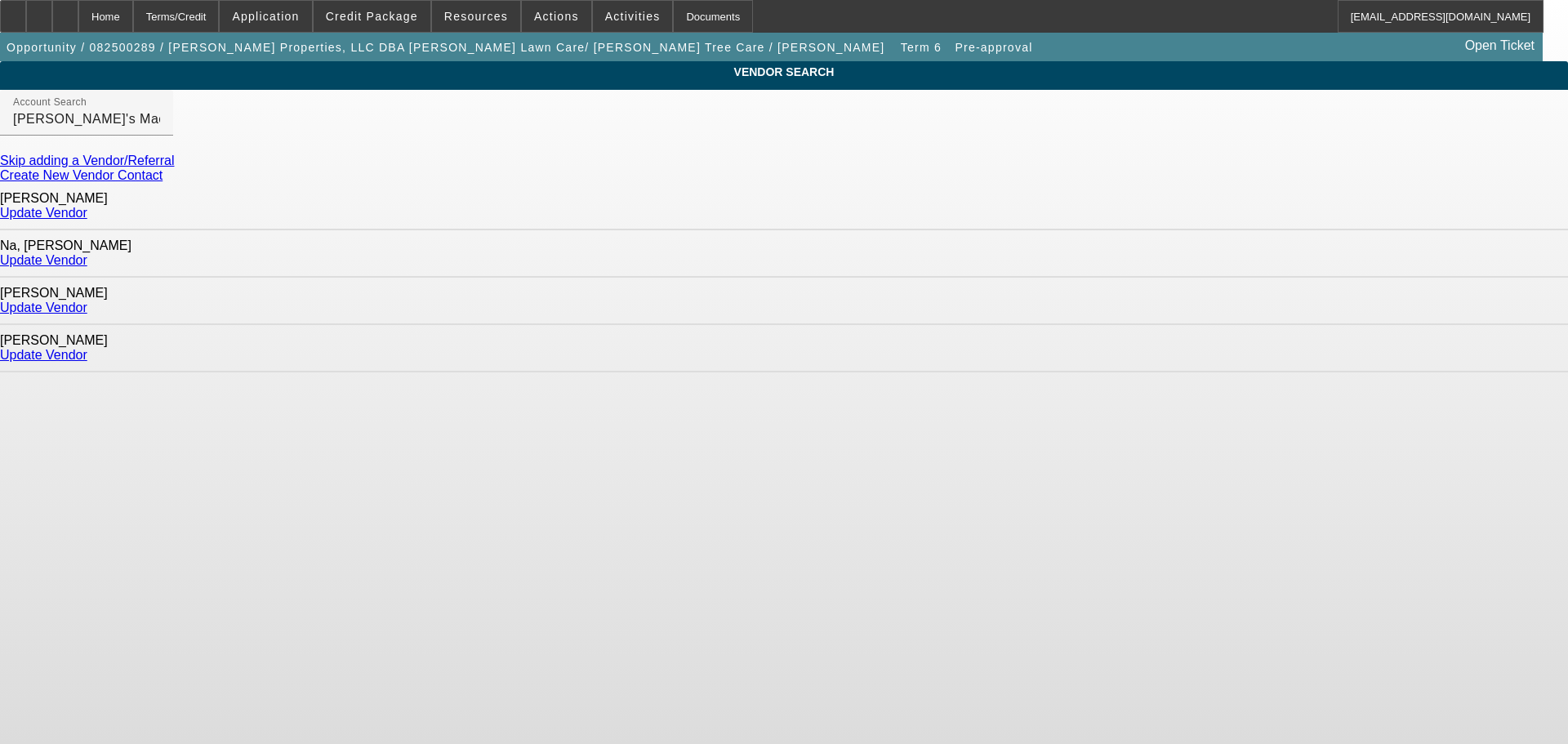
click at [88, 300] on link "Update Vendor" at bounding box center [44, 307] width 88 height 14
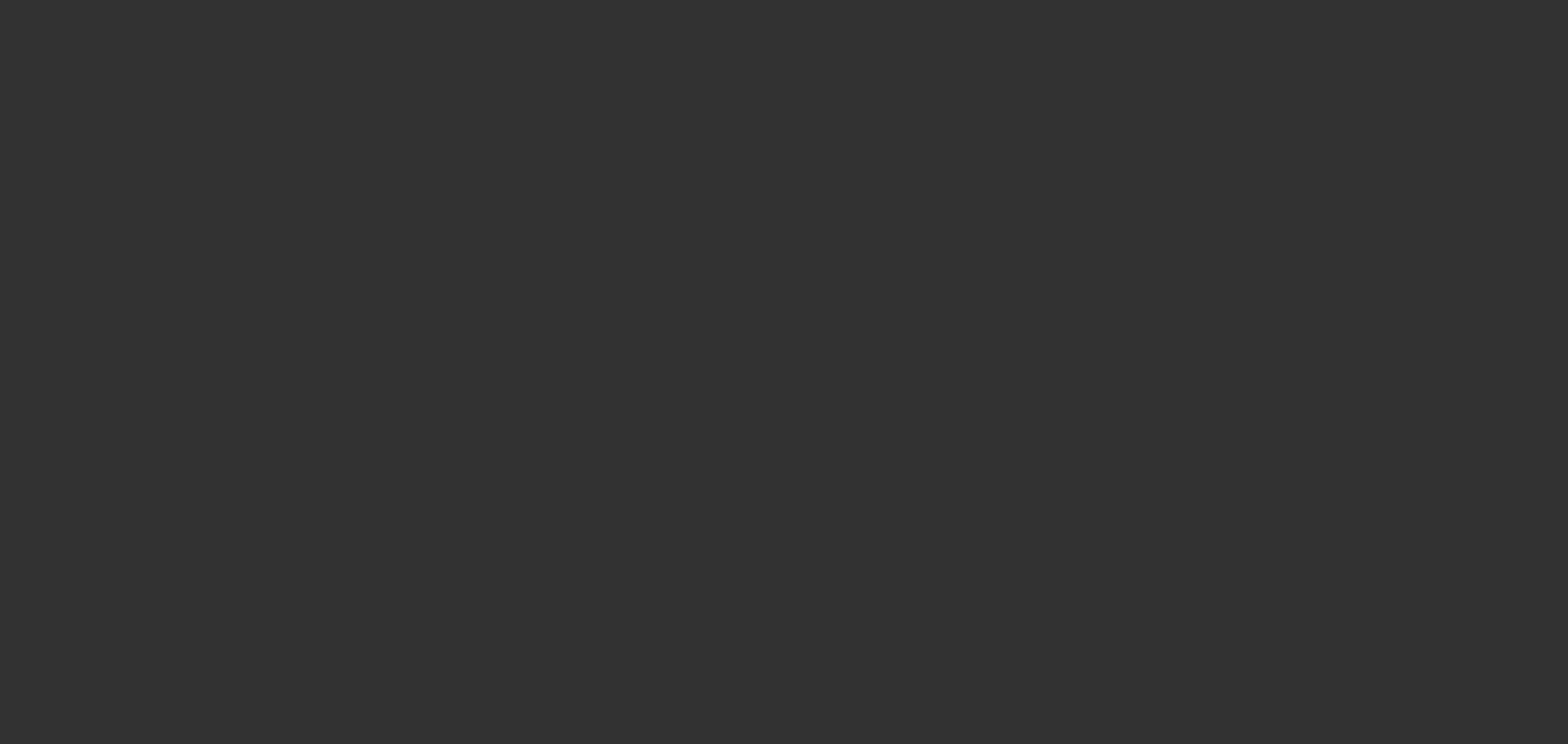
type input "$59,500.00"
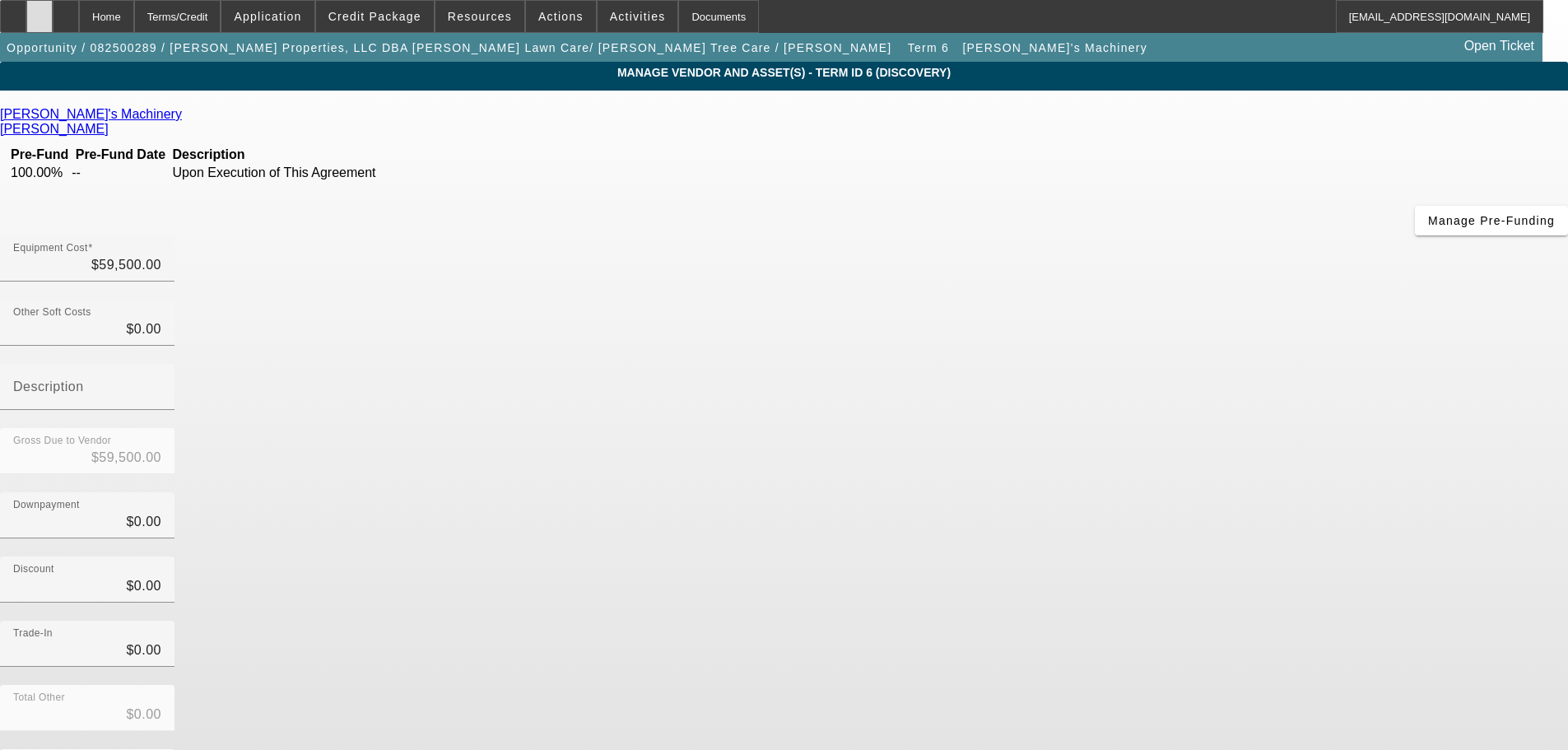
click at [53, 21] on div at bounding box center [38, 16] width 26 height 33
click at [366, 12] on span "Credit Package" at bounding box center [375, 16] width 93 height 13
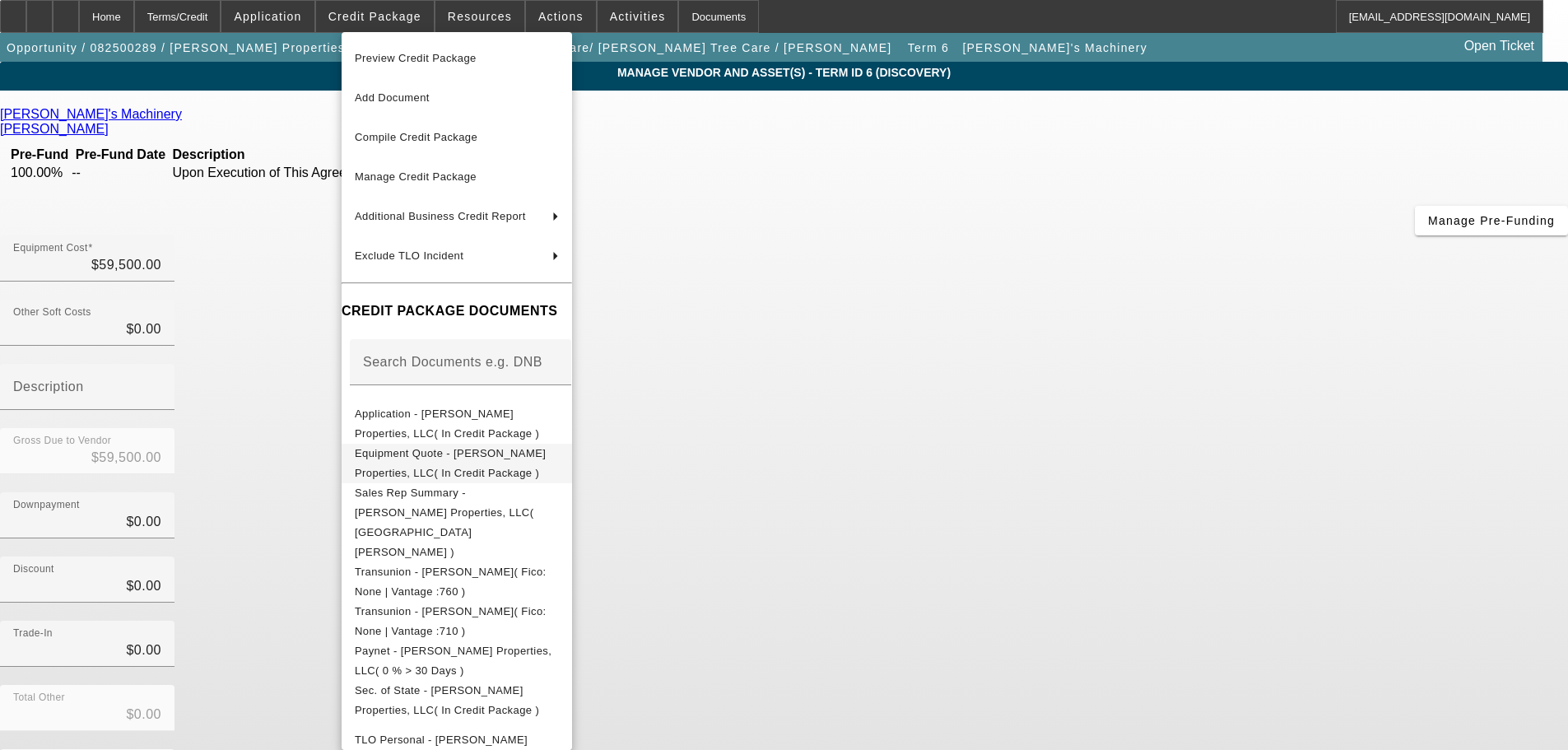
click at [525, 456] on span "Equipment Quote - [PERSON_NAME] Properties, LLC( In Credit Package )" at bounding box center [450, 462] width 191 height 32
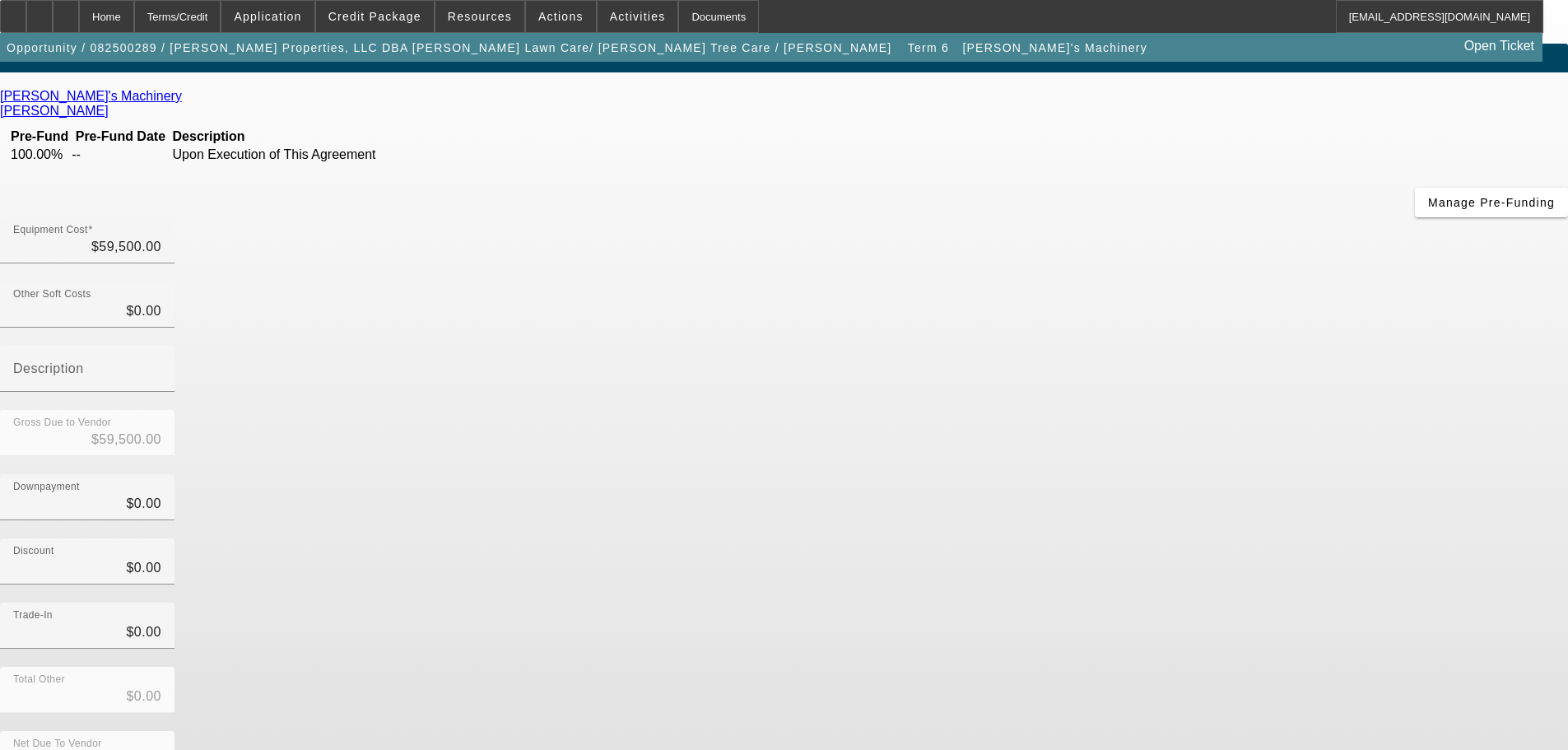
scroll to position [22, 0]
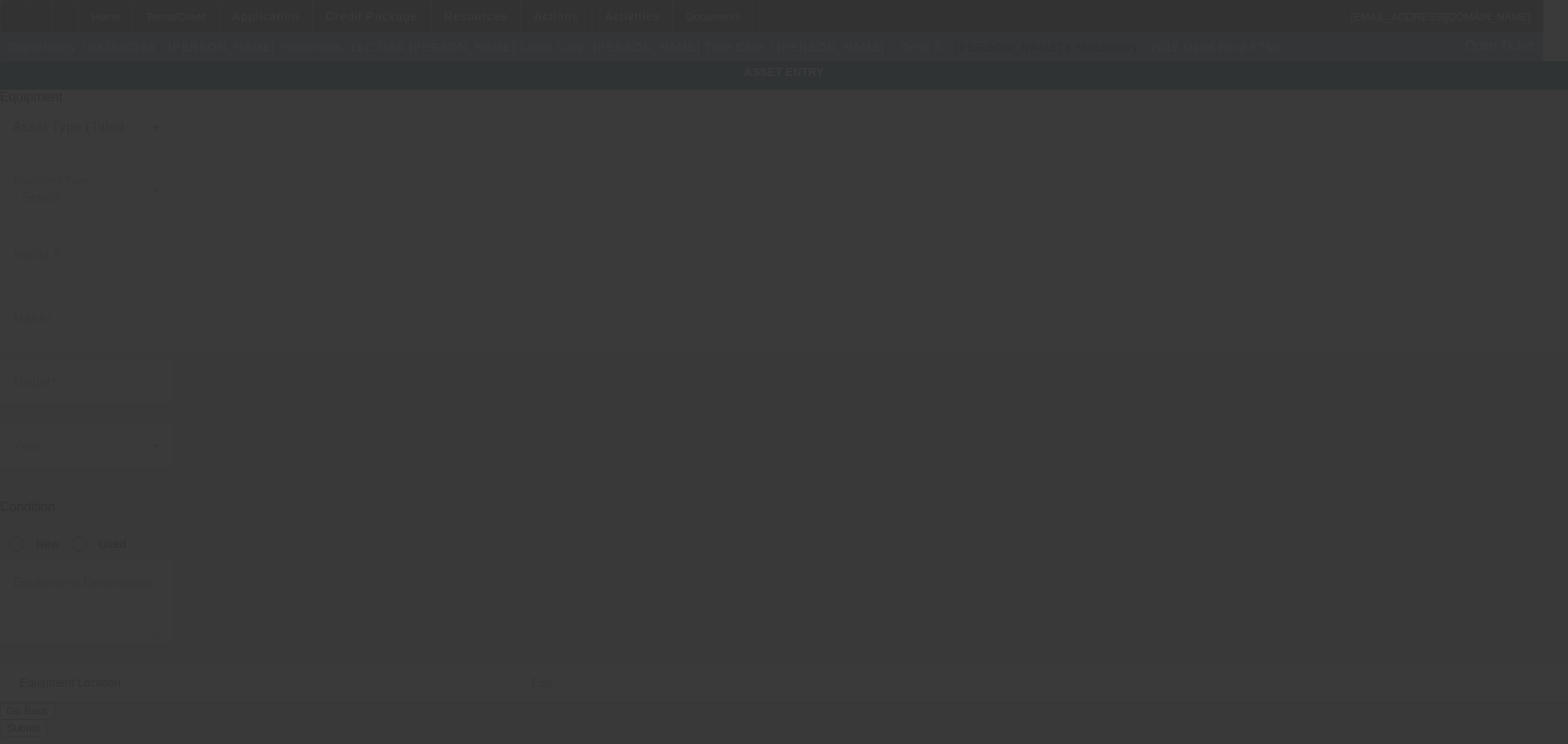
type input "Ford"
type input "F750"
radio input "true"
type textarea "forestry bucket truck 65-75ft."
type input "4113 Dartmoor Dr"
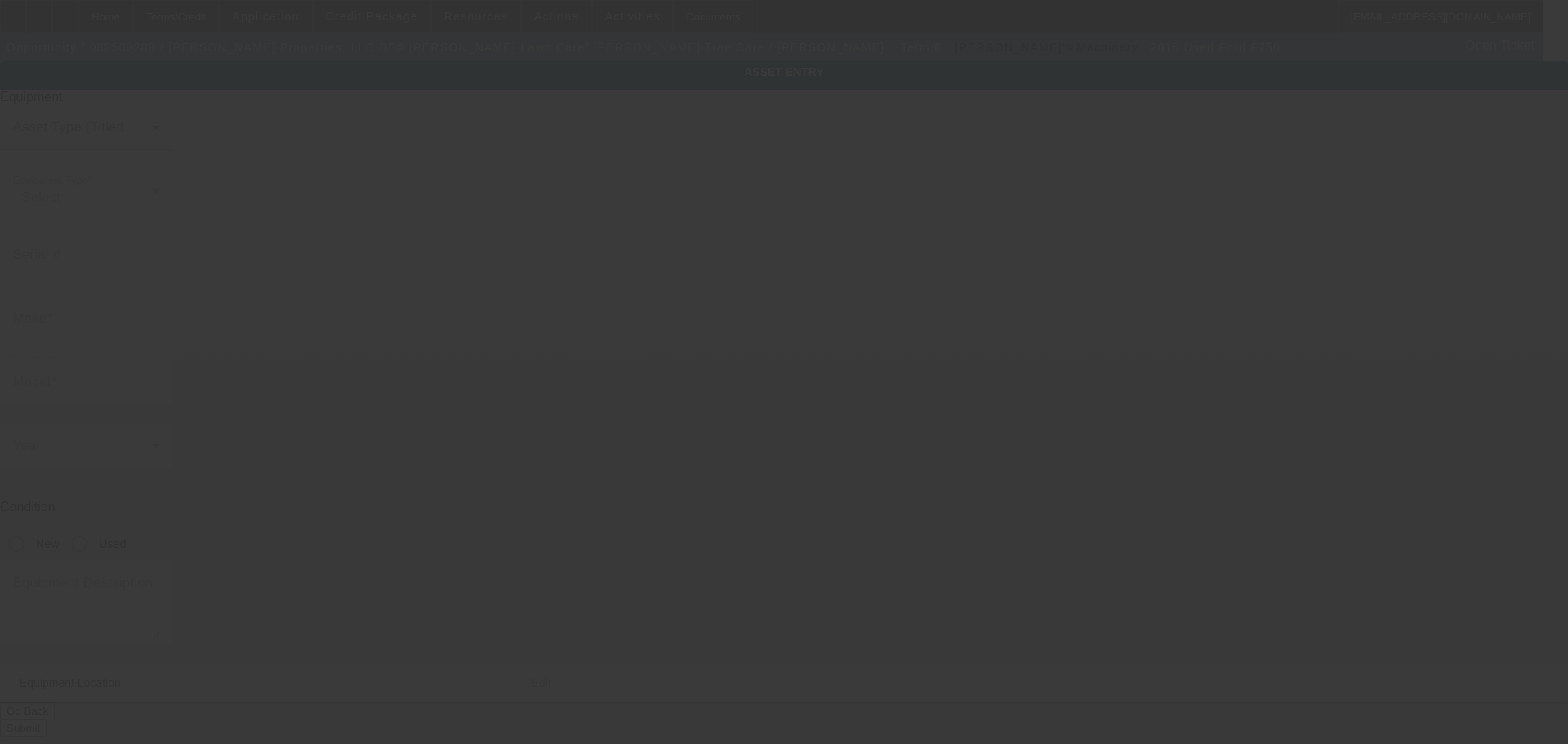
type input "Greenwood"
type input "46143"
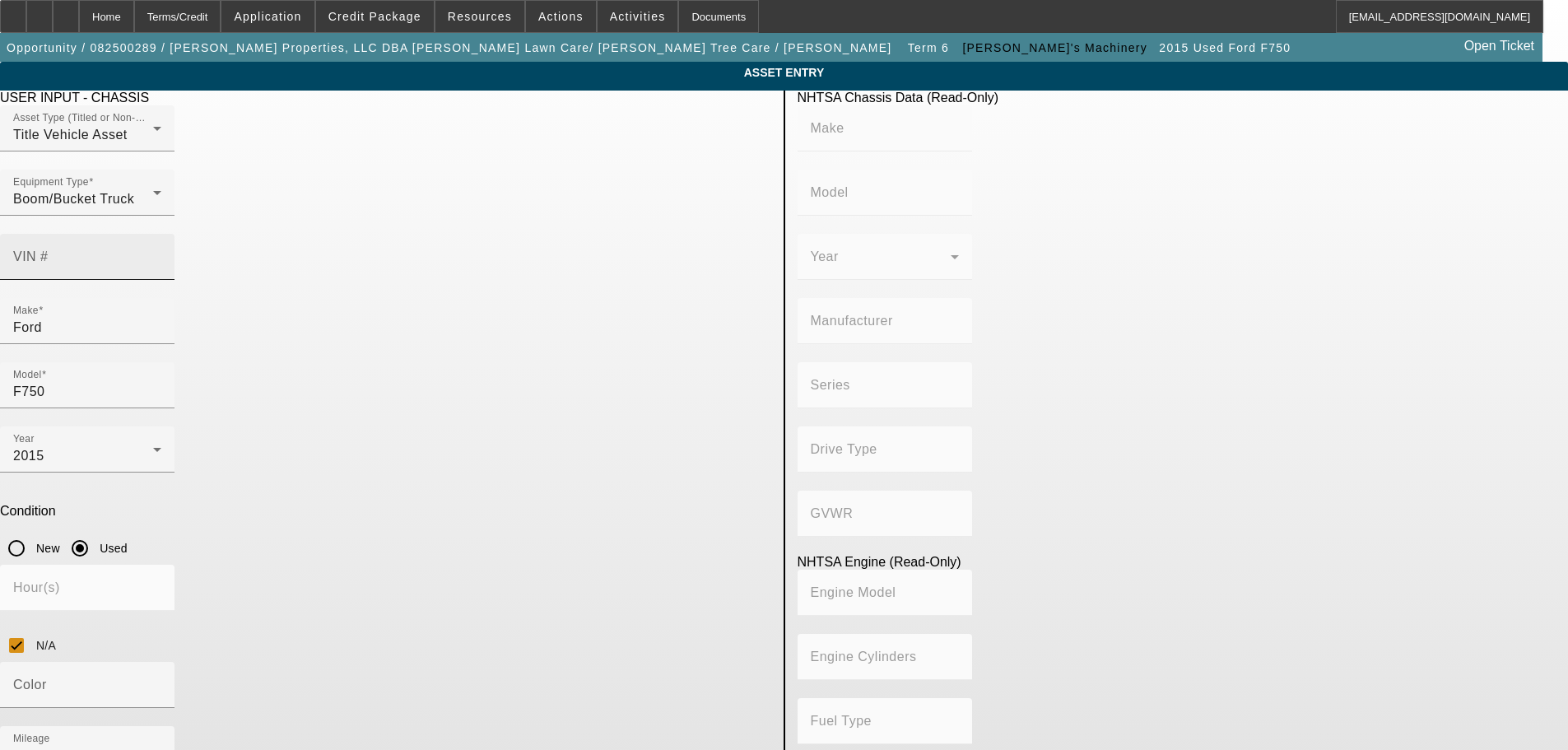
click at [162, 254] on input "VIN #" at bounding box center [87, 263] width 148 height 20
paste input "3ALACXFC8JDJM7573"
type input "3ALACXFC8JDJM7573"
type input "FREIGHTLINER"
type input "M2"
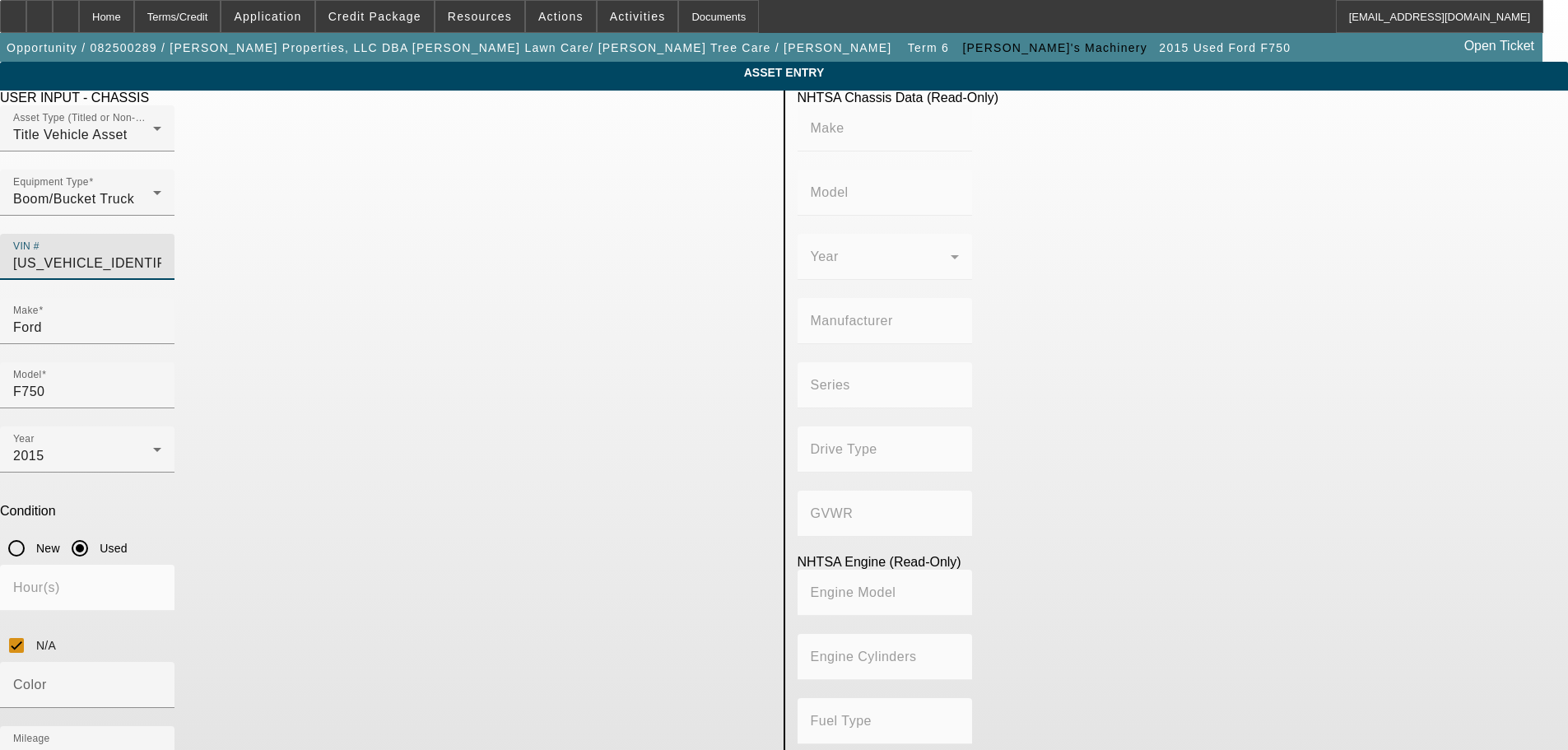
type input "DAIMLER VEHÍCULOS COMERCIALES MÉXICO S. DE R.L. DE C.V."
type input "106 Medium Duty"
type input "4x2"
type input "Class 7: 26,001 - 33,000 lb (11,794 - 14,969 kg)"
type input "Cummins B6.7"
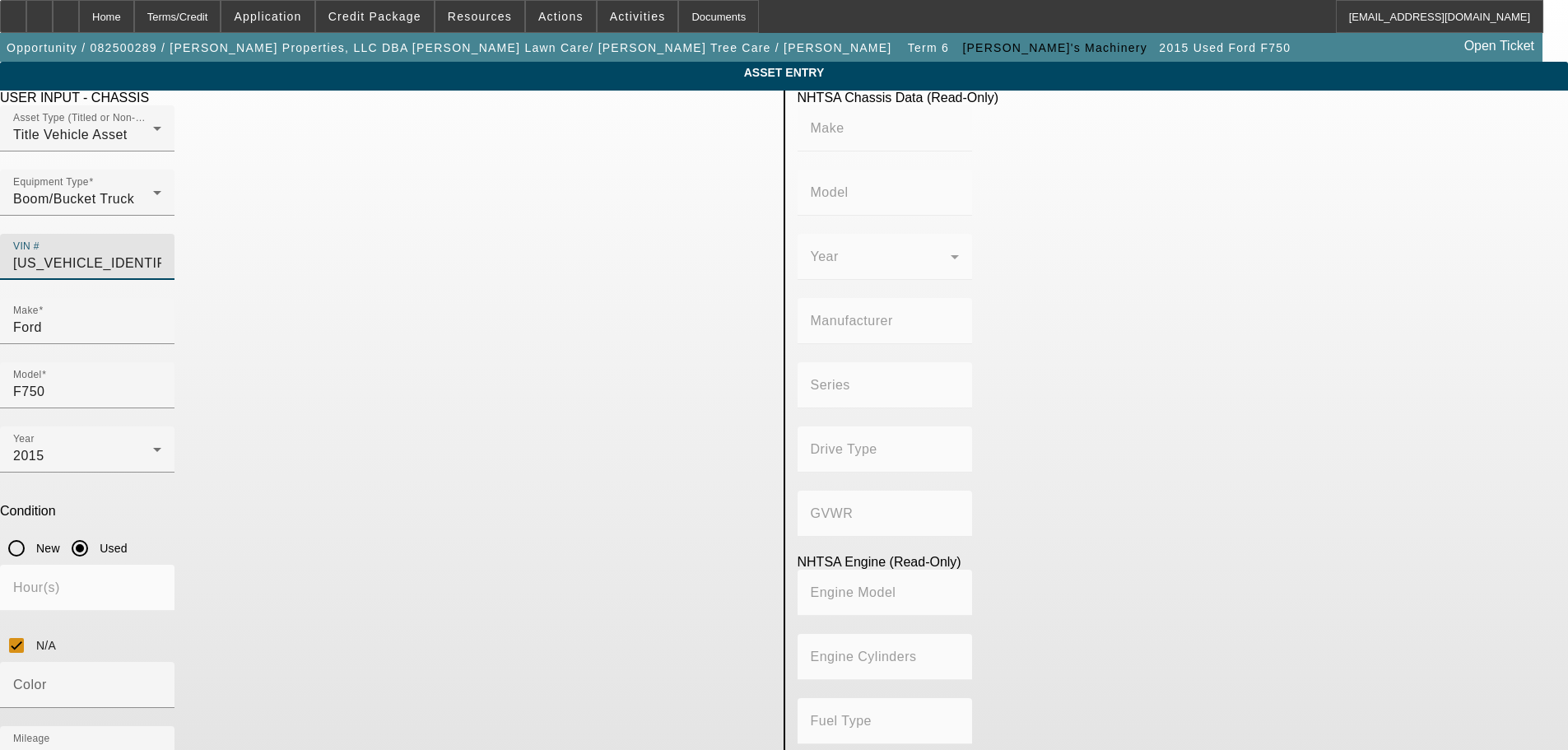
type input "6"
type input "Diesel"
type input "408.85908543470"
type input "6.7"
type input "3ALACXFC8JDJM7573"
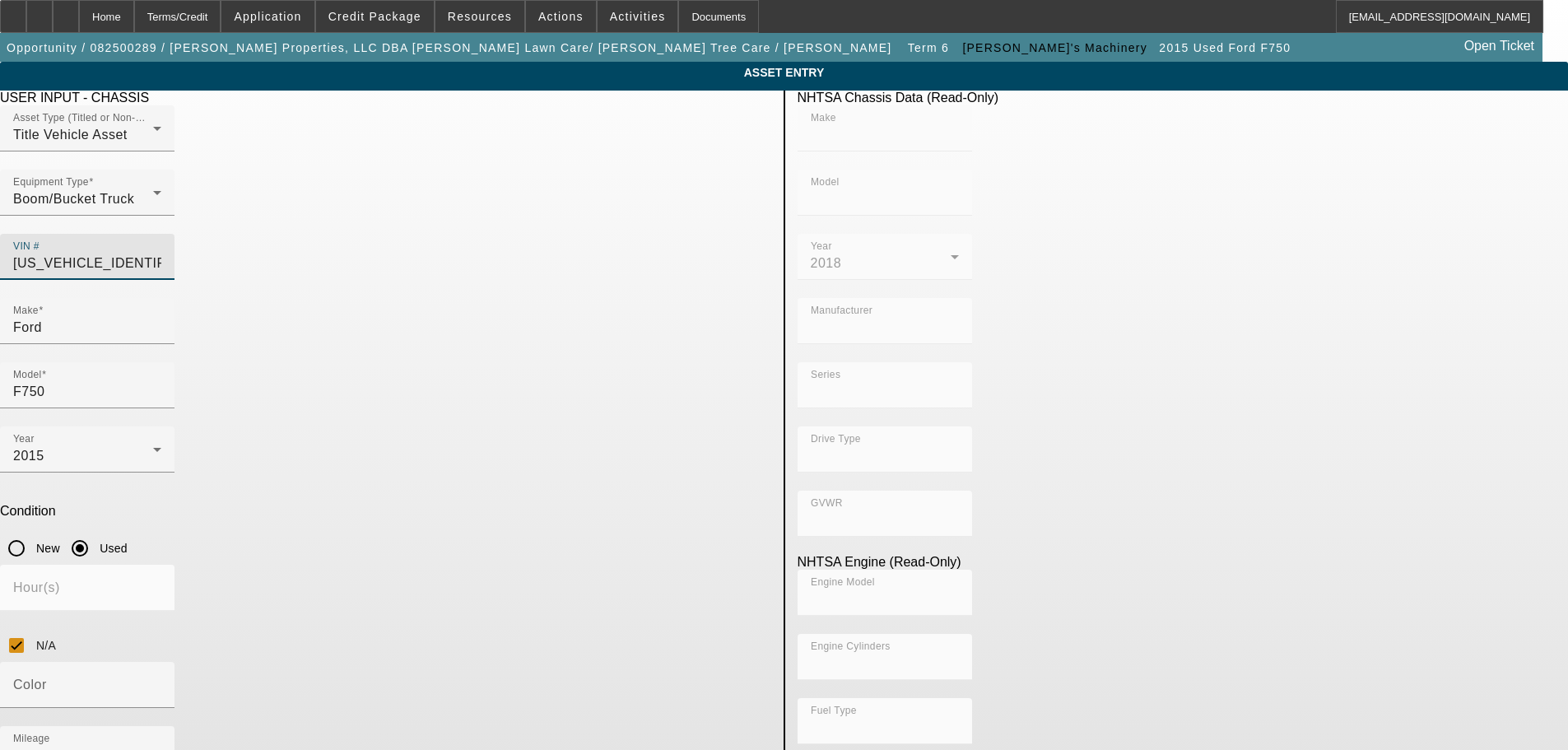
click at [203, 371] on app-asset-collateral-manage "ASSET ENTRY Delete asset USER INPUT - CHASSIS Asset Type (Titled or Non-Titled)…" at bounding box center [784, 522] width 1568 height 922
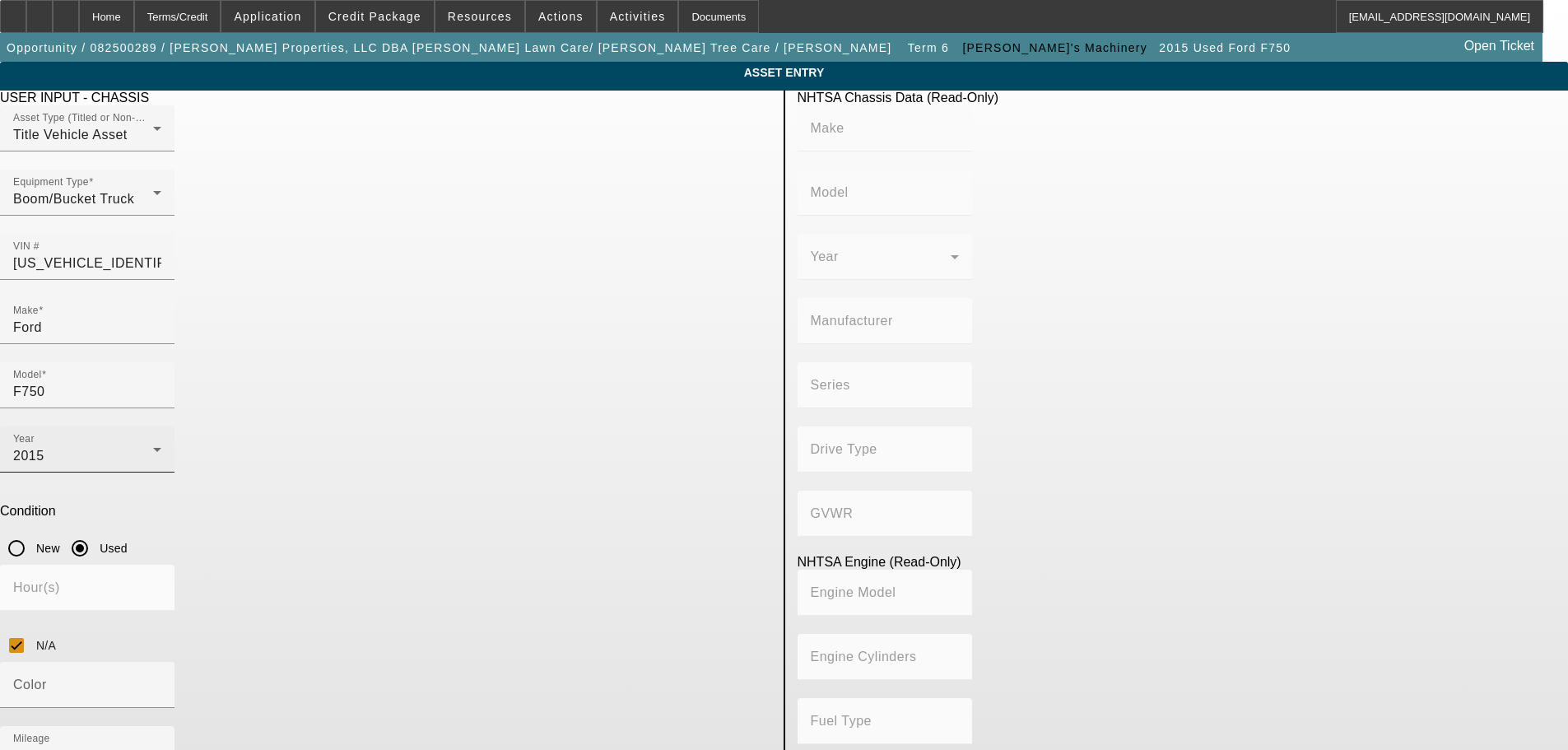
type input "FREIGHTLINER"
type input "M2"
type input "DAIMLER VEHÍCULOS COMERCIALES MÉXICO S. DE R.L. DE C.V."
type input "106 Medium Duty"
type input "4x2"
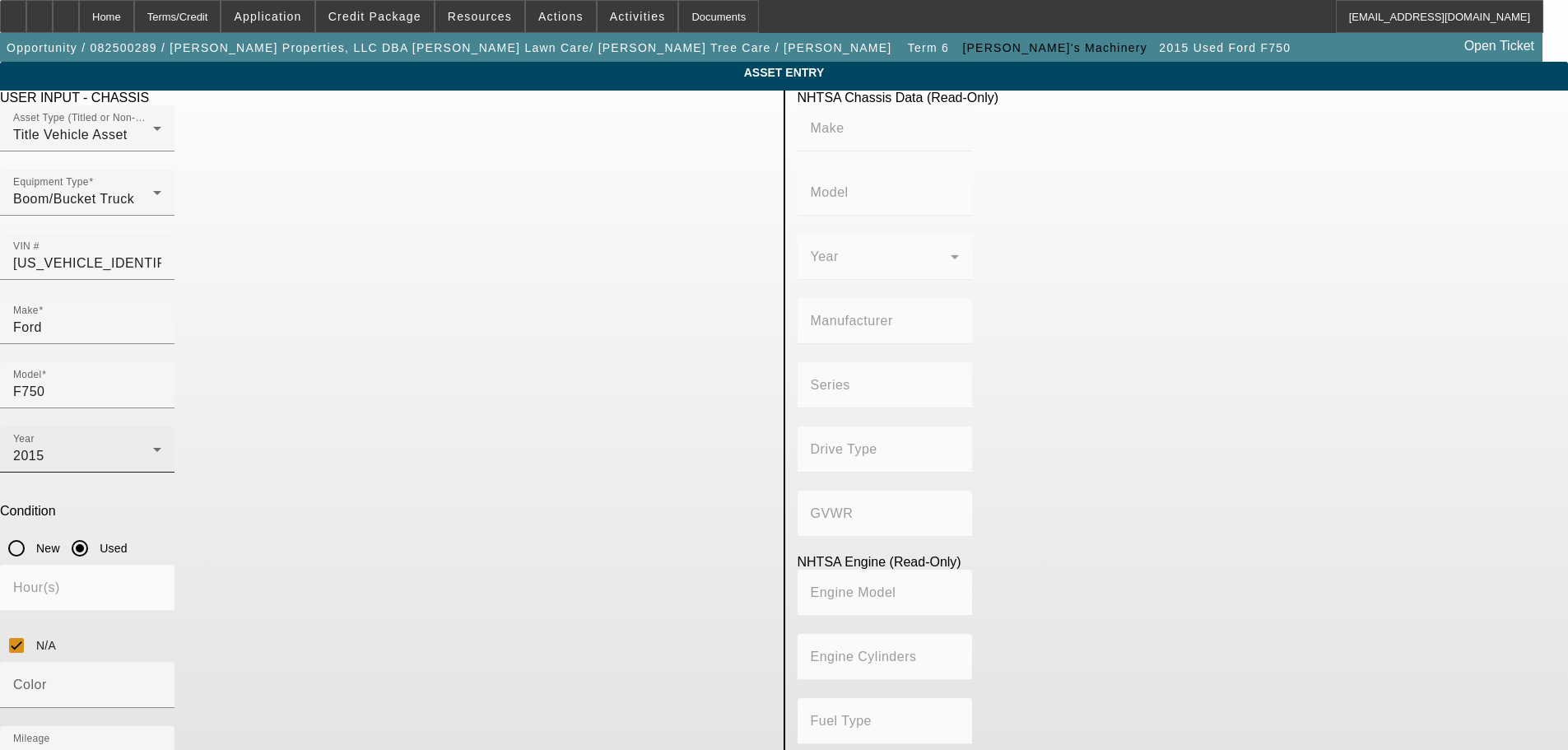
type input "Class 7: 26,001 - 33,000 lb (11,794 - 14,969 kg)"
type input "Cummins B6.7"
type input "6"
type input "Diesel"
type input "408.85908543470"
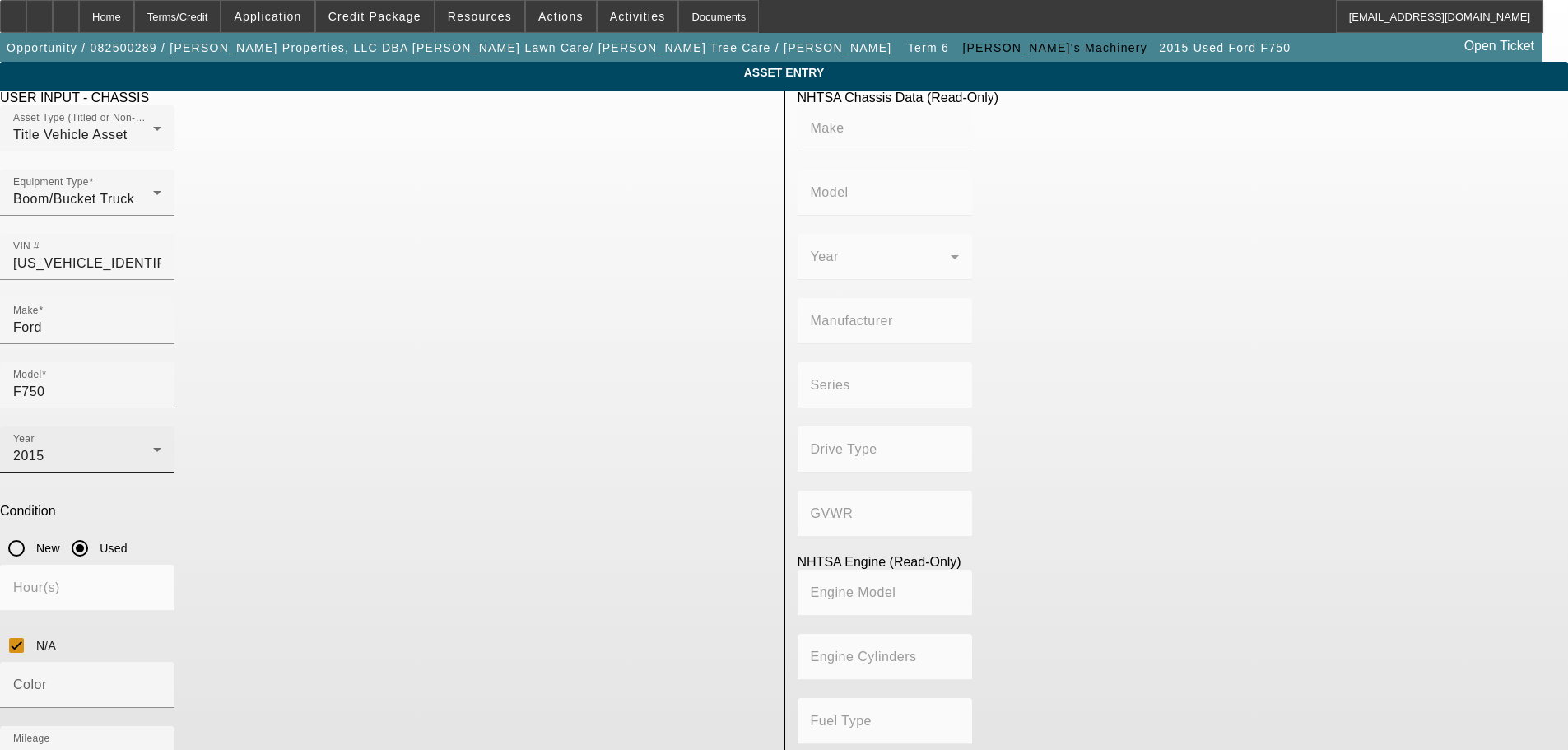
type input "6.7"
click at [153, 446] on div "2015" at bounding box center [84, 456] width 140 height 20
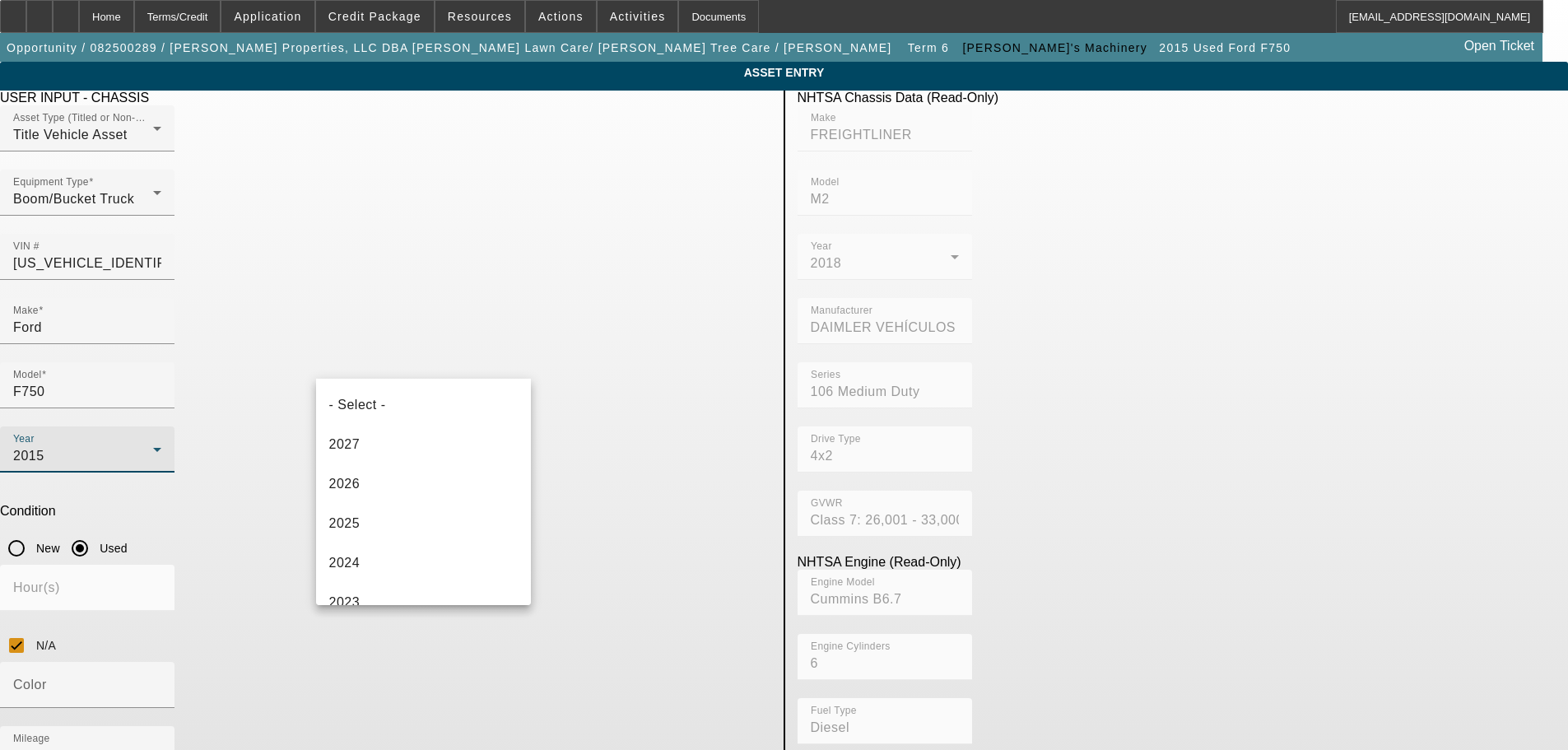
scroll to position [334, 0]
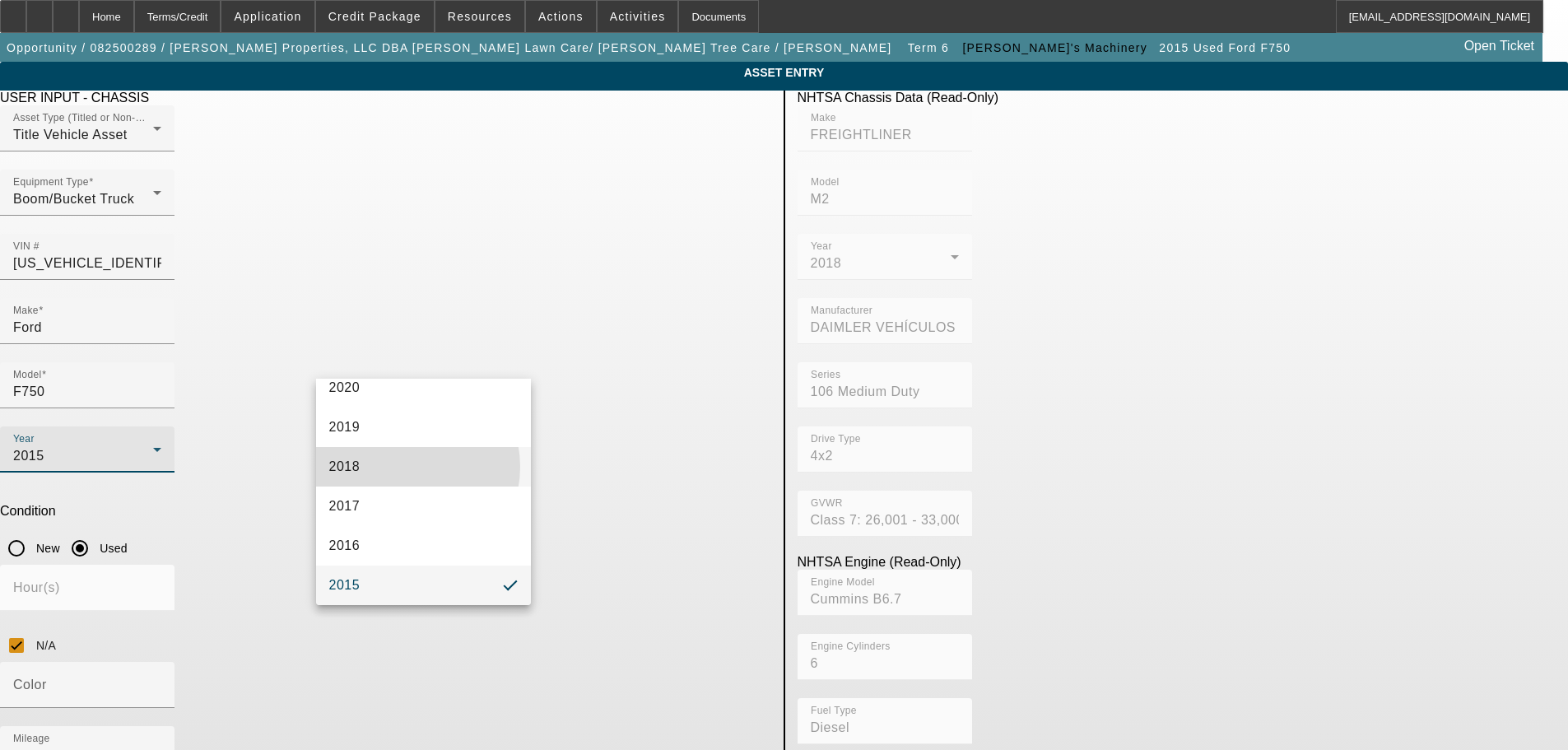
click at [403, 466] on mat-option "2018" at bounding box center [424, 466] width 215 height 39
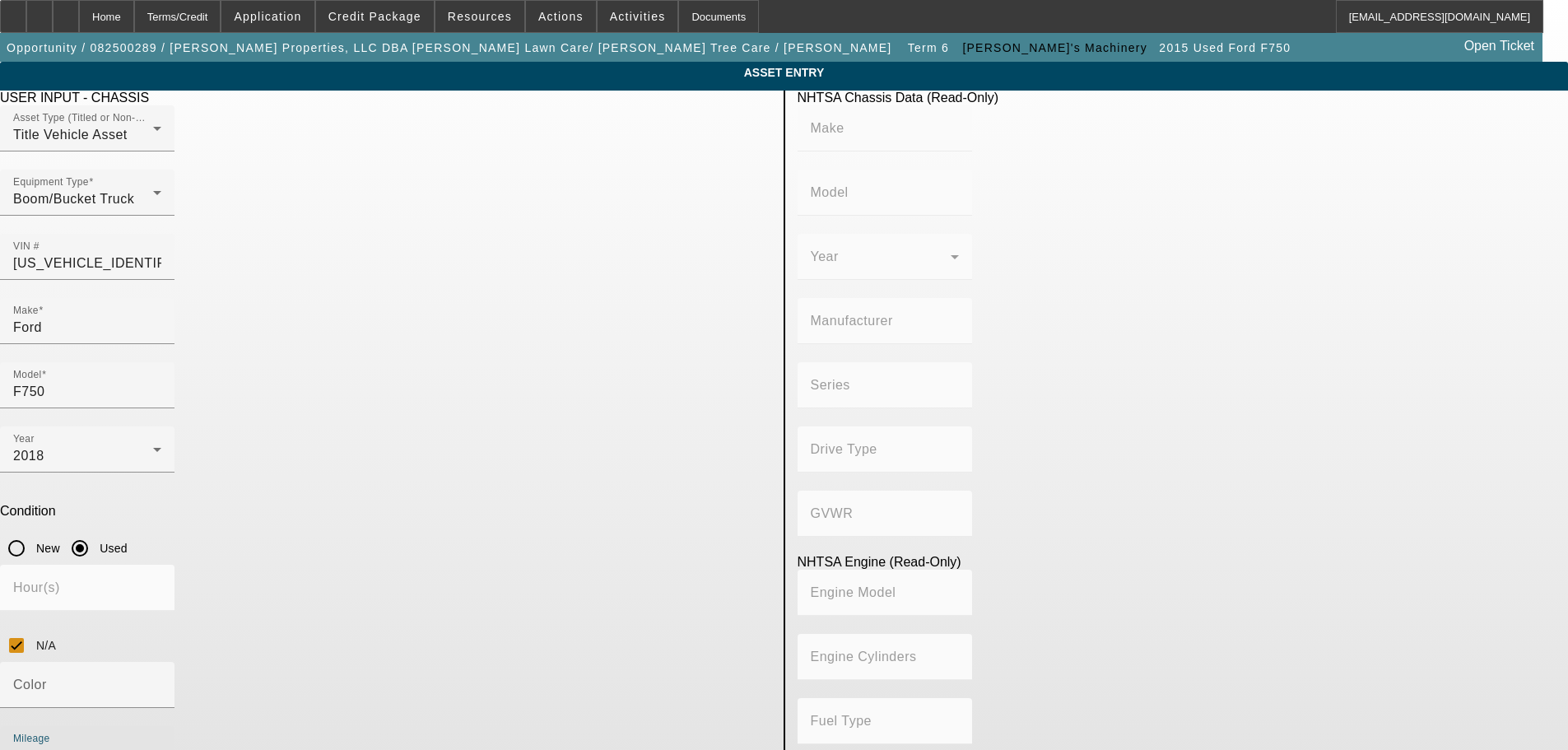
click at [162, 746] on input "1" at bounding box center [87, 756] width 148 height 20
type input "FREIGHTLINER"
type input "M2"
type input "DAIMLER VEHÍCULOS COMERCIALES MÉXICO S. DE R.L. DE C.V."
type input "106 Medium Duty"
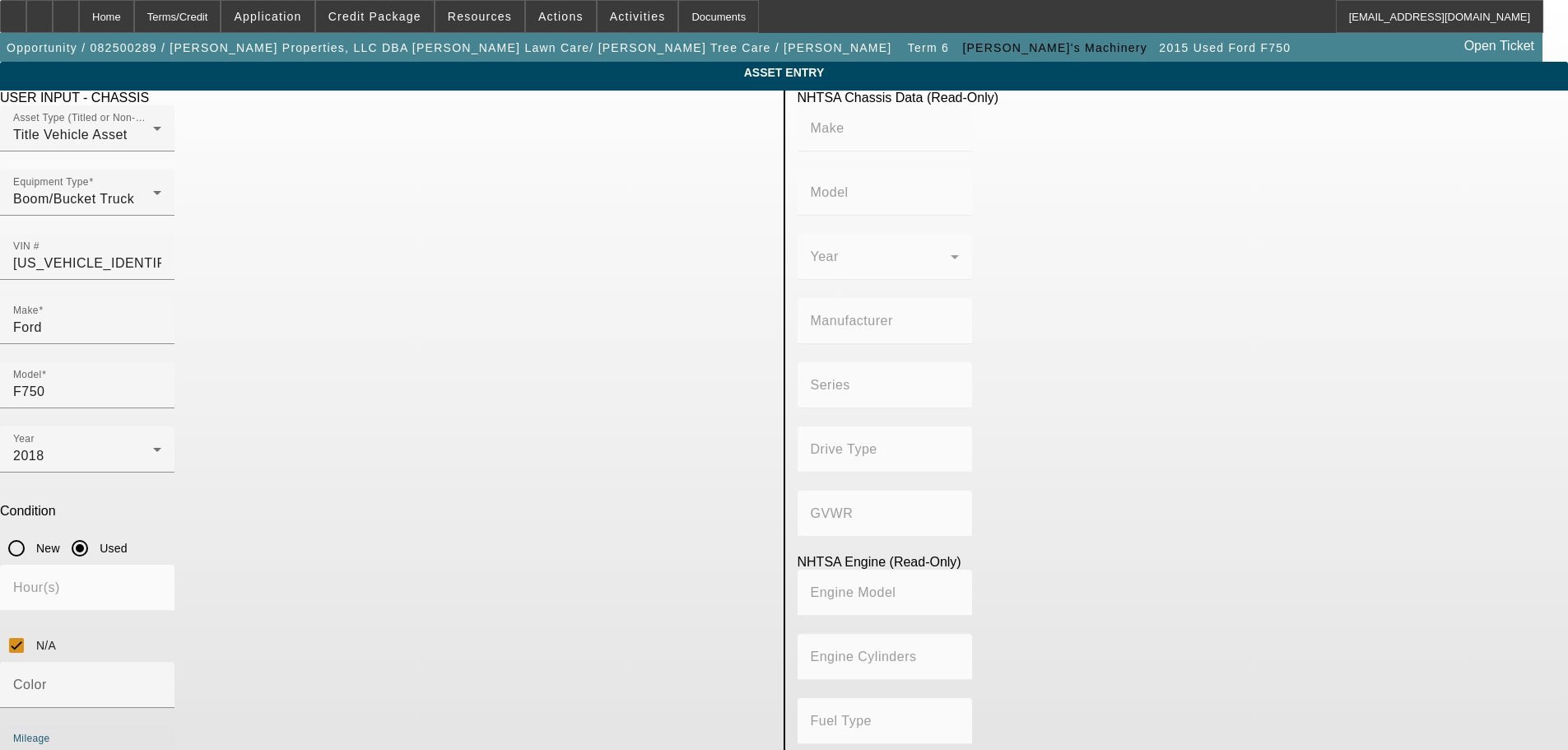
type input "4x2"
type input "Class 7: 26,001 - 33,000 lb (11,794 - 14,969 kg)"
type input "Cummins B6.7"
type input "6"
type input "Diesel"
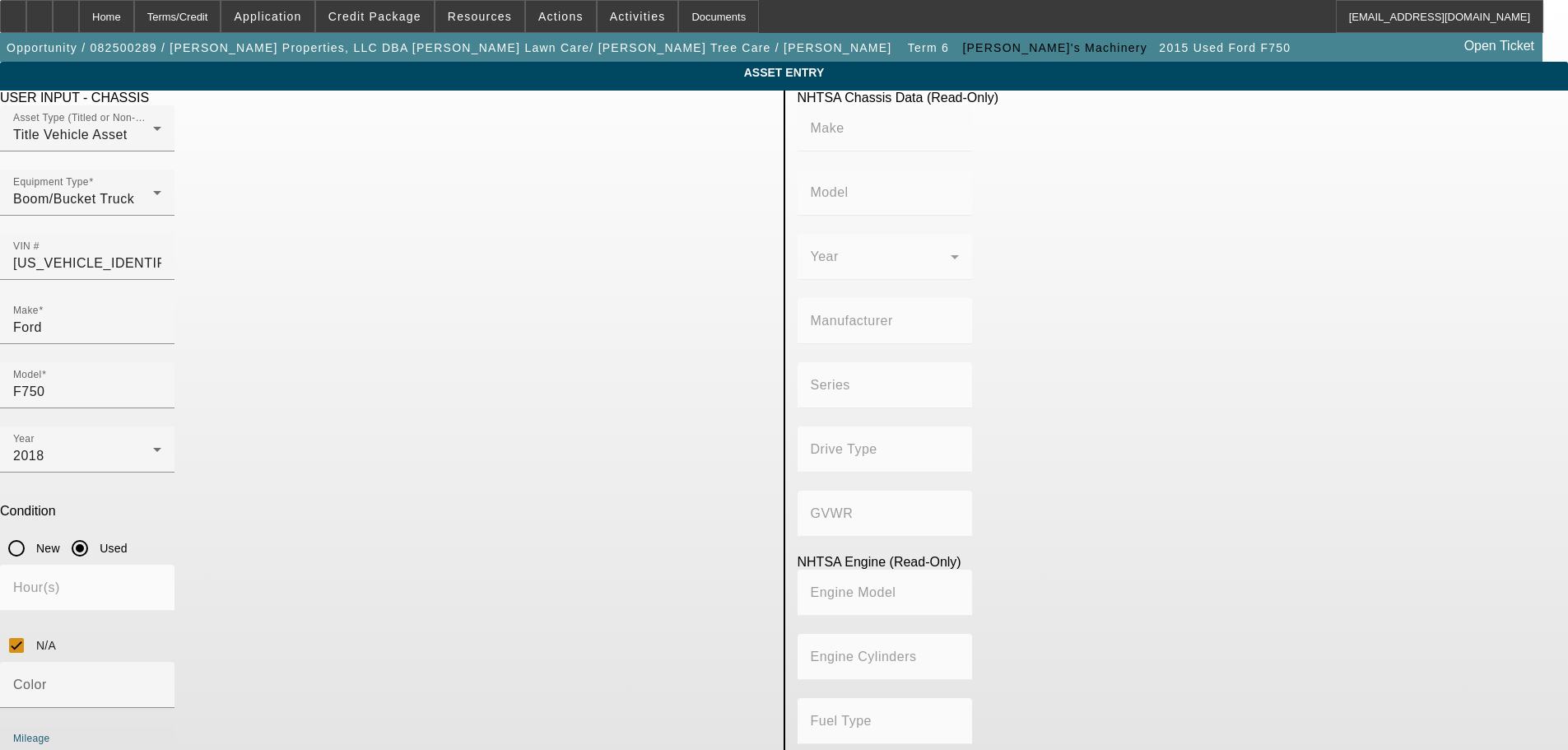
type input "408.85908543470"
type input "6.7"
type input "70715"
drag, startPoint x: 476, startPoint y: 563, endPoint x: 294, endPoint y: 576, distance: 182.5
click at [294, 576] on app-asset-collateral-manage "ASSET ENTRY Delete asset USER INPUT - CHASSIS Asset Type (Titled or Non-Titled)…" at bounding box center [784, 522] width 1568 height 922
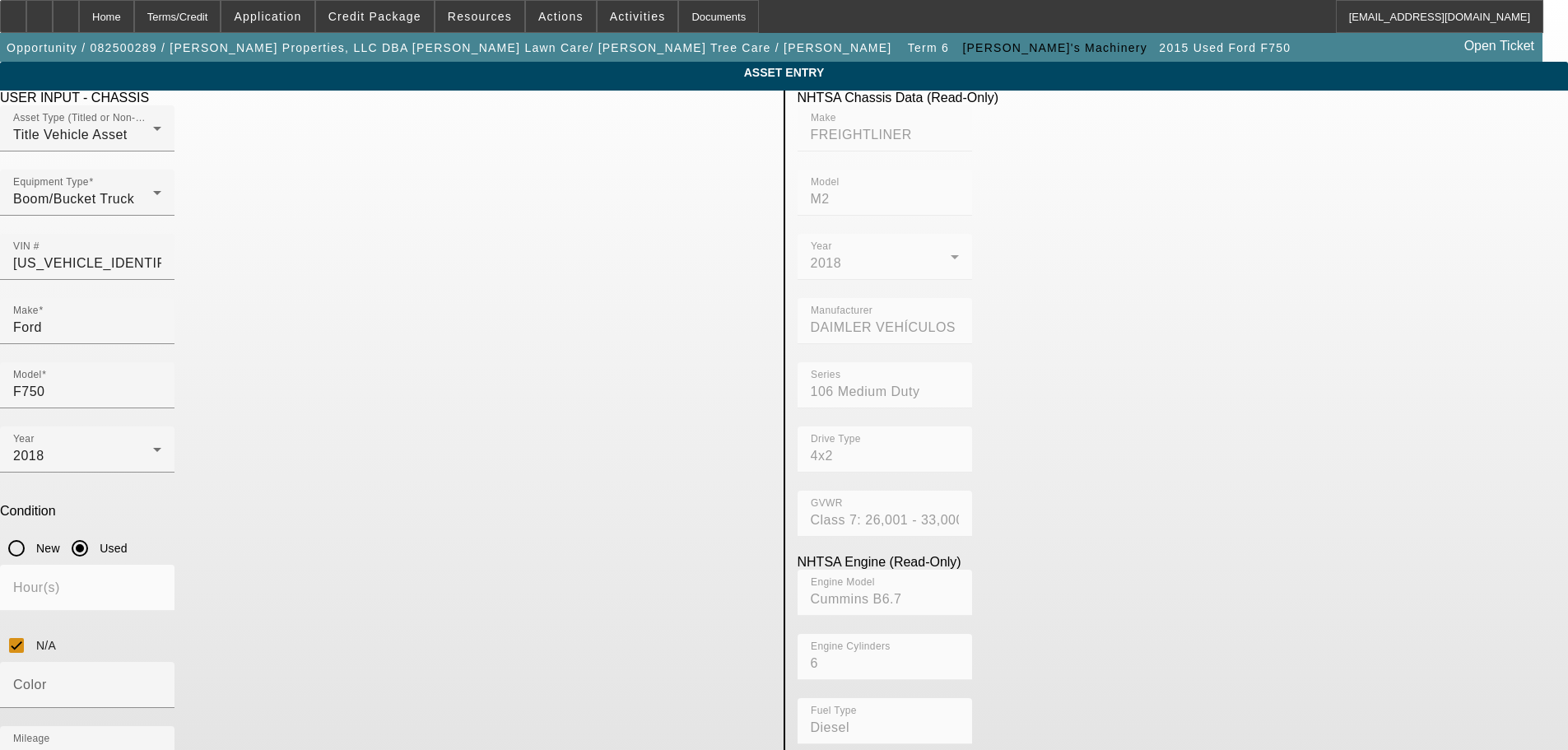
type textarea "f"
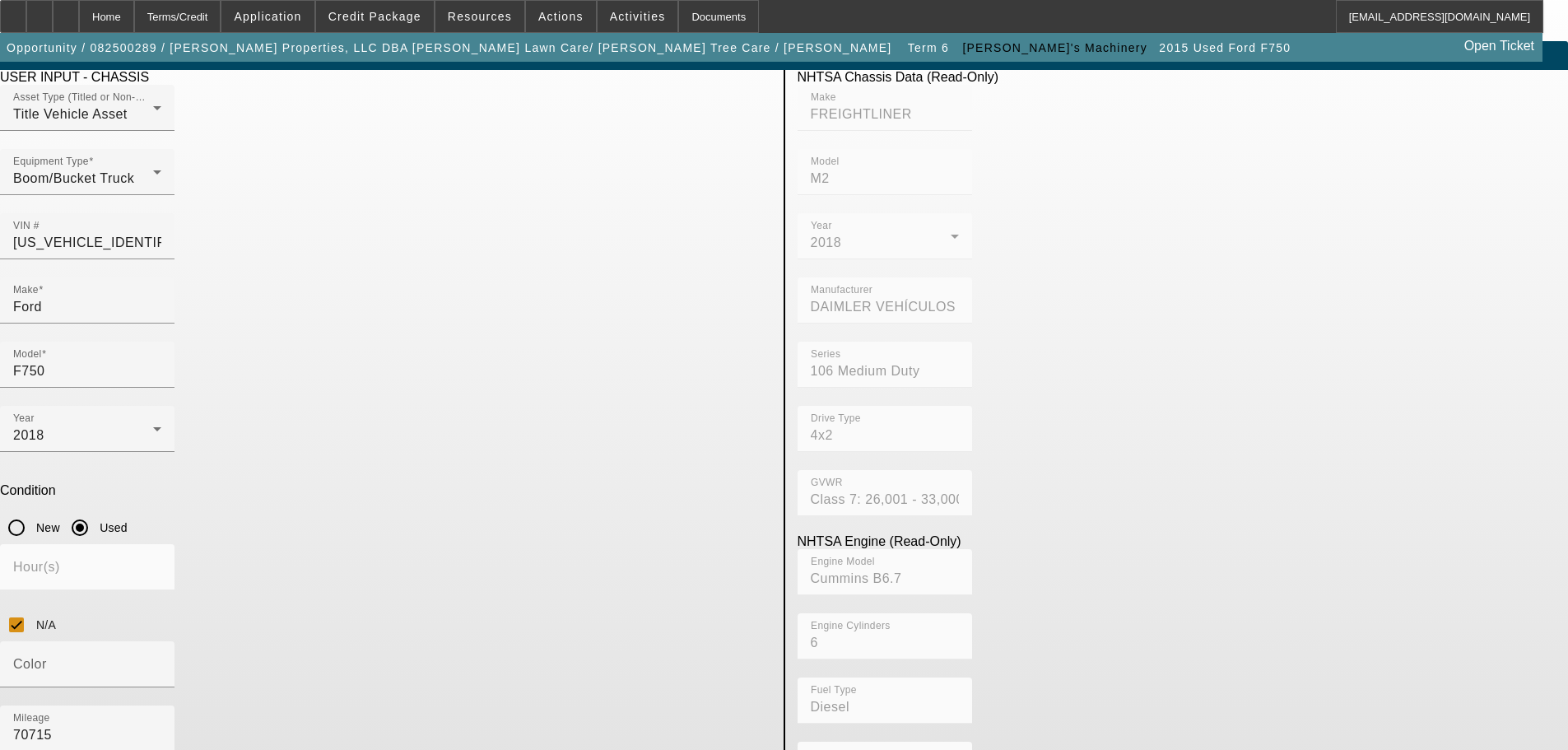
scroll to position [32, 0]
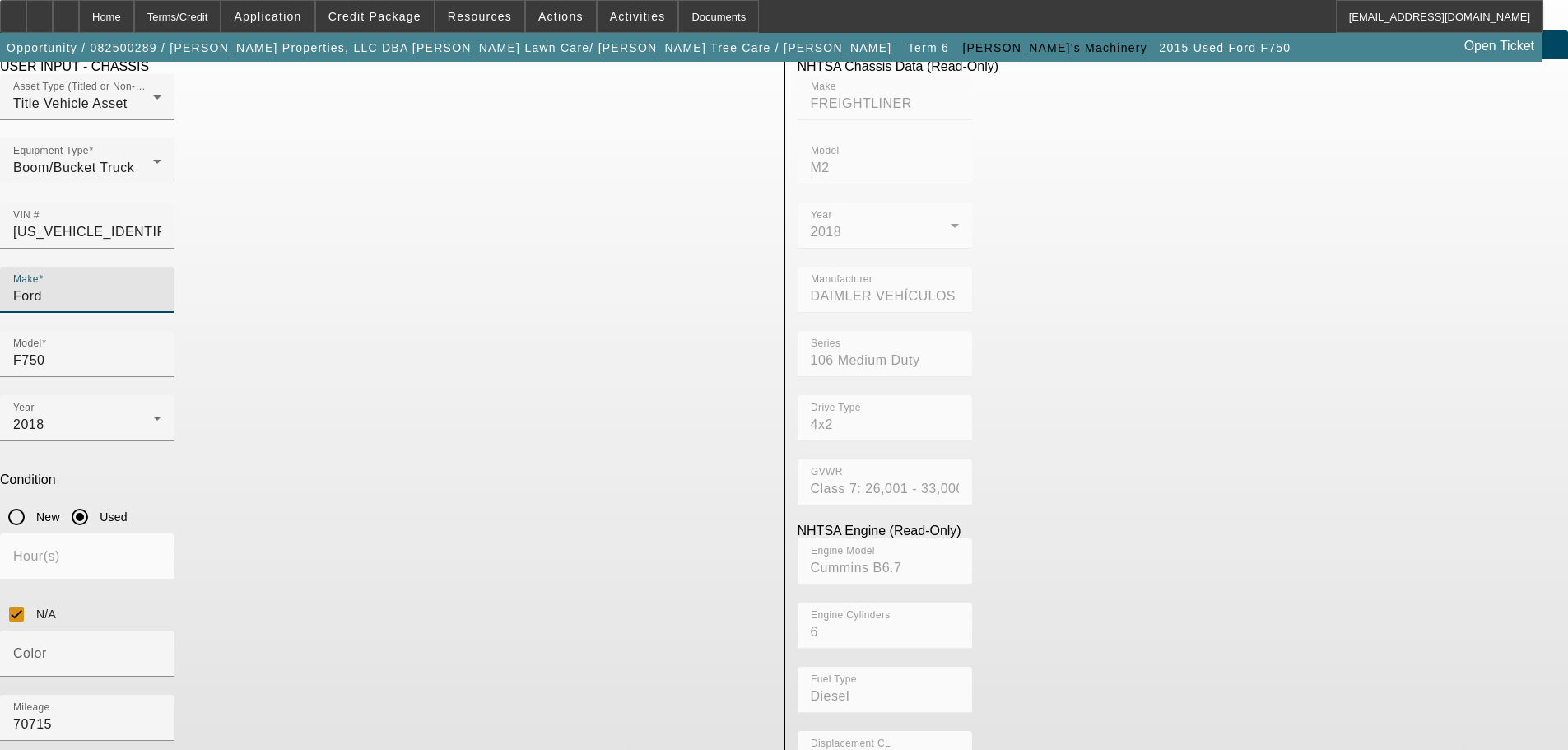
drag, startPoint x: 379, startPoint y: 265, endPoint x: 240, endPoint y: 269, distance: 139.1
click at [240, 269] on app-asset-collateral-manage "ASSET ENTRY Delete asset USER INPUT - CHASSIS Asset Type (Titled or Non-Titled)…" at bounding box center [784, 491] width 1568 height 922
type input "Freighliner"
click at [356, 351] on span "Freighliner" at bounding box center [361, 347] width 66 height 14
click at [162, 351] on input "Model" at bounding box center [87, 361] width 148 height 20
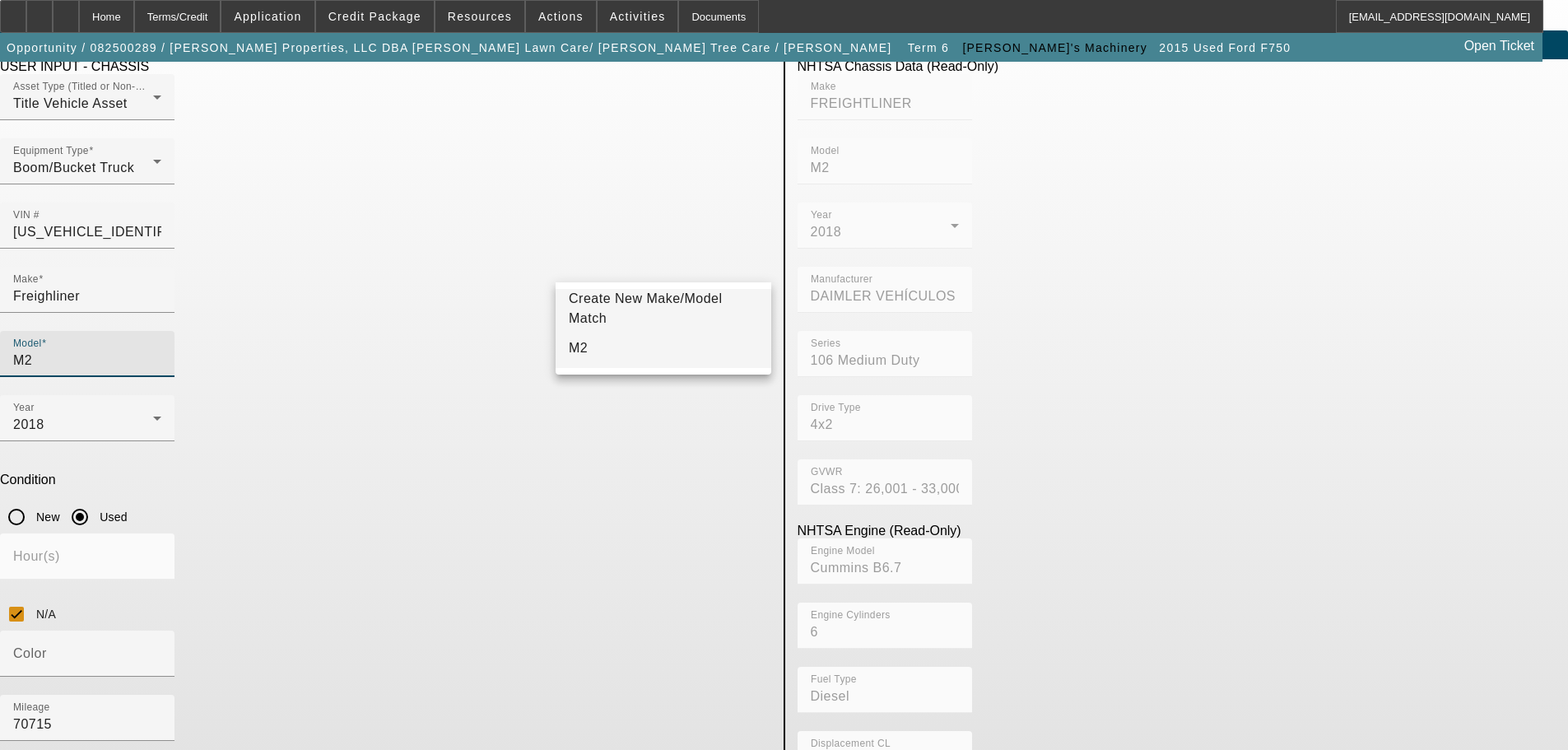
type input "M2"
click at [665, 356] on mat-option "M2" at bounding box center [663, 348] width 215 height 39
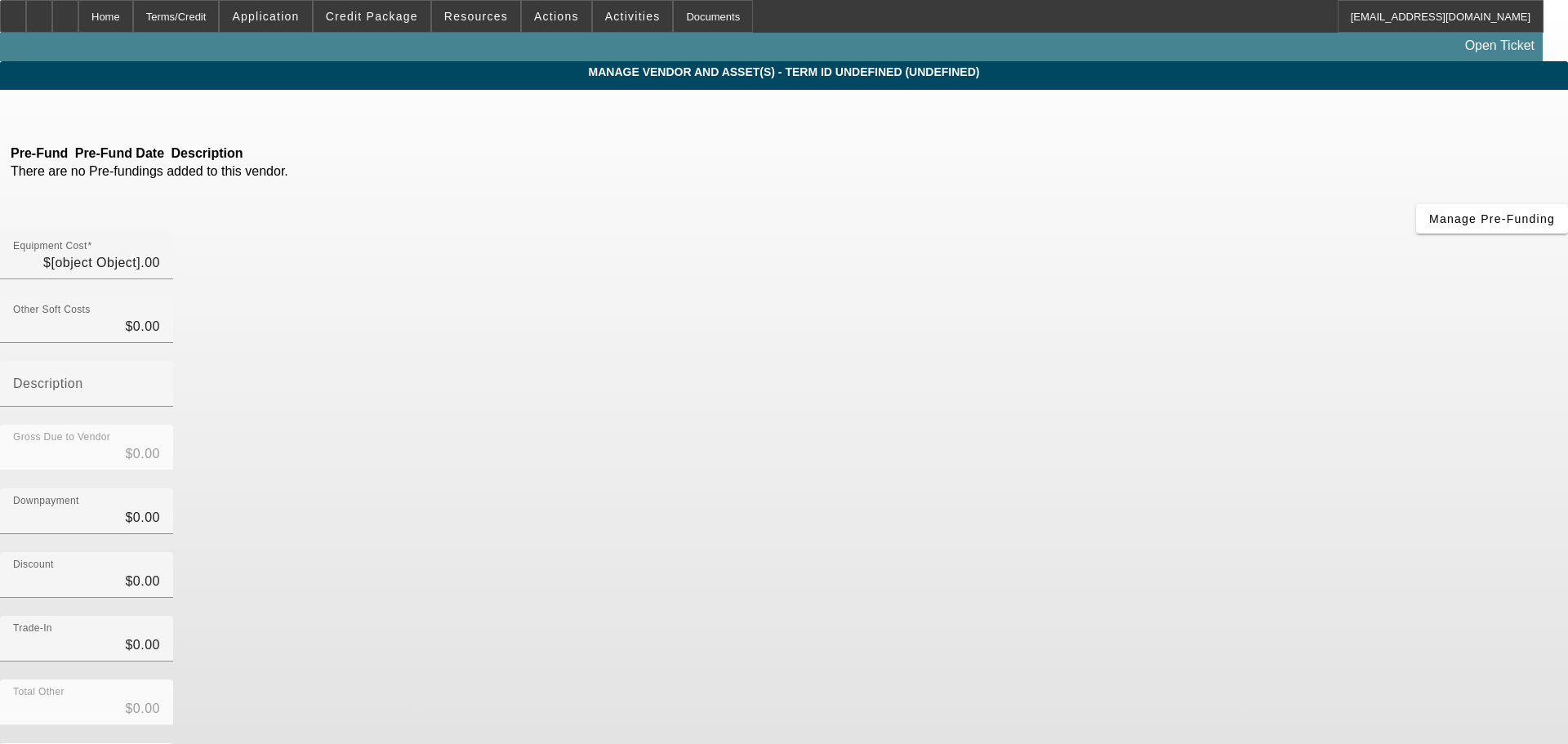
type input "$59,500.00"
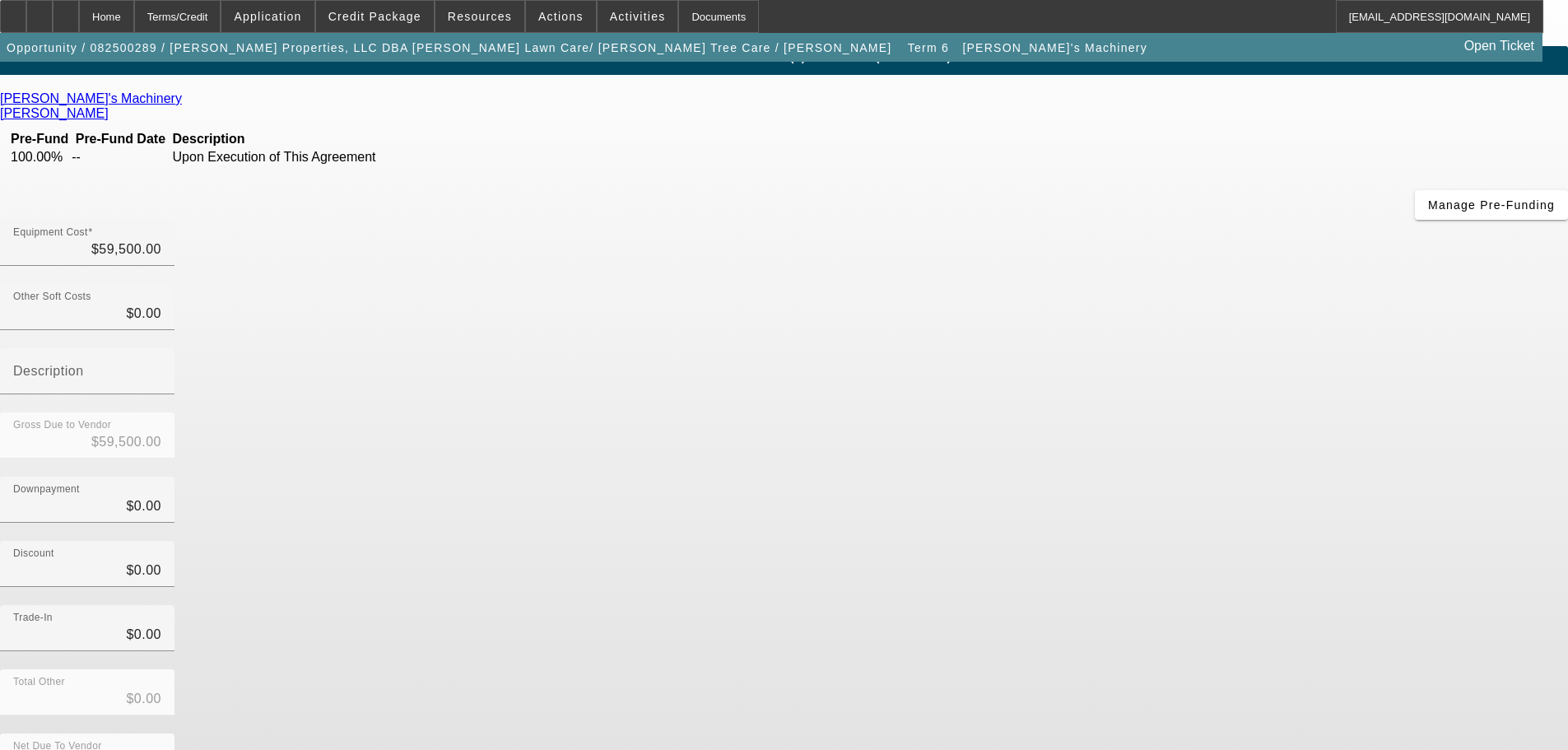
scroll to position [22, 0]
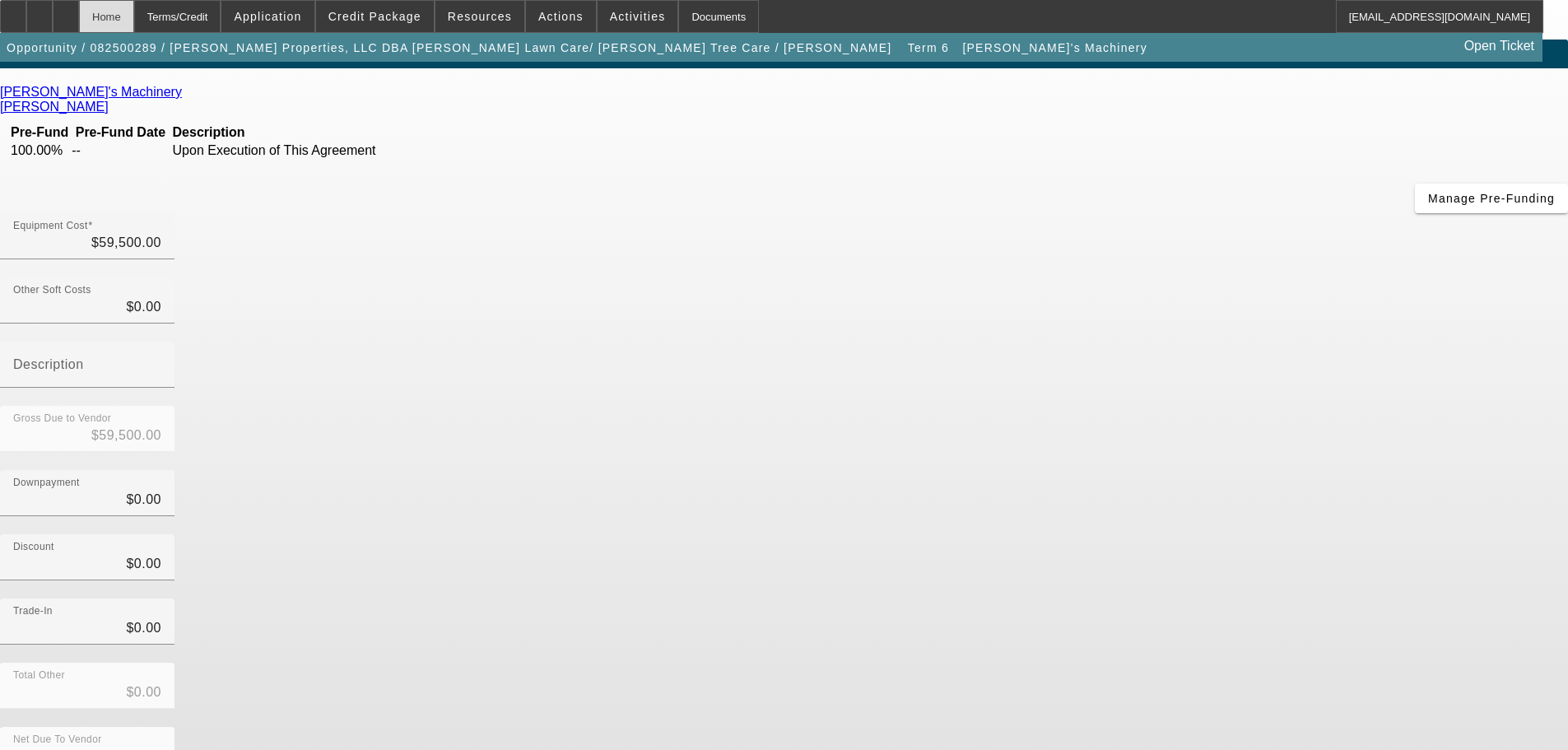
click at [135, 23] on div "Home" at bounding box center [106, 16] width 55 height 33
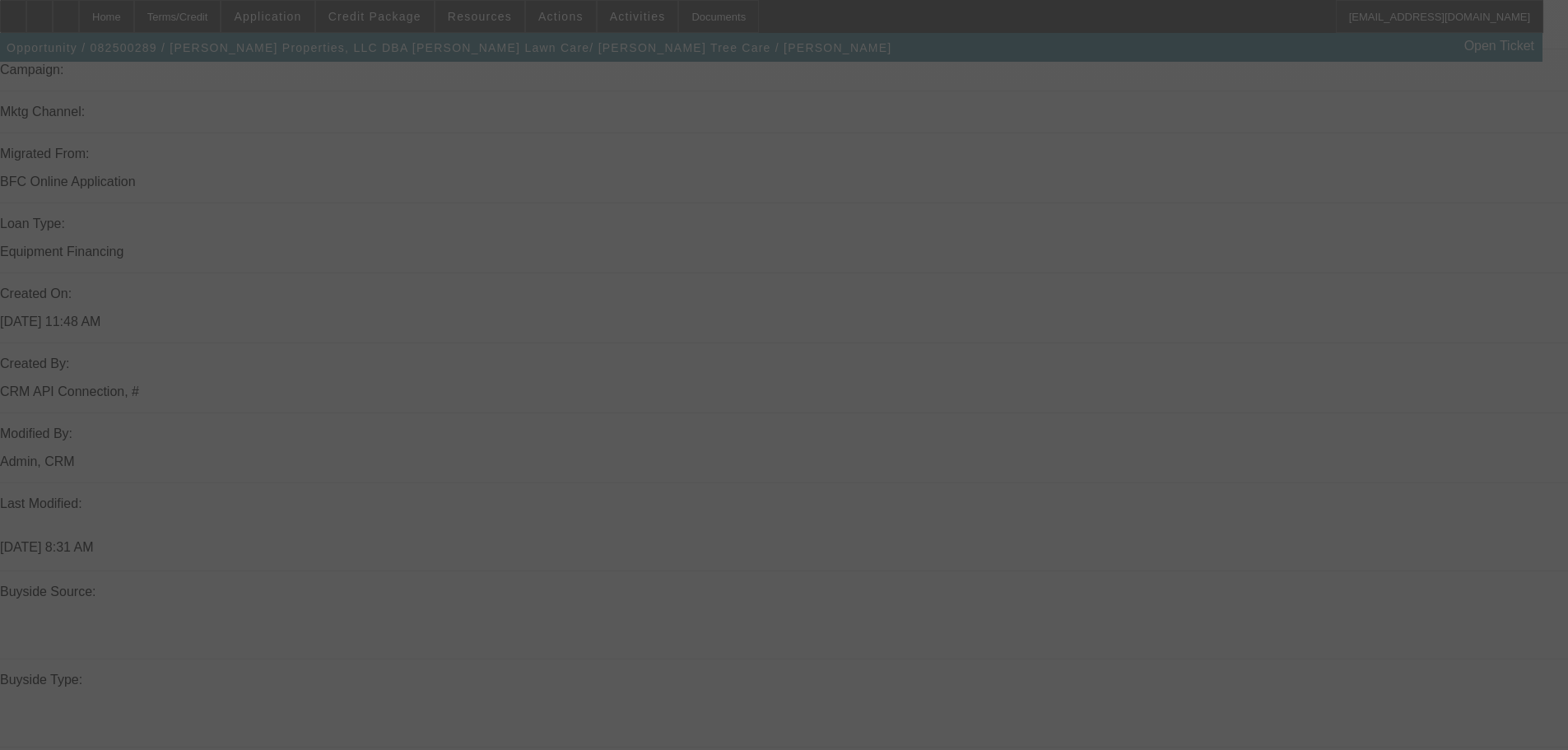
scroll to position [1558, 0]
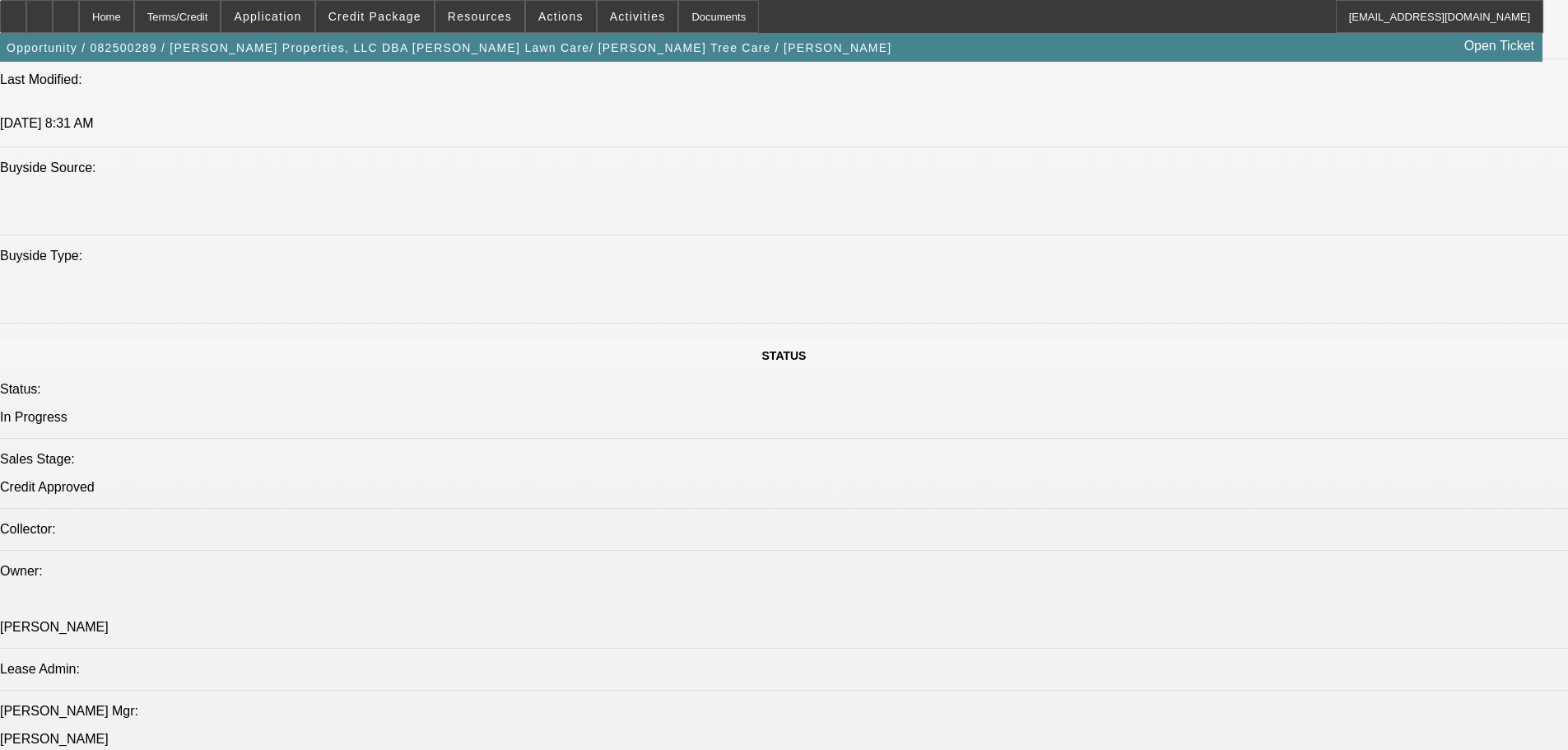
select select "0"
select select "6"
select select "0"
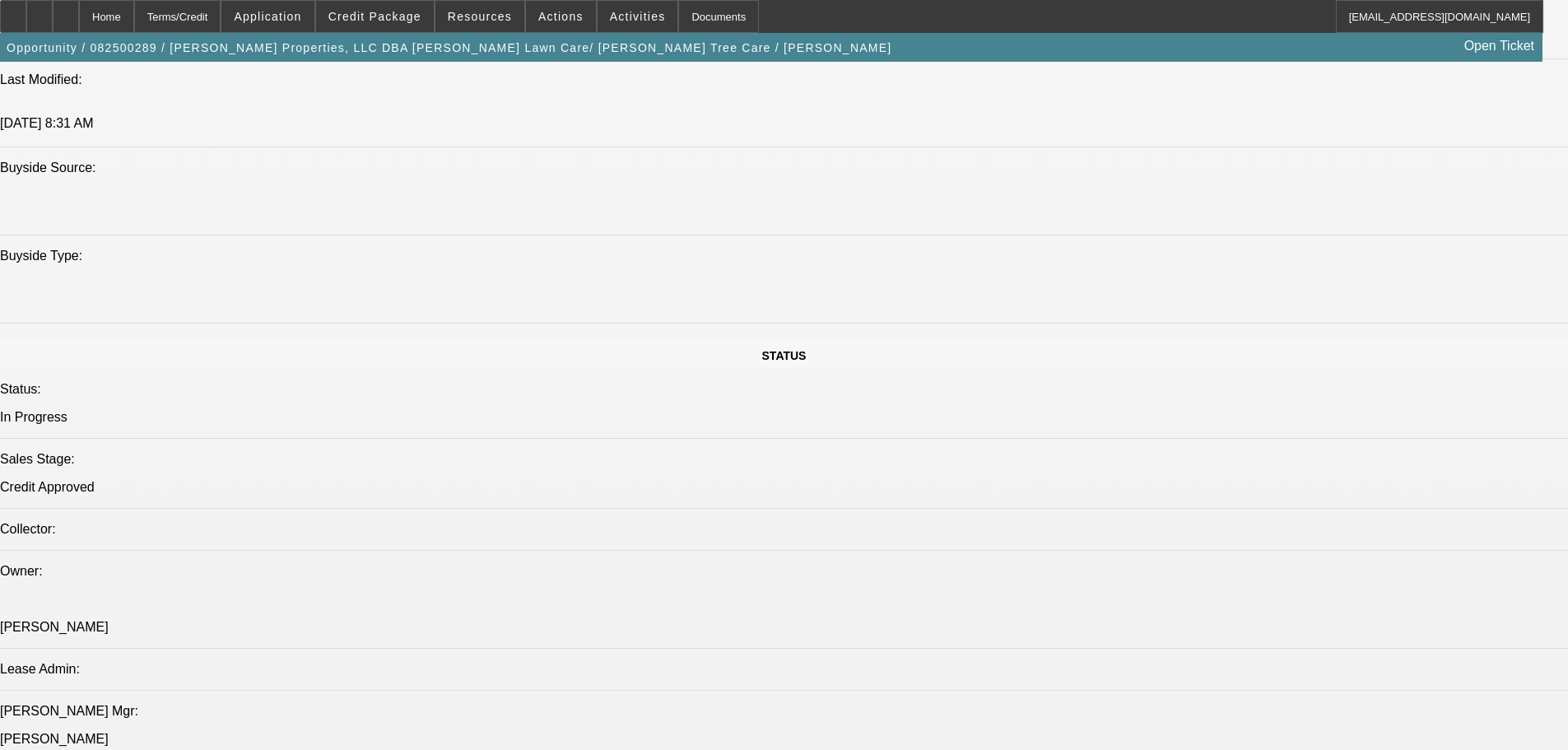
select select "0"
select select "6"
select select "0"
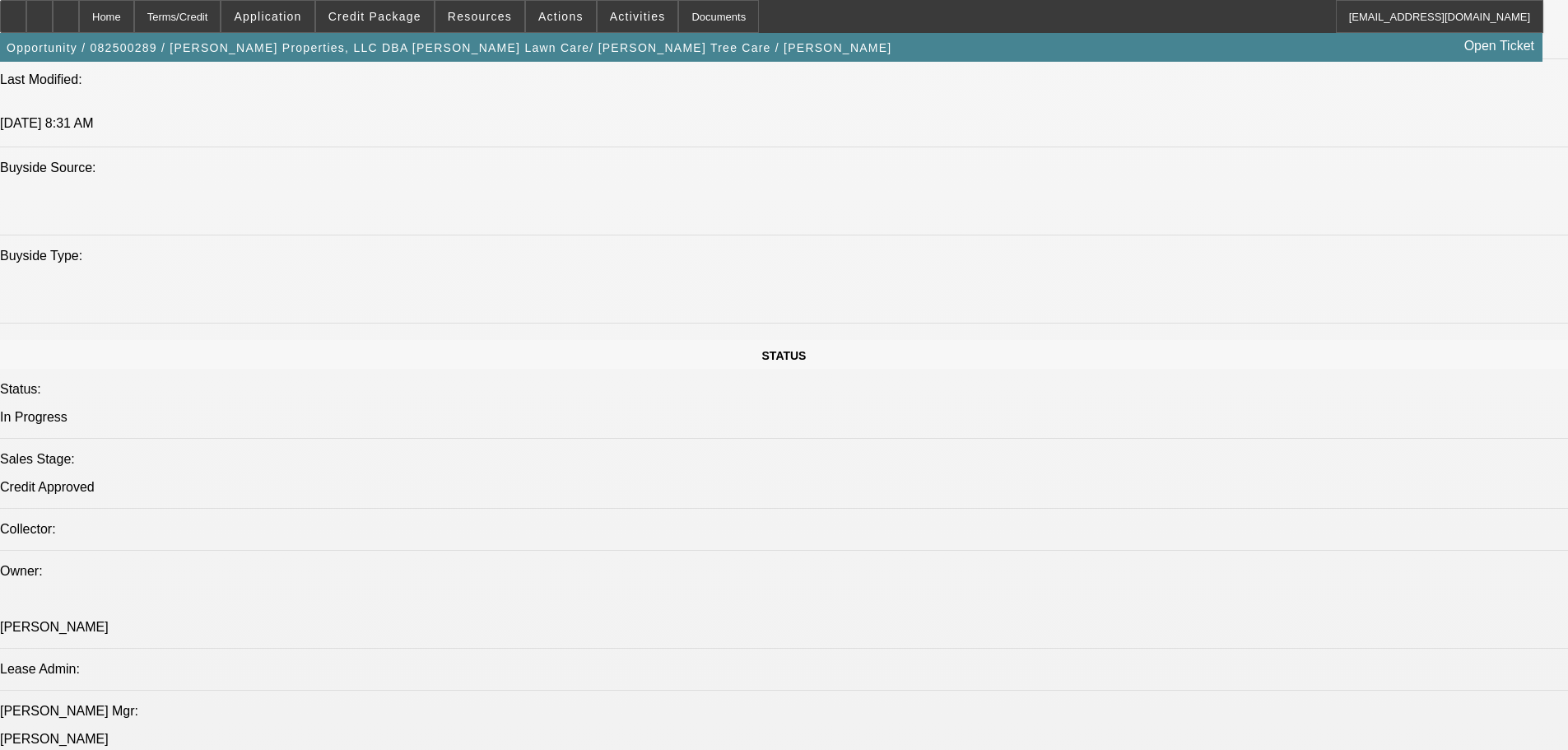
select select "0"
select select "6"
select select "0"
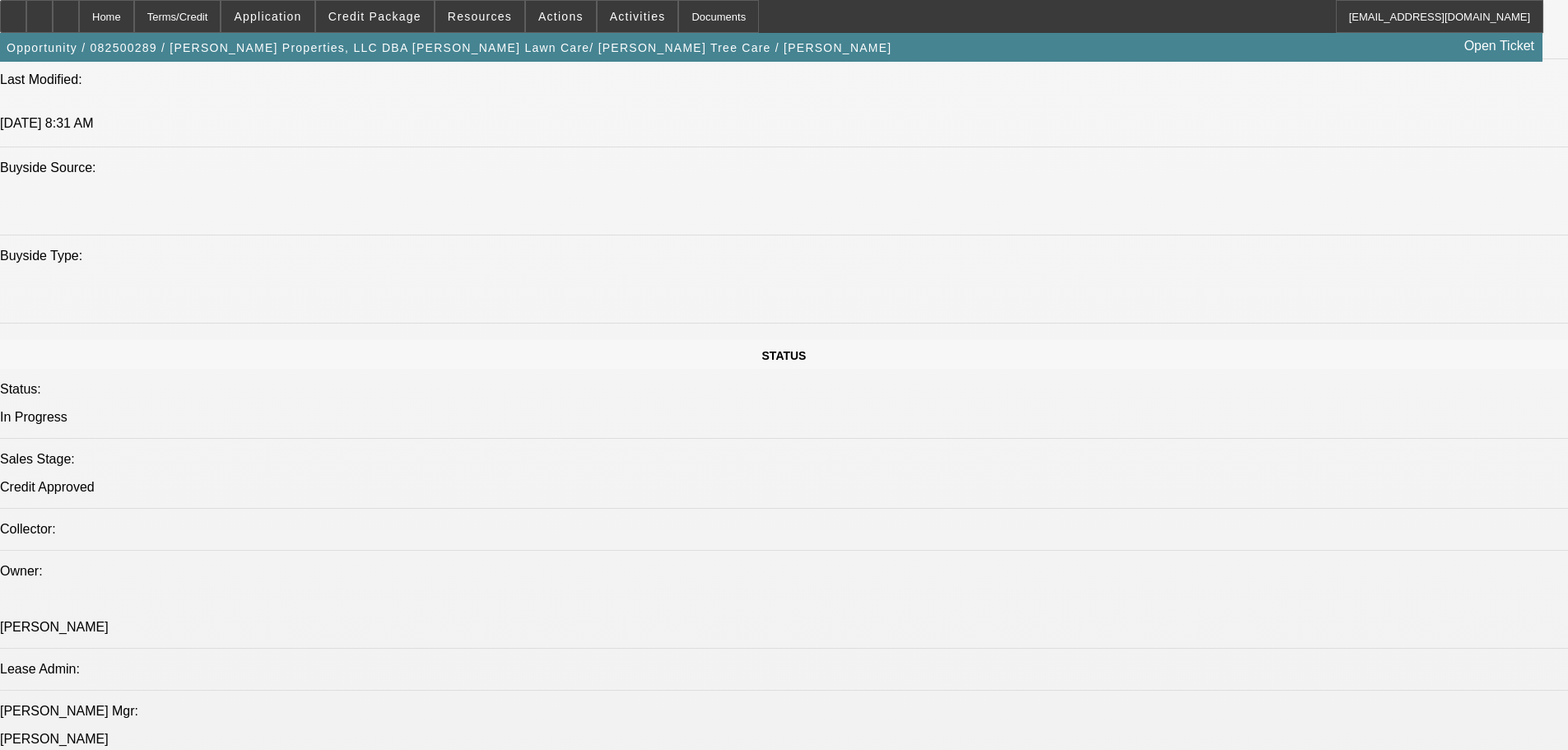
select select "6"
click at [53, 20] on div at bounding box center [38, 16] width 26 height 33
click at [432, 23] on span at bounding box center [375, 16] width 117 height 39
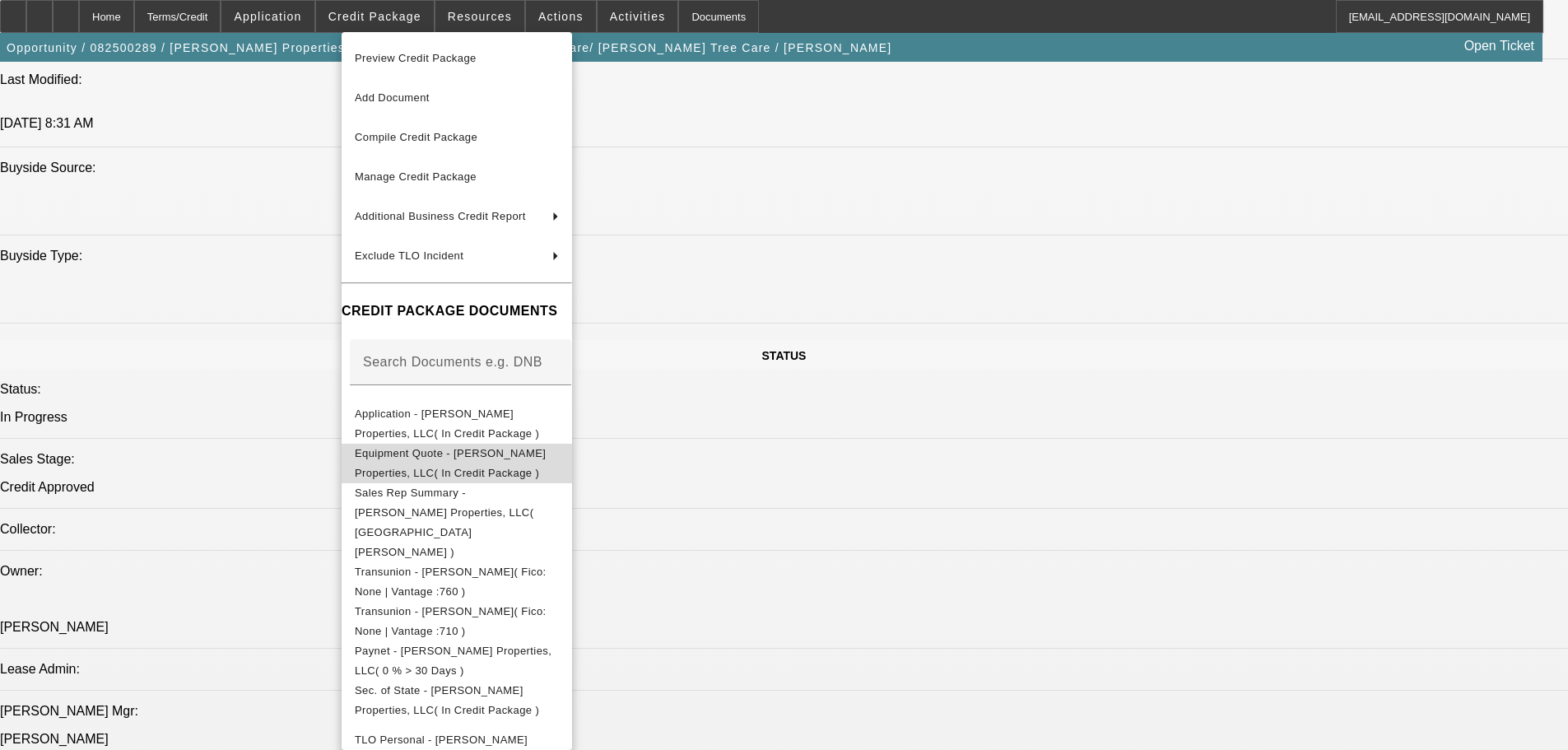
click at [523, 456] on span "Equipment Quote - [PERSON_NAME] Properties, LLC( In Credit Package )" at bounding box center [450, 462] width 191 height 32
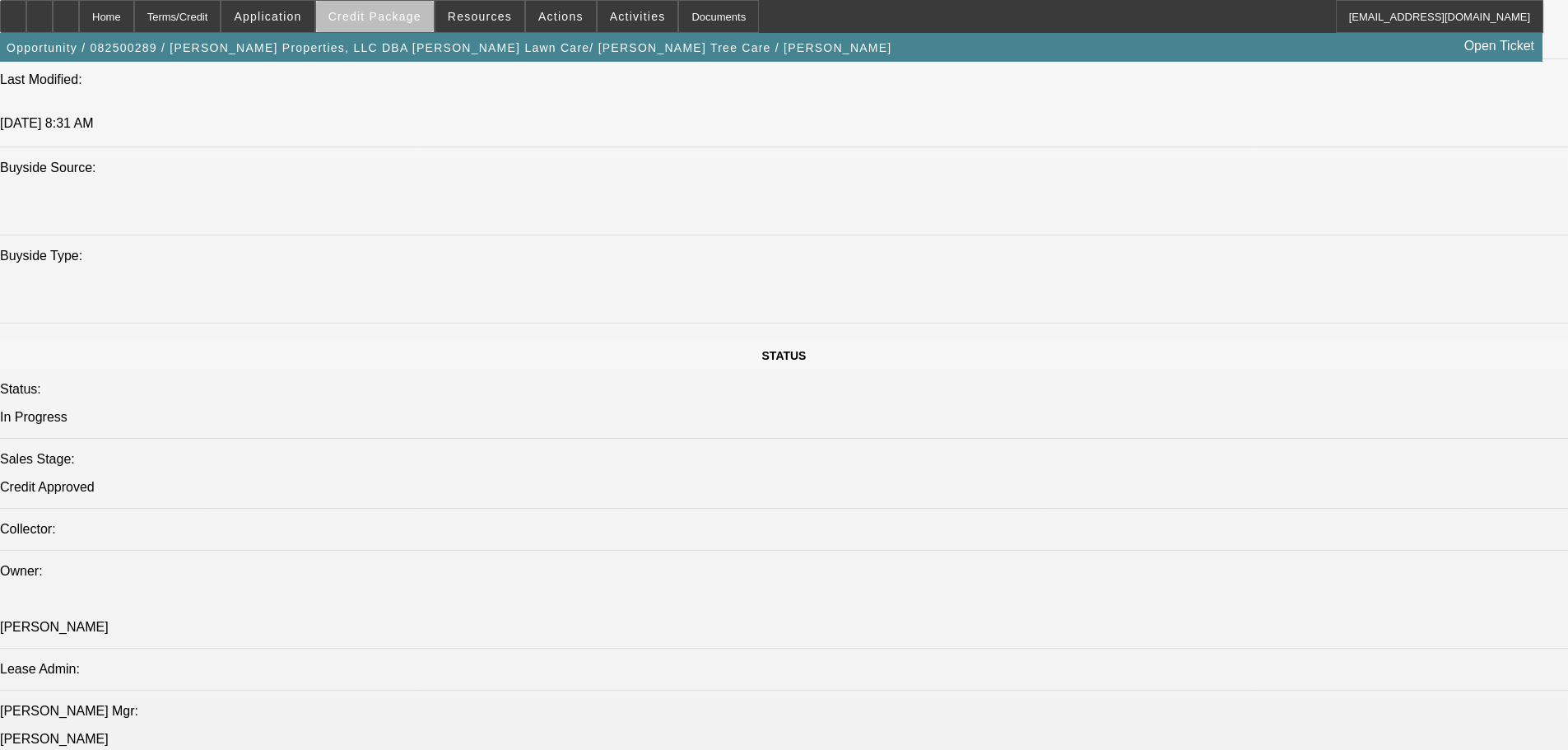
click at [401, 18] on span "Credit Package" at bounding box center [375, 16] width 93 height 13
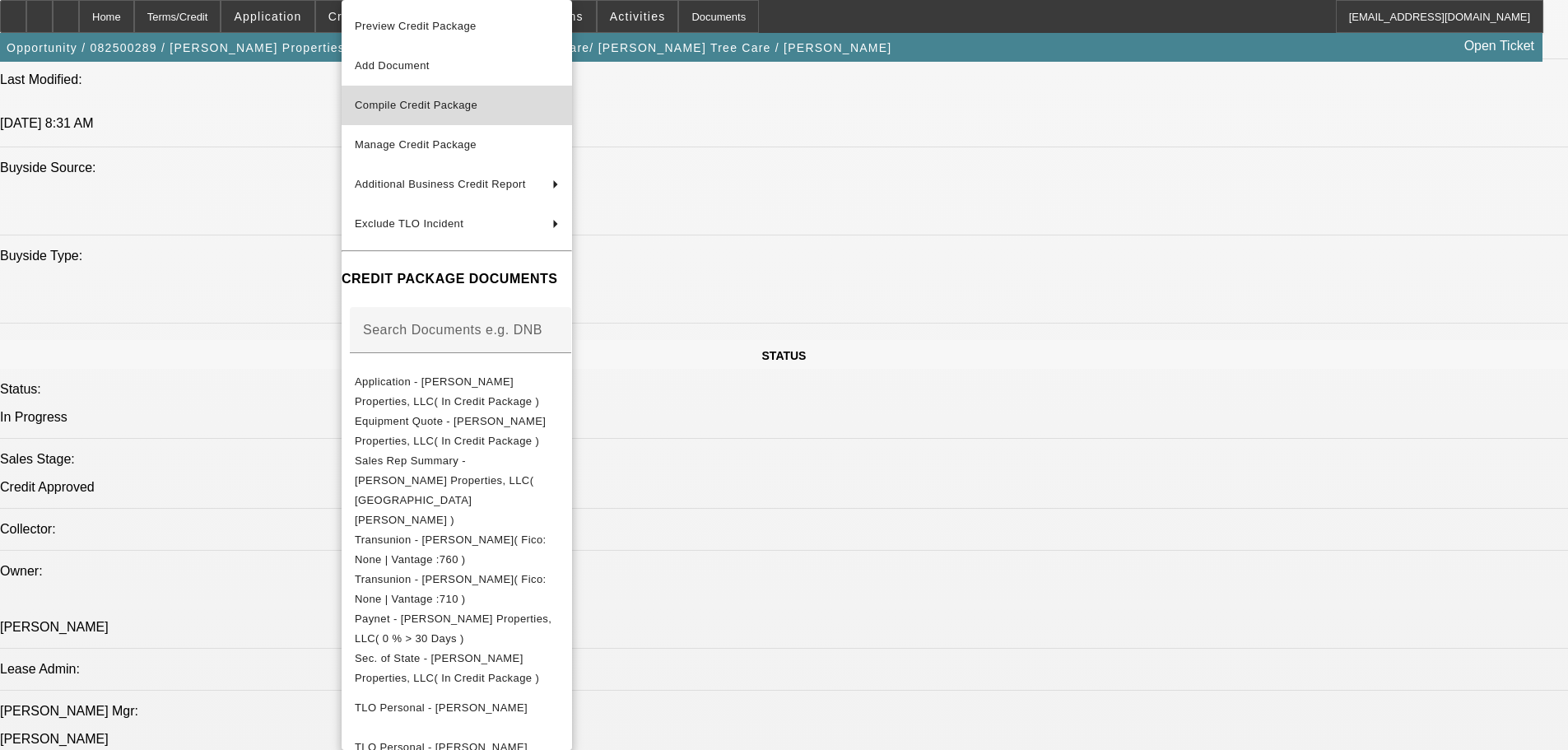
click at [424, 102] on span "Compile Credit Package" at bounding box center [416, 105] width 123 height 12
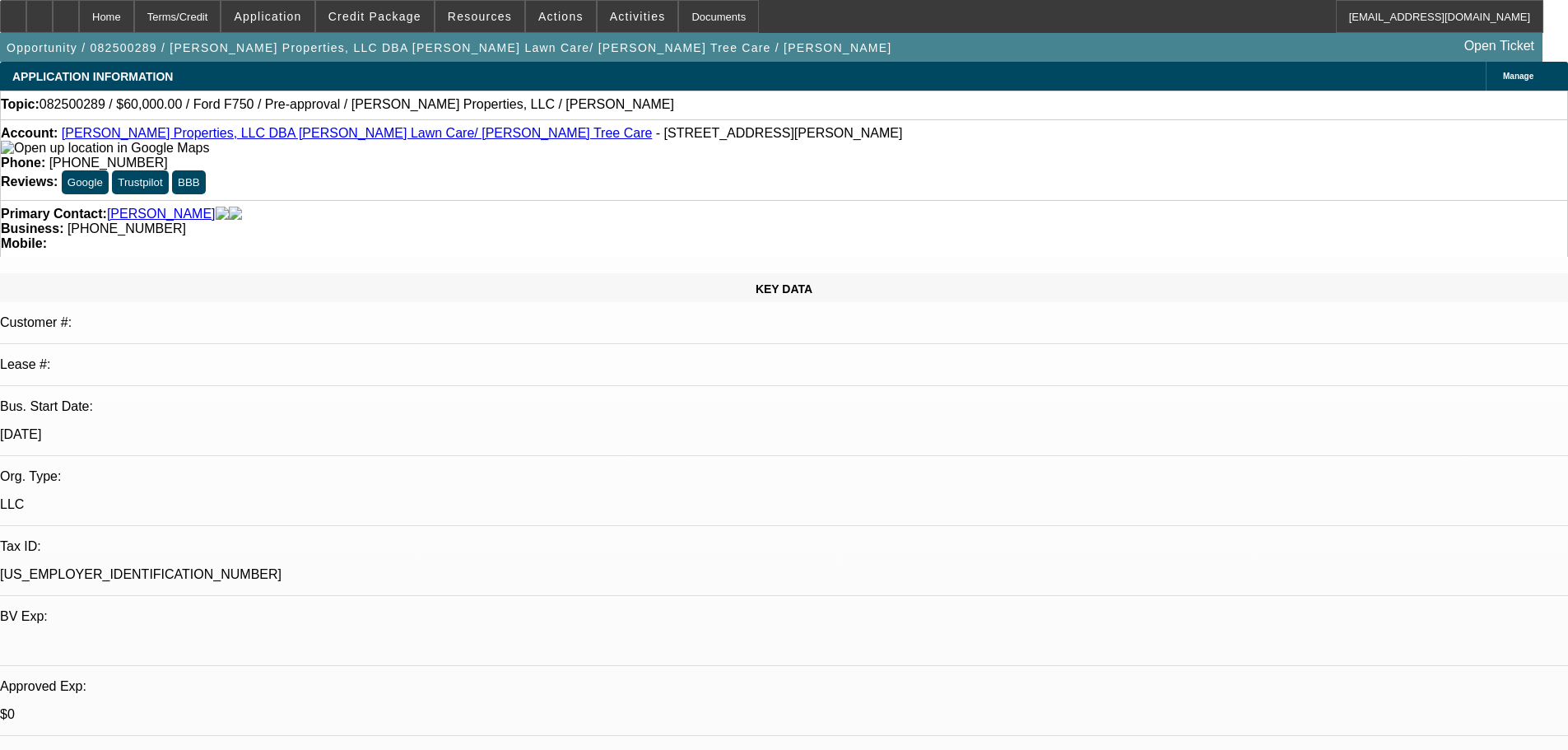
select select "0"
select select "6"
select select "0"
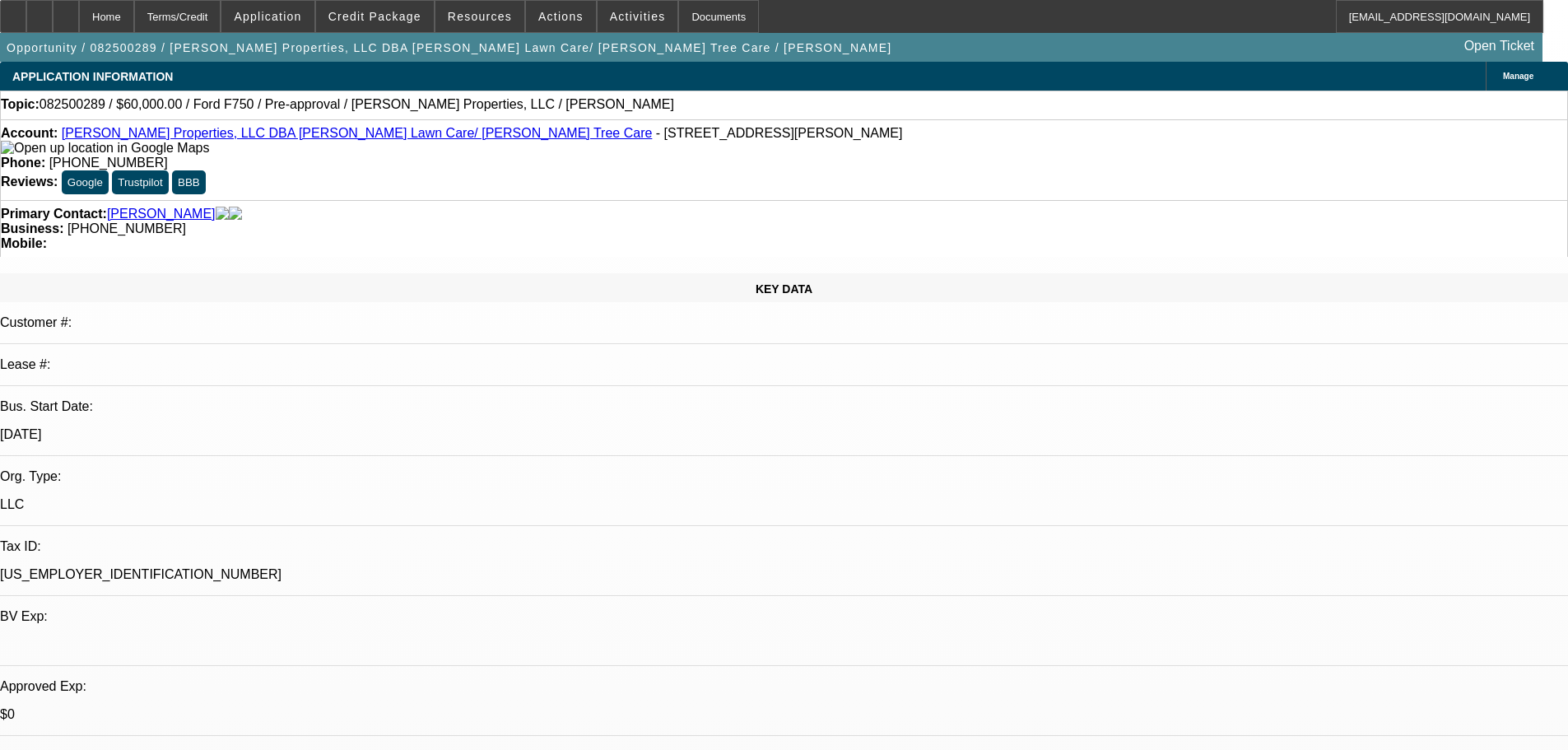
select select "0"
select select "6"
select select "0"
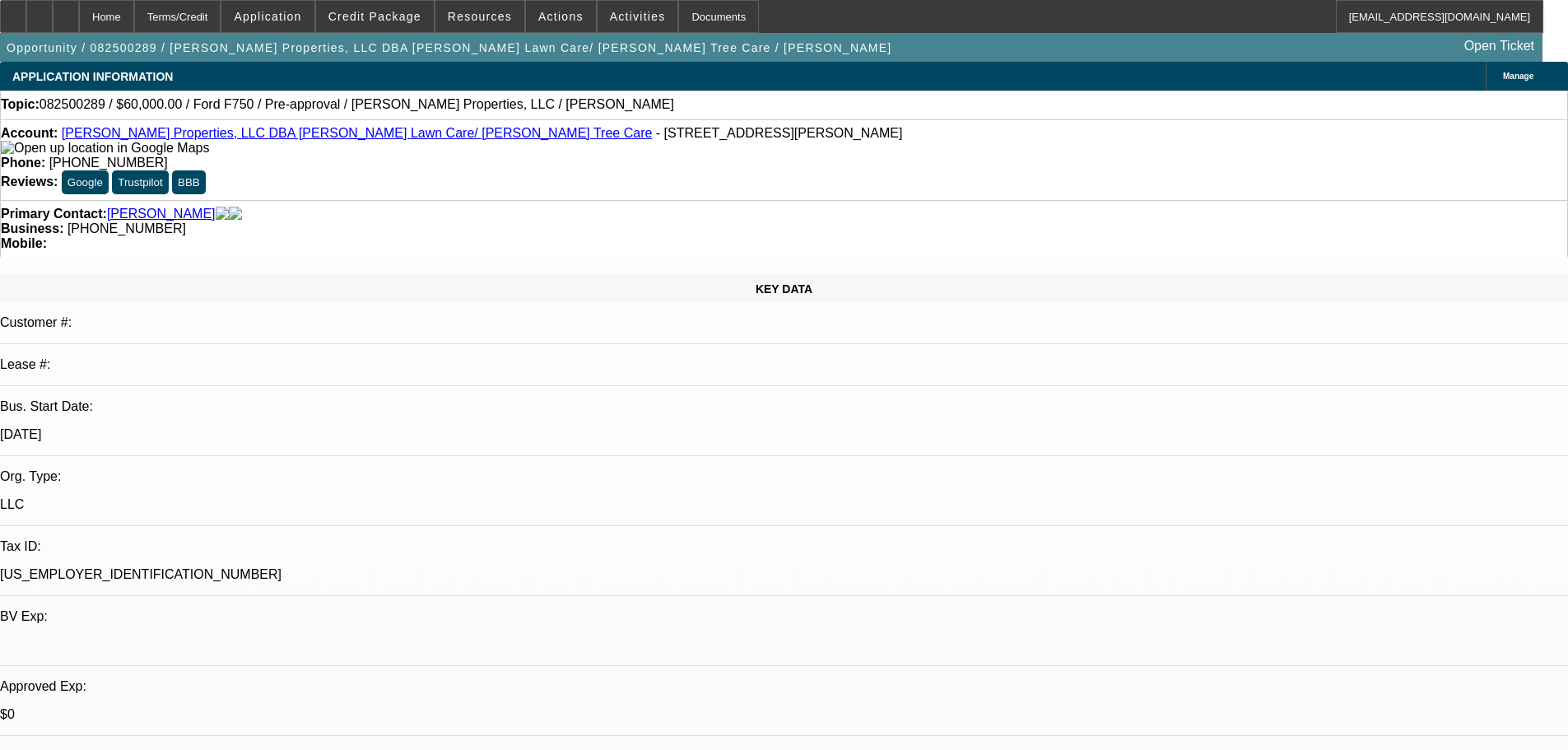
select select "0"
select select "6"
select select "0"
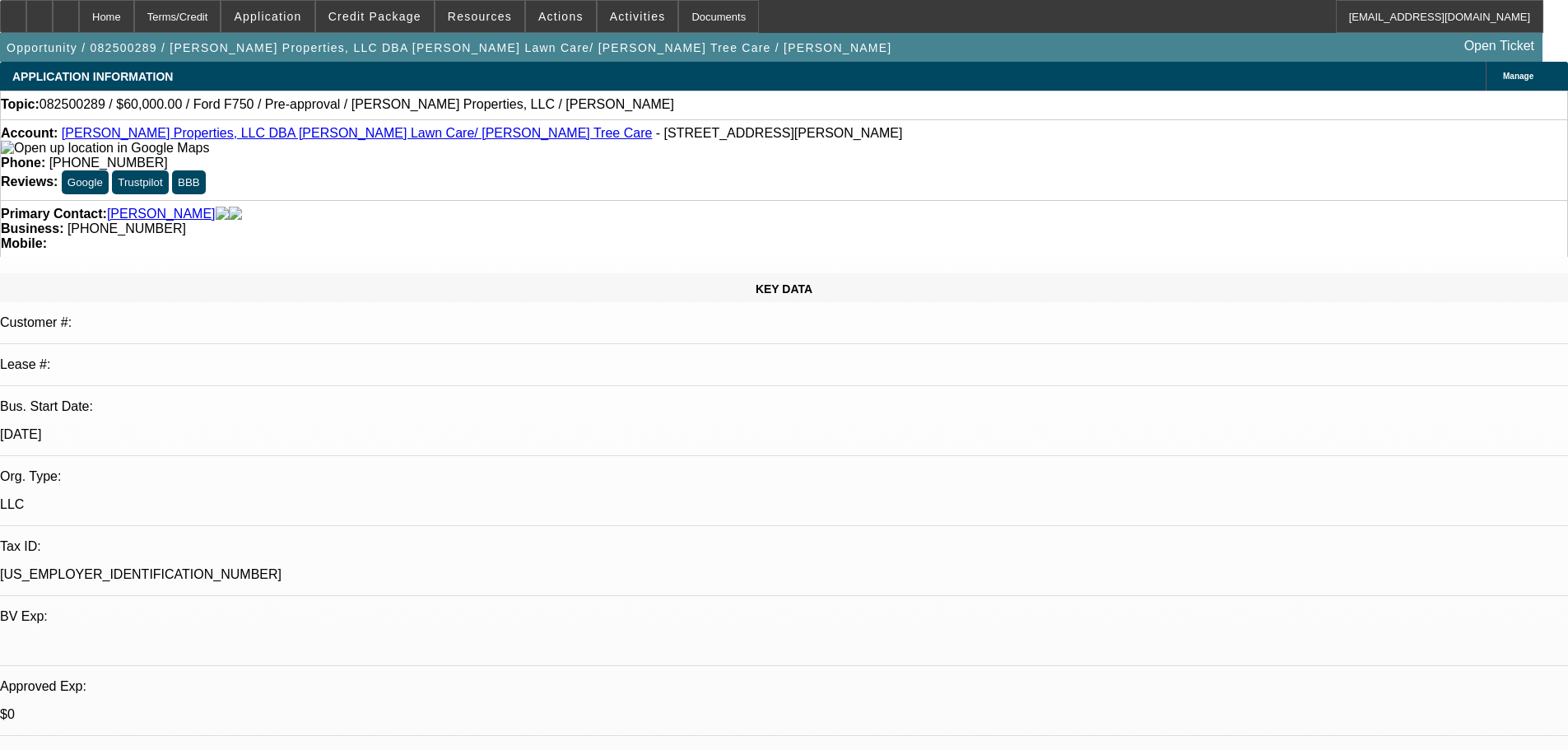
select select "6"
click at [408, 26] on span at bounding box center [375, 16] width 117 height 39
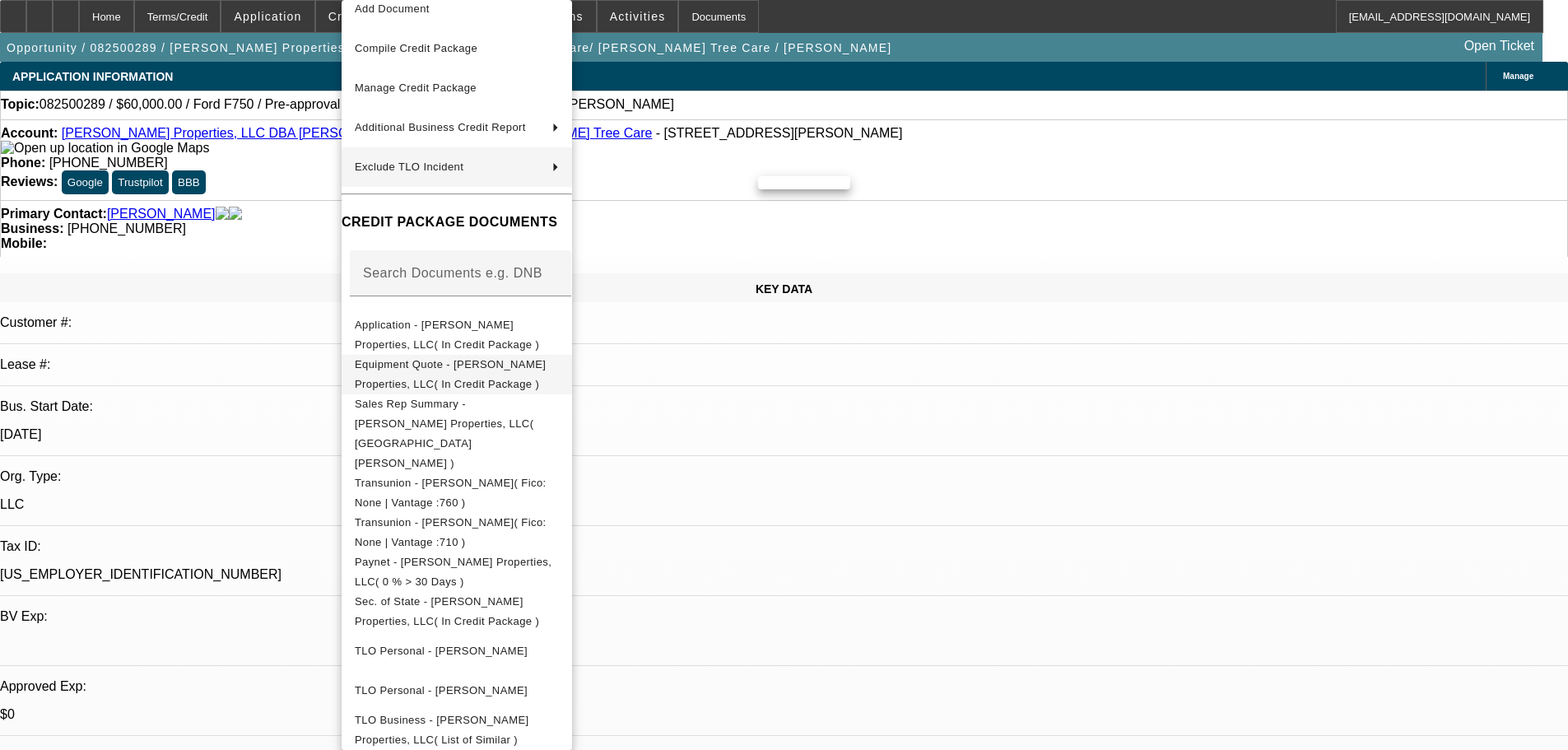
scroll to position [83, 0]
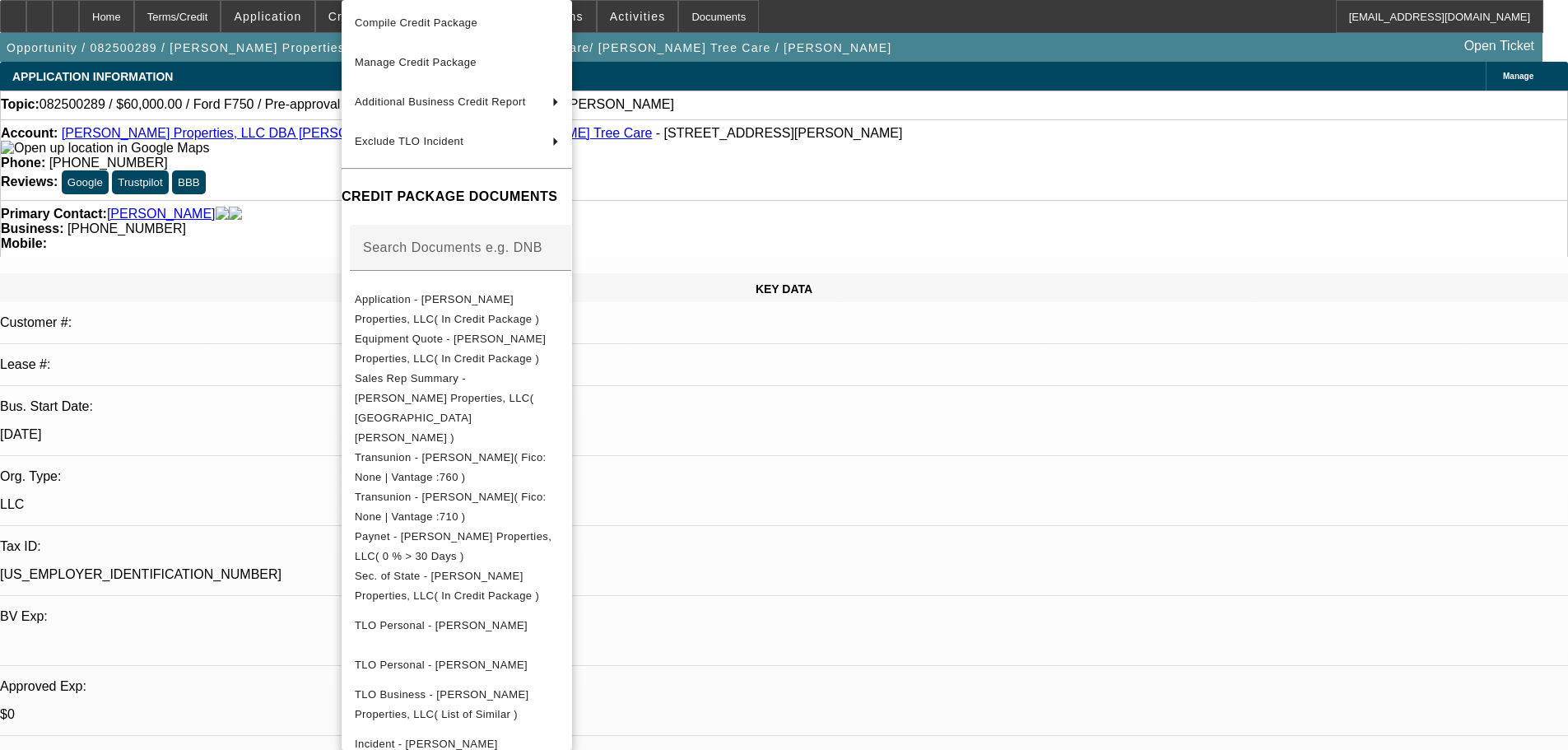
click at [329, 420] on div at bounding box center [784, 375] width 1568 height 750
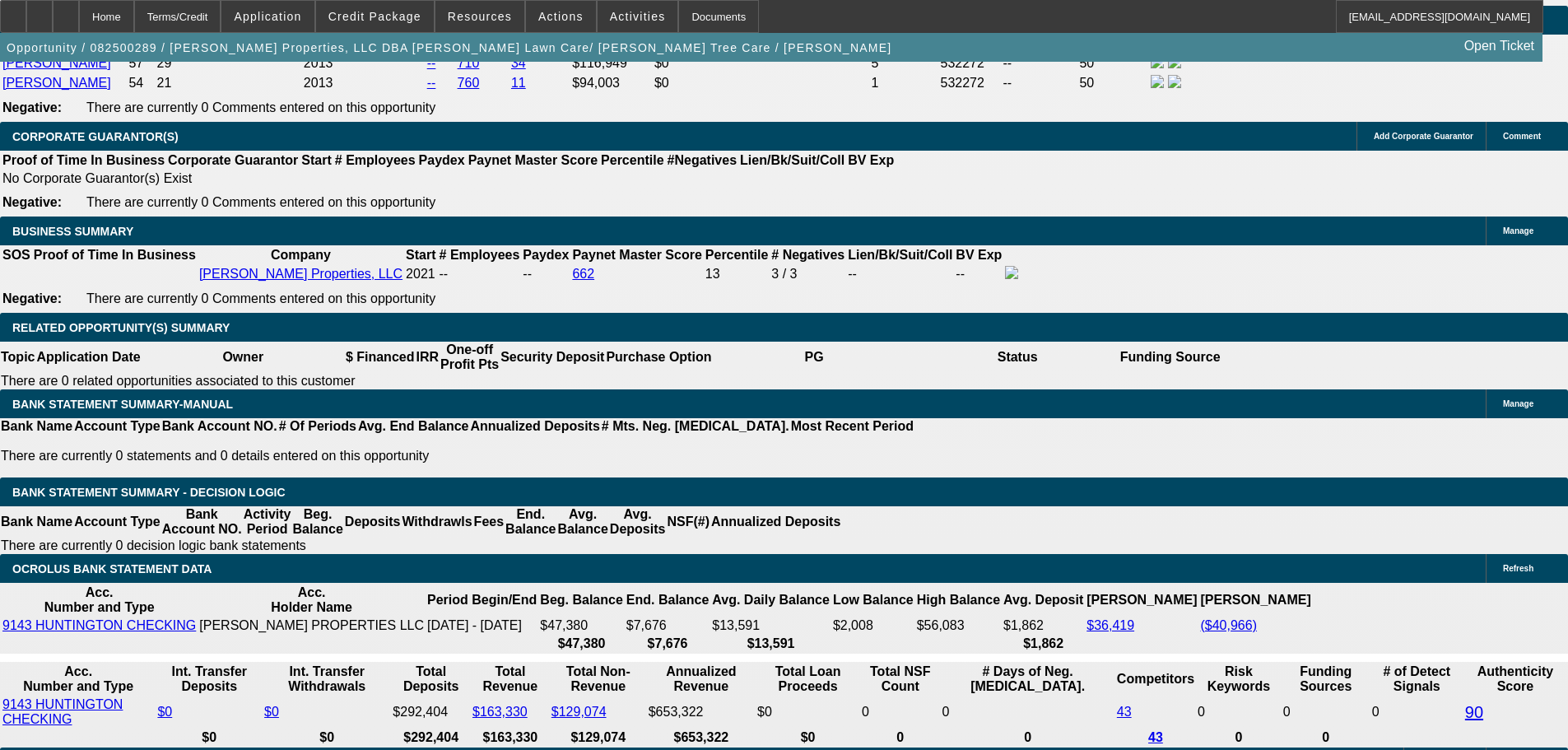
scroll to position [2552, 0]
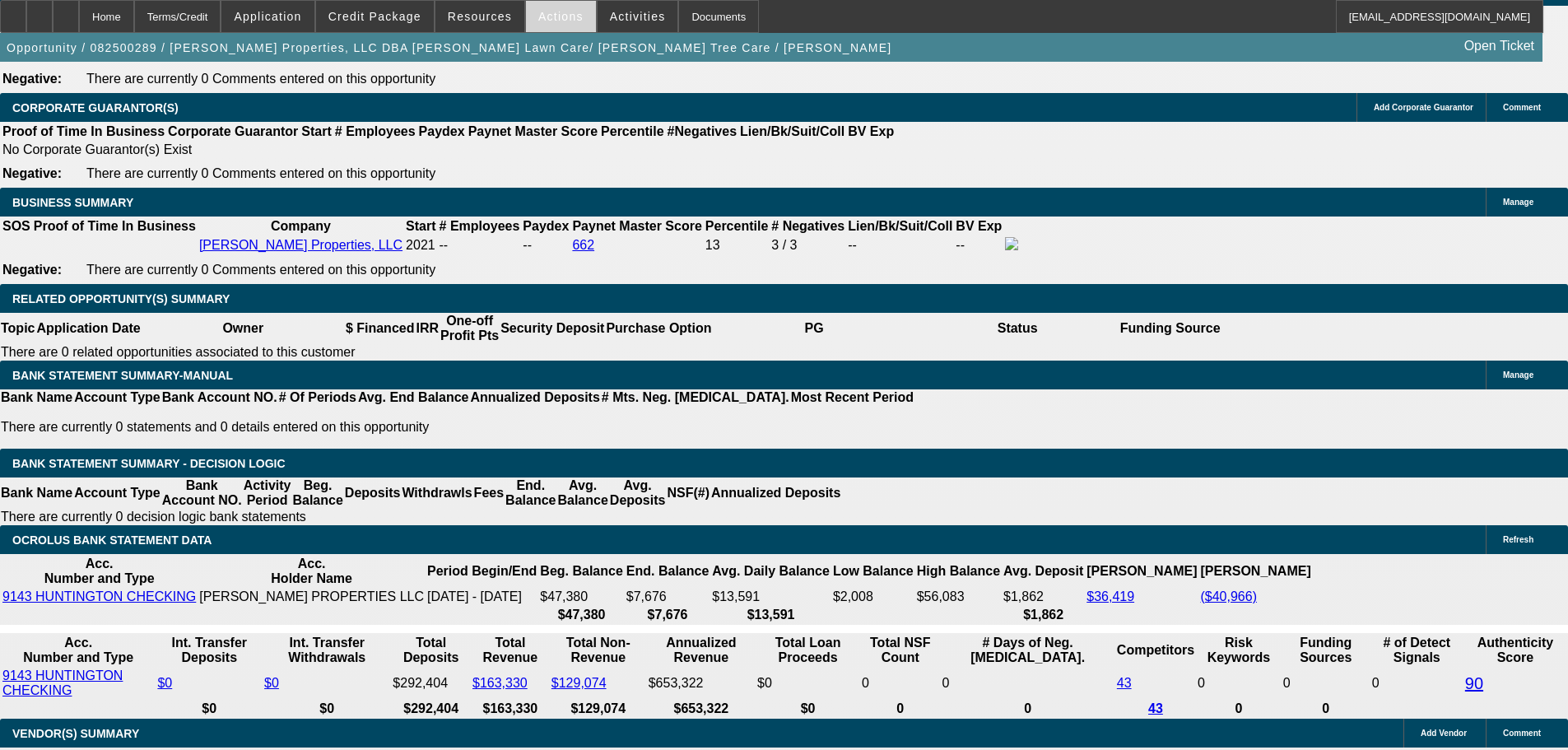
click at [558, 17] on span "Actions" at bounding box center [560, 16] width 45 height 13
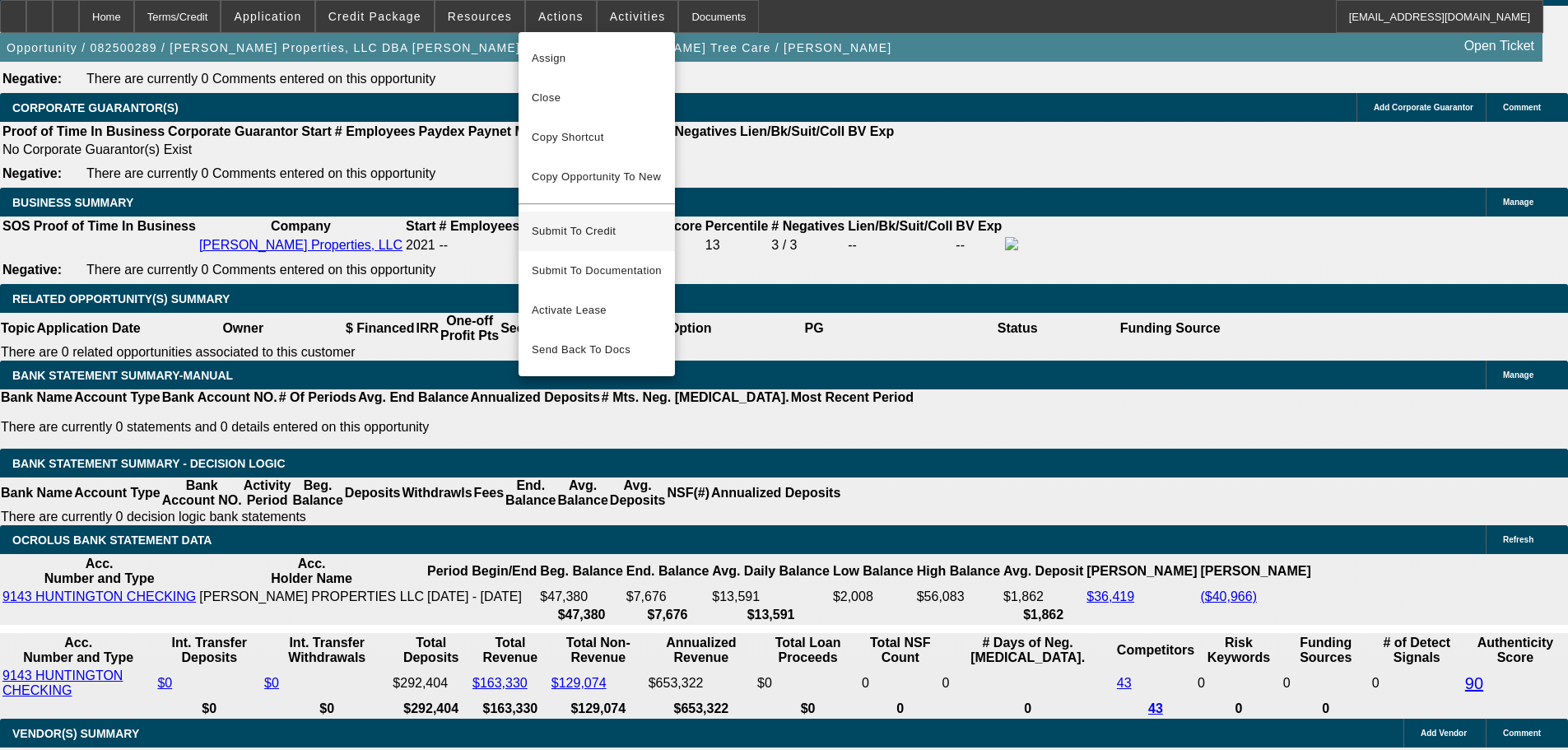
click at [623, 221] on span "Submit To Credit" at bounding box center [596, 231] width 130 height 20
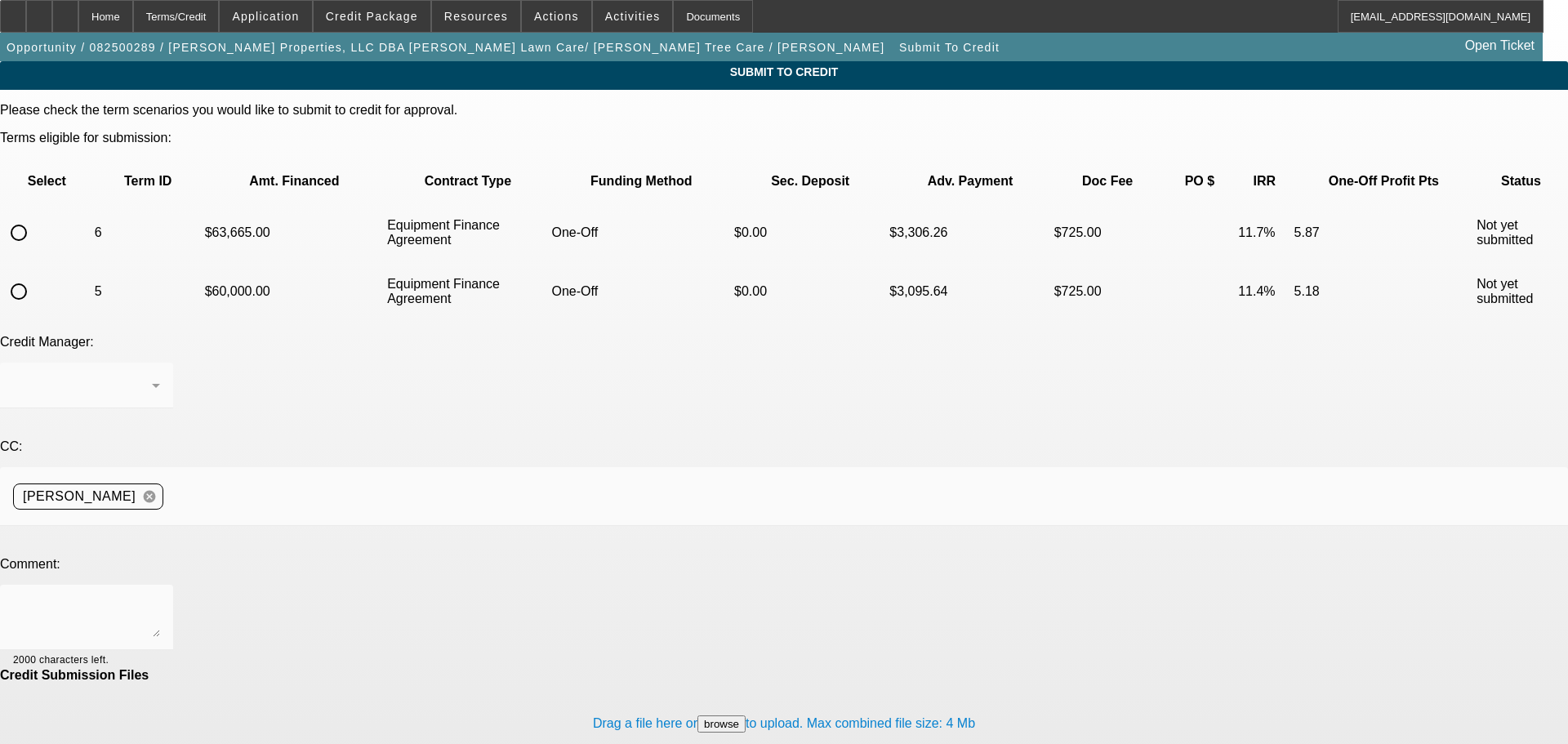
click at [35, 217] on input "radio" at bounding box center [19, 233] width 32 height 32
radio input "true"
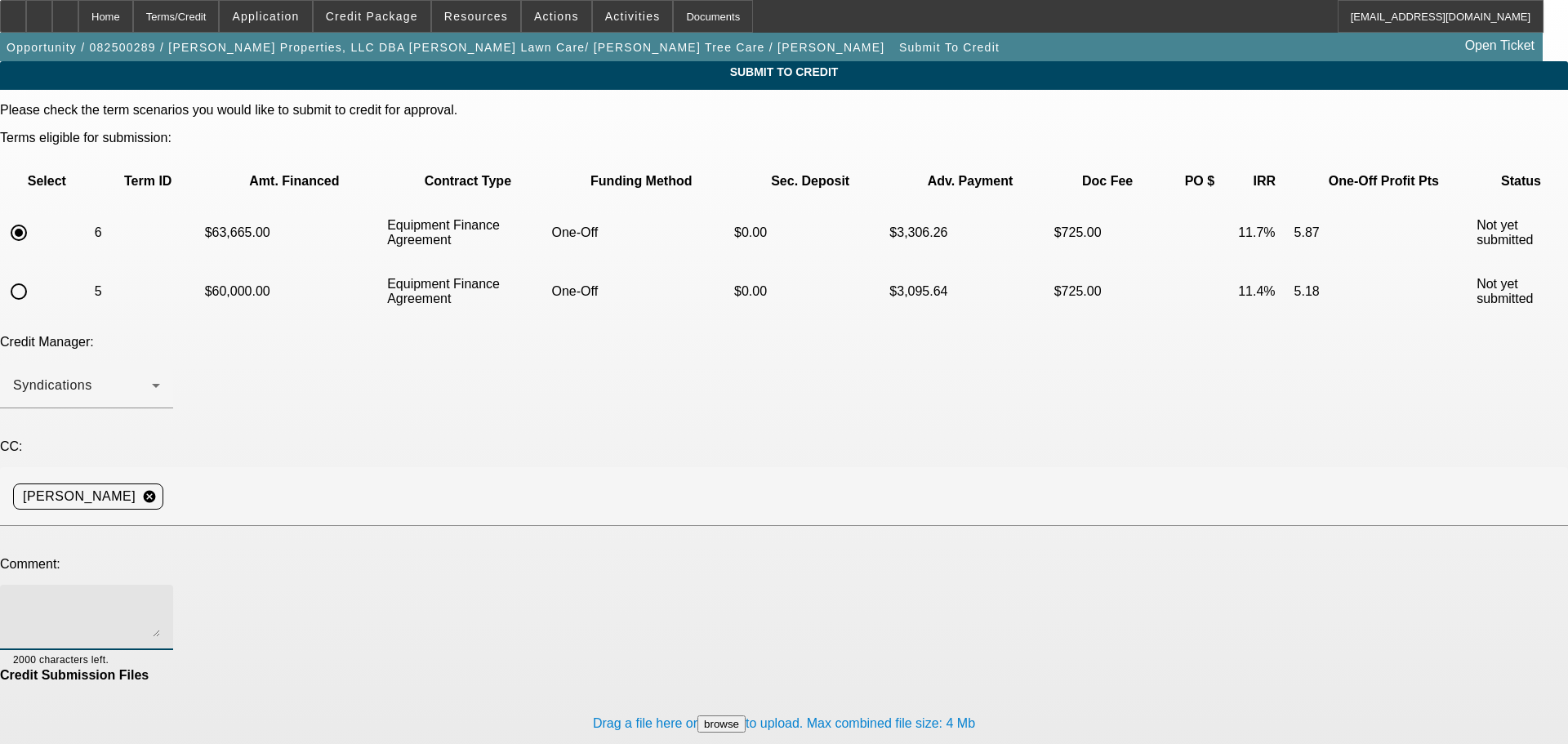
click at [160, 598] on textarea at bounding box center [87, 617] width 147 height 39
click at [160, 598] on textarea "Pics, invoice and condition report are in the file for final approval. Customer…" at bounding box center [87, 617] width 147 height 39
type textarea "Pics, invoice and condition report are in the file for final approval. Customer…"
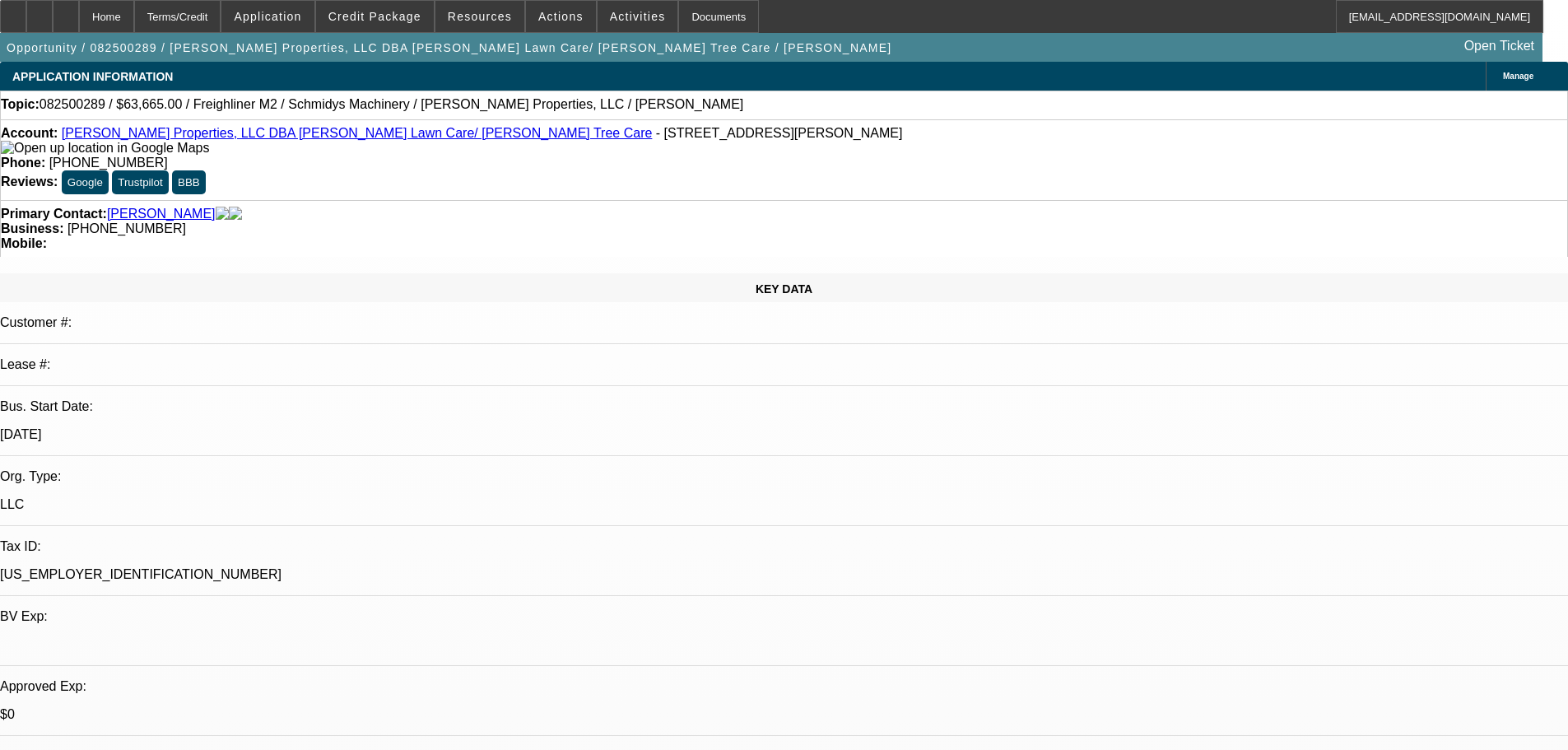
select select "0"
select select "6"
select select "0"
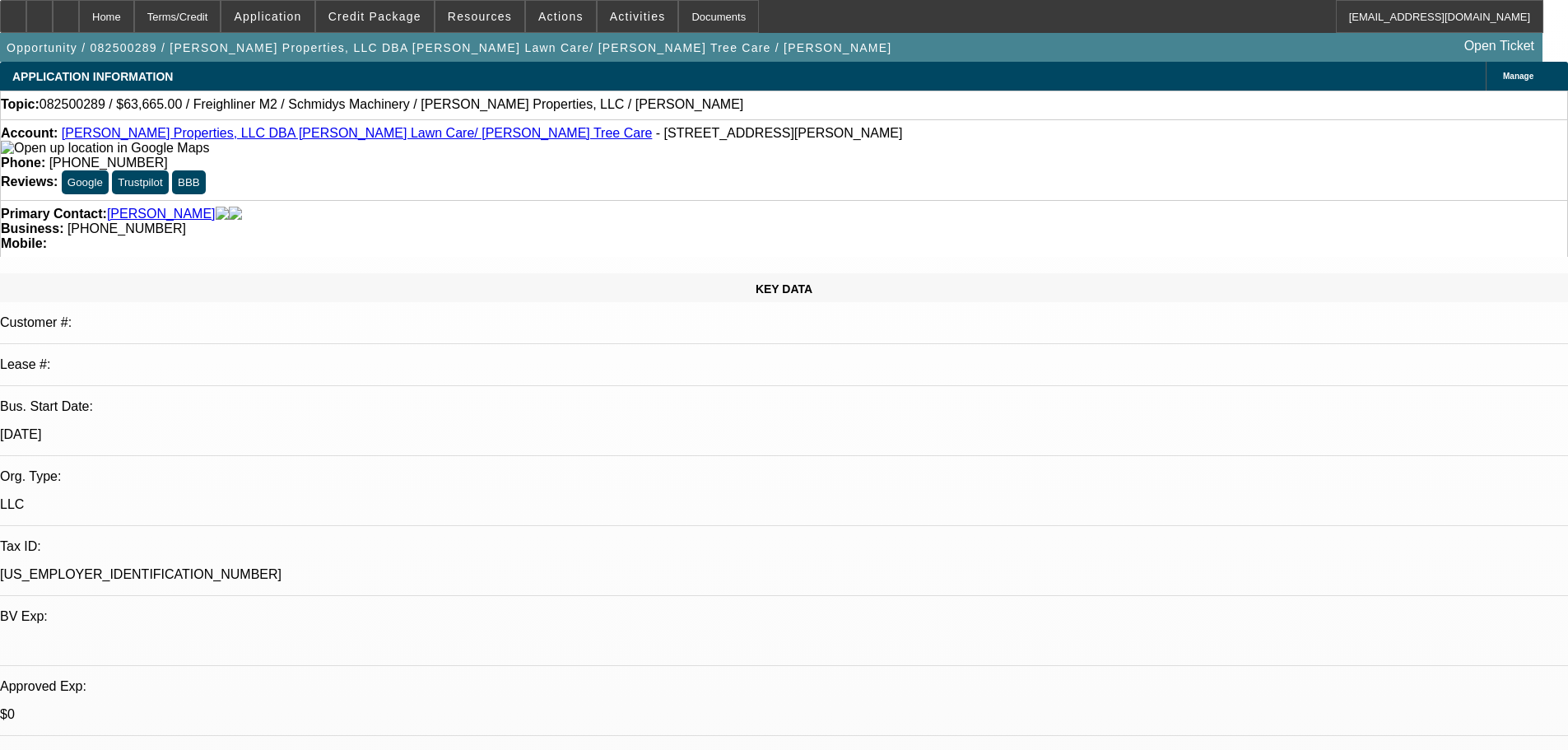
select select "0"
select select "6"
select select "0"
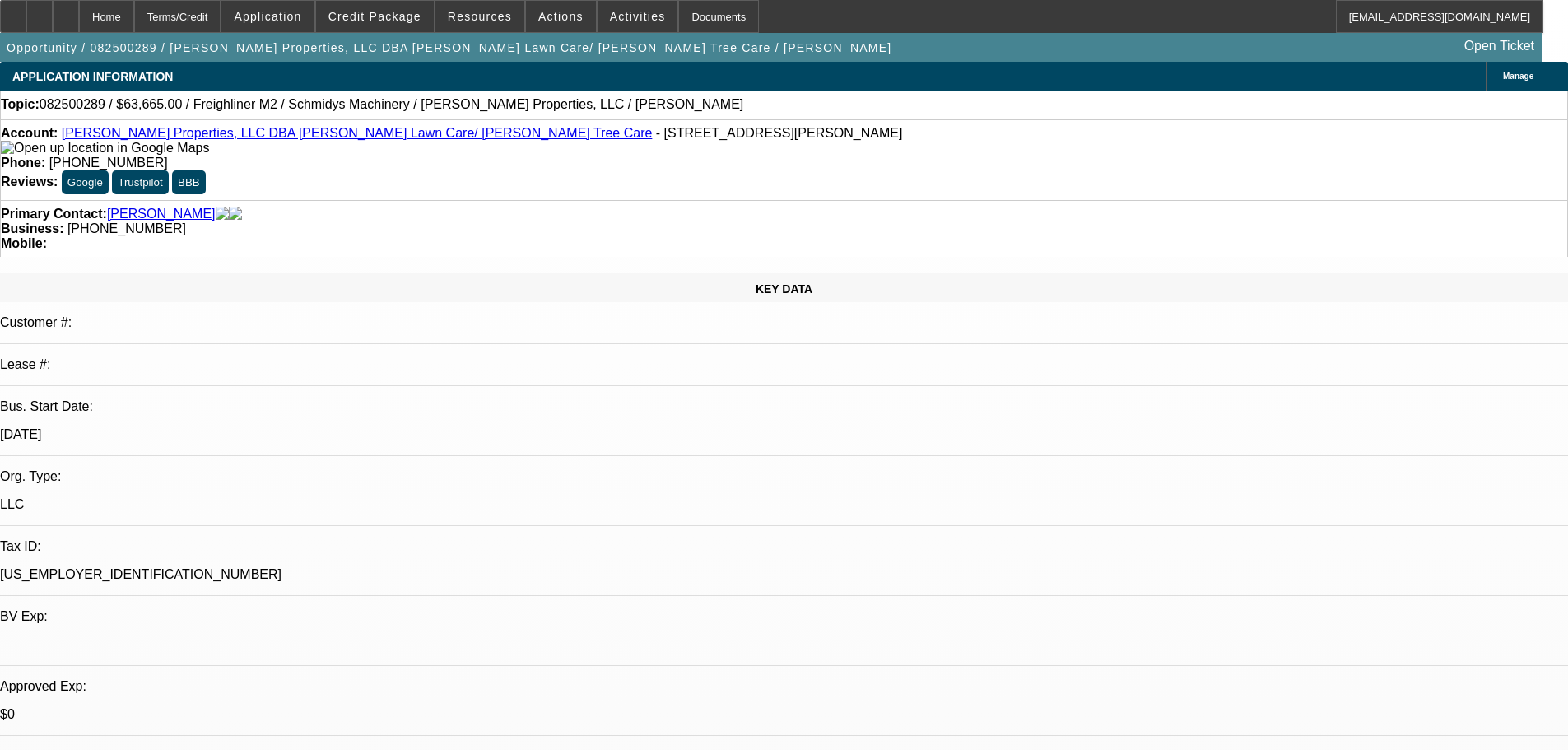
select select "0"
select select "6"
select select "0"
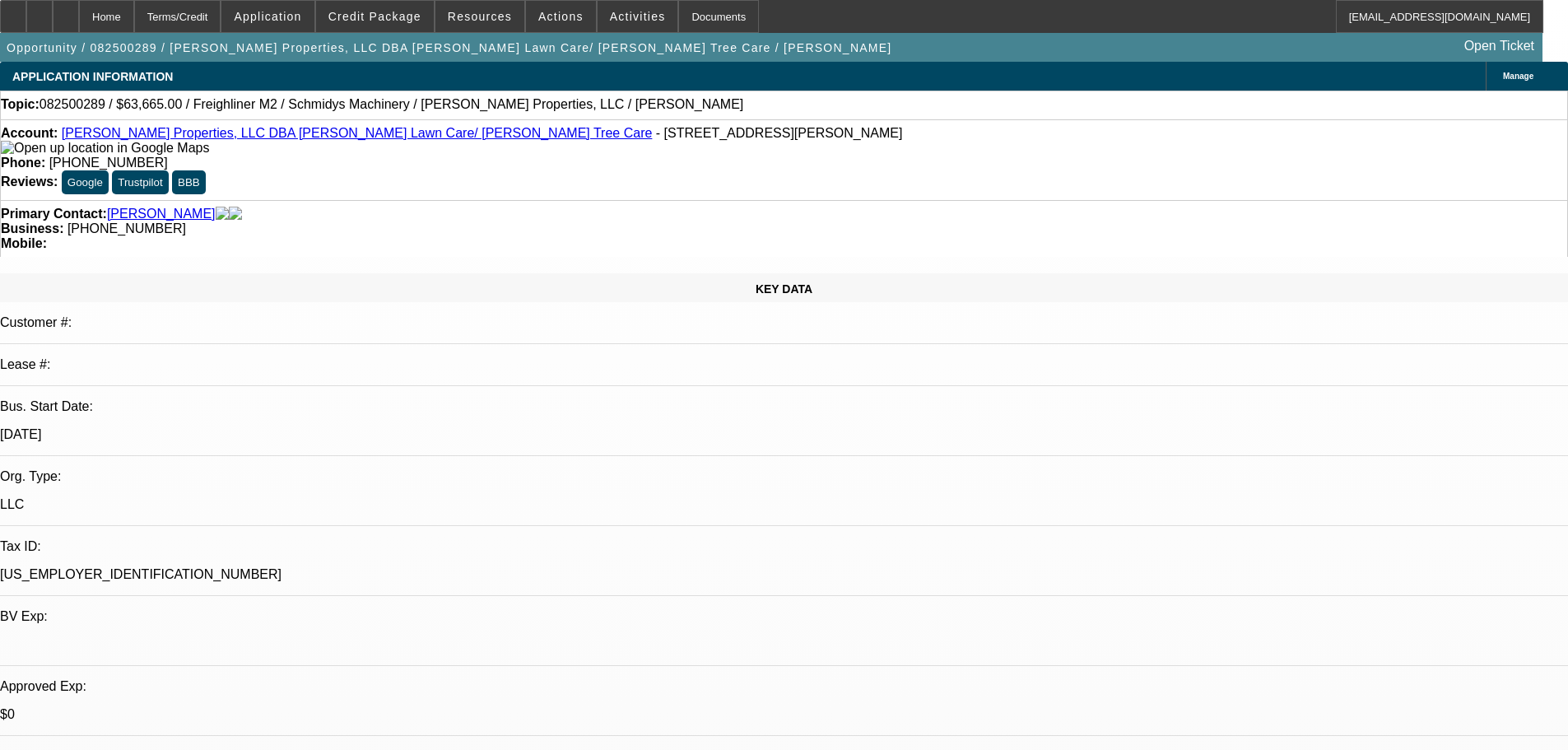
select select "6"
